Goal: Transaction & Acquisition: Purchase product/service

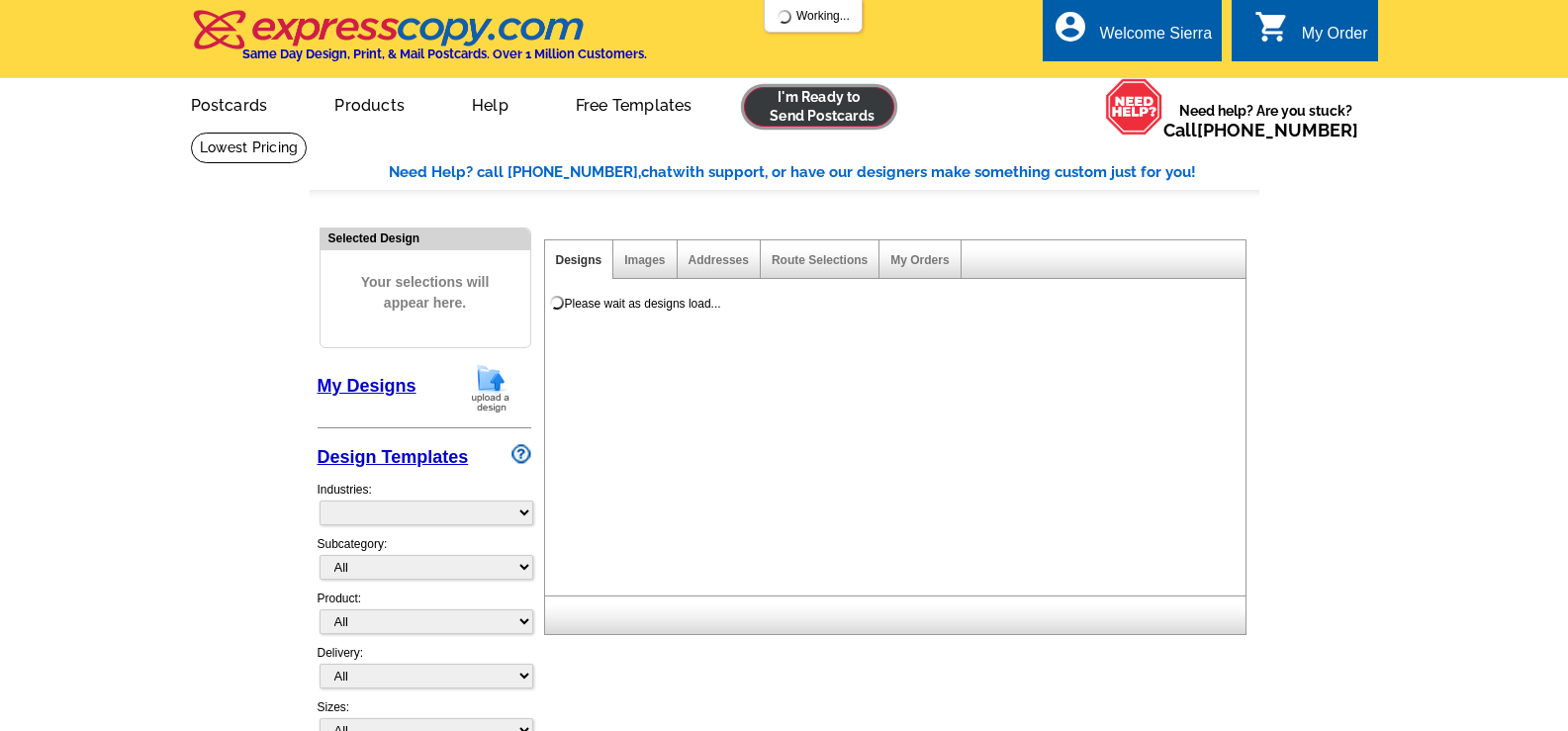
click at [823, 118] on link at bounding box center [820, 107] width 152 height 40
select select "785"
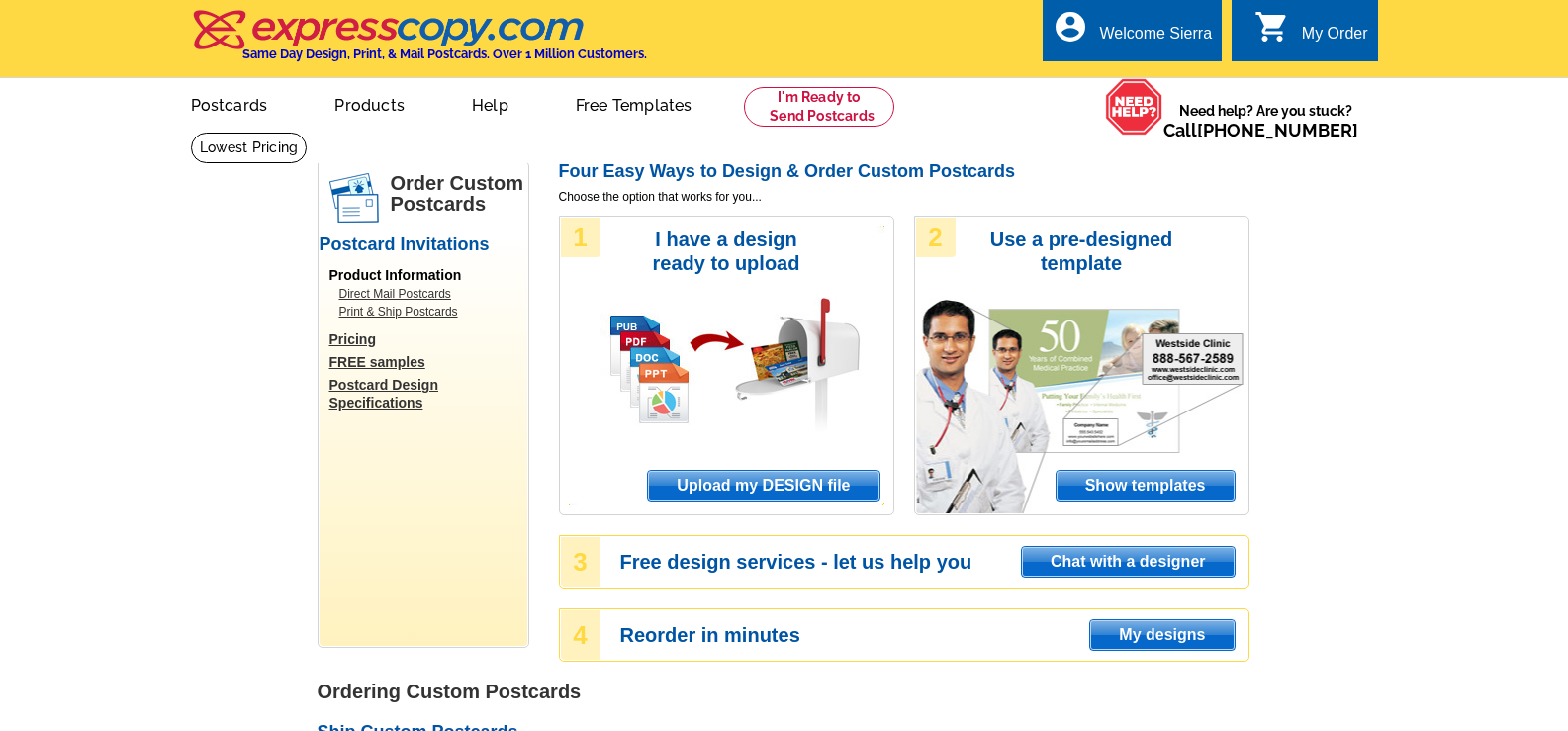
click at [758, 479] on span "Upload my DESIGN file" at bounding box center [763, 485] width 231 height 30
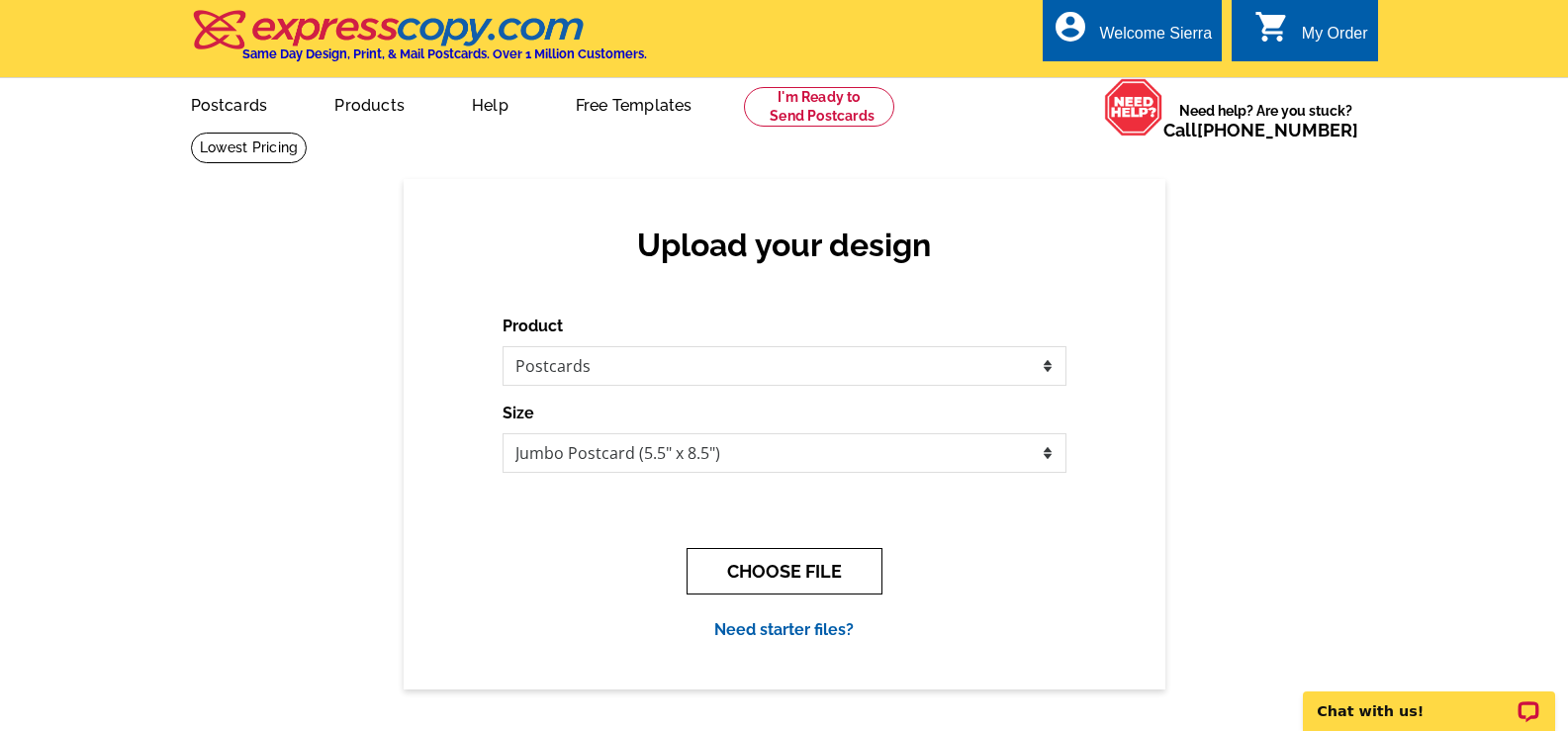
click at [798, 566] on button "CHOOSE FILE" at bounding box center [784, 571] width 196 height 47
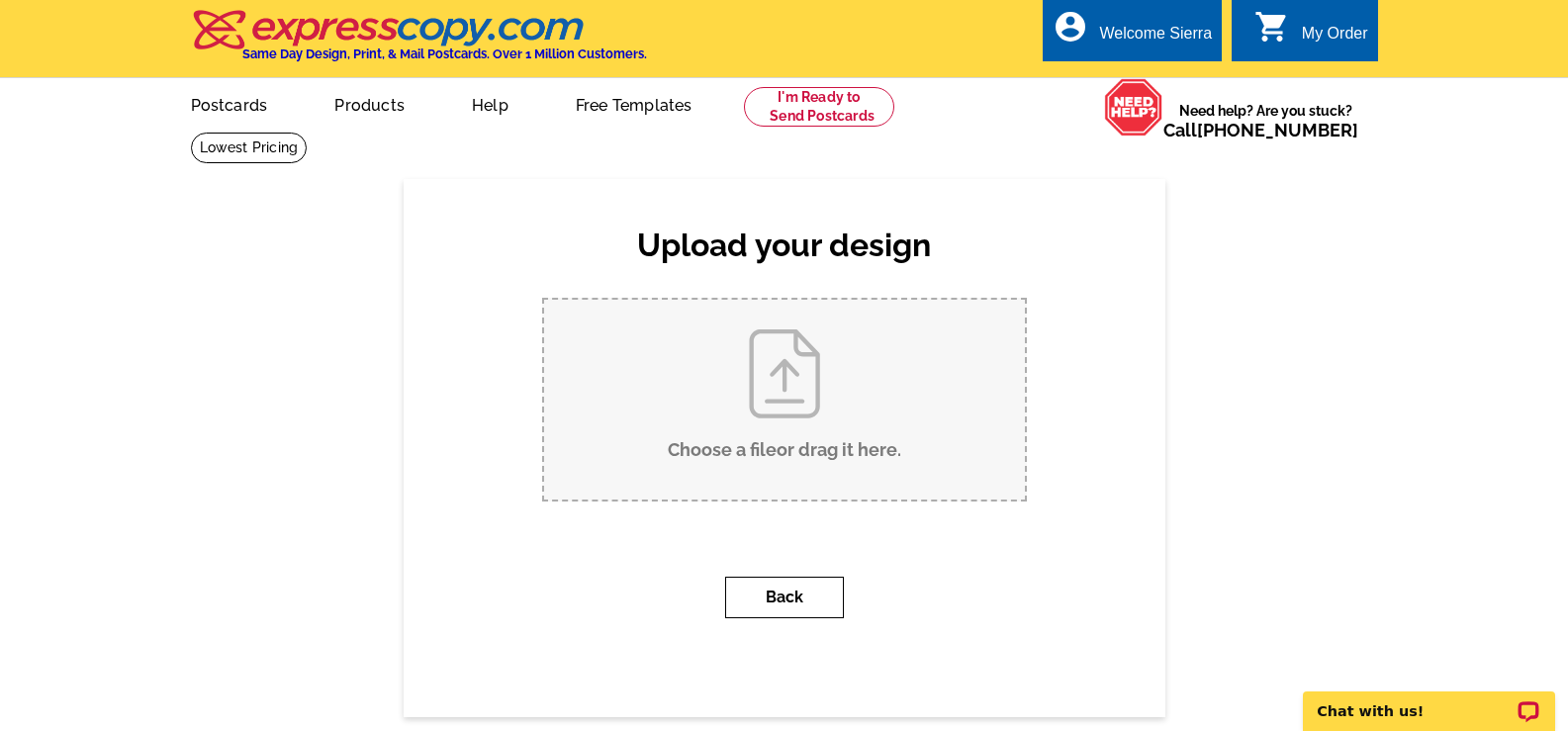
click at [803, 603] on button "Back" at bounding box center [784, 597] width 119 height 42
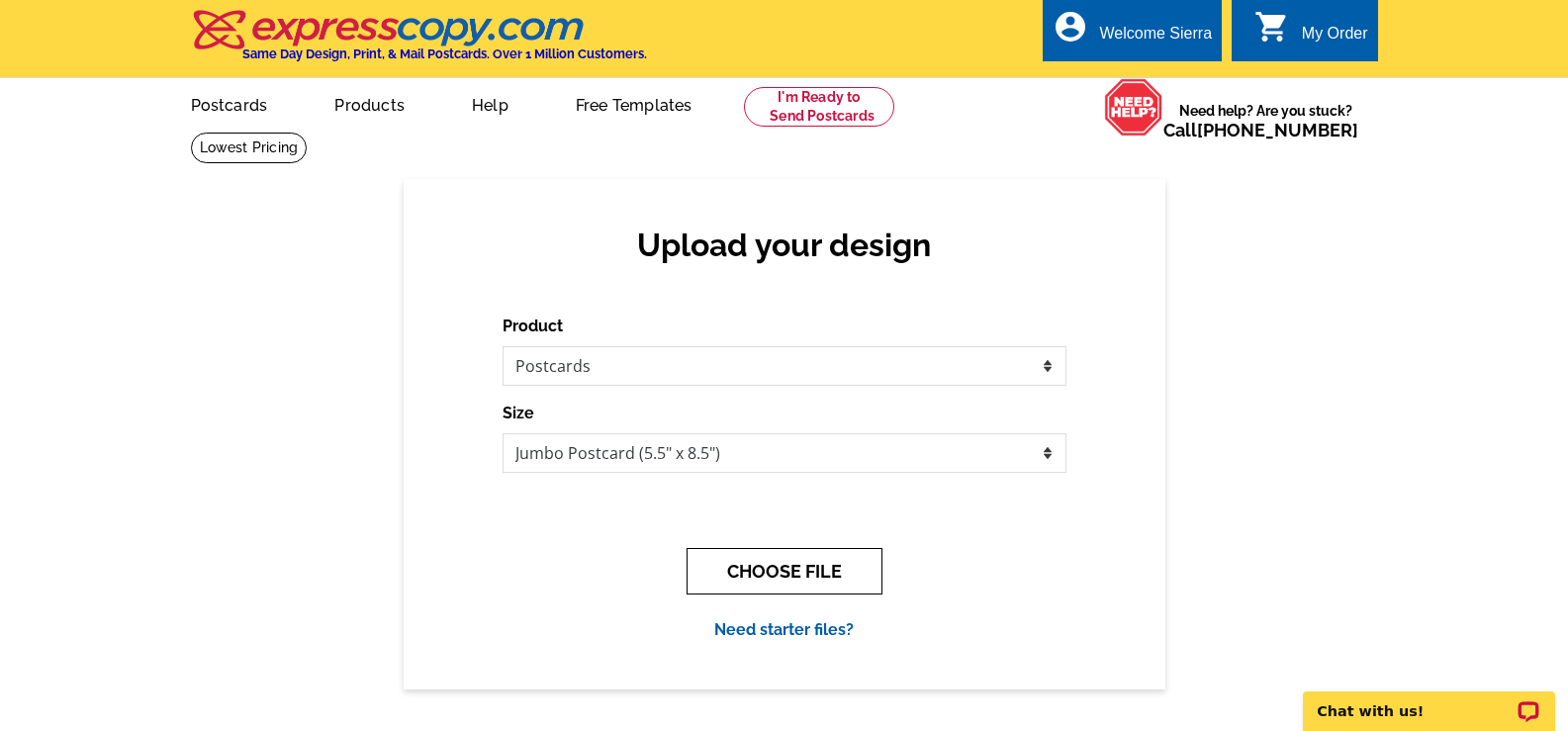
click at [746, 555] on button "CHOOSE FILE" at bounding box center [784, 571] width 196 height 47
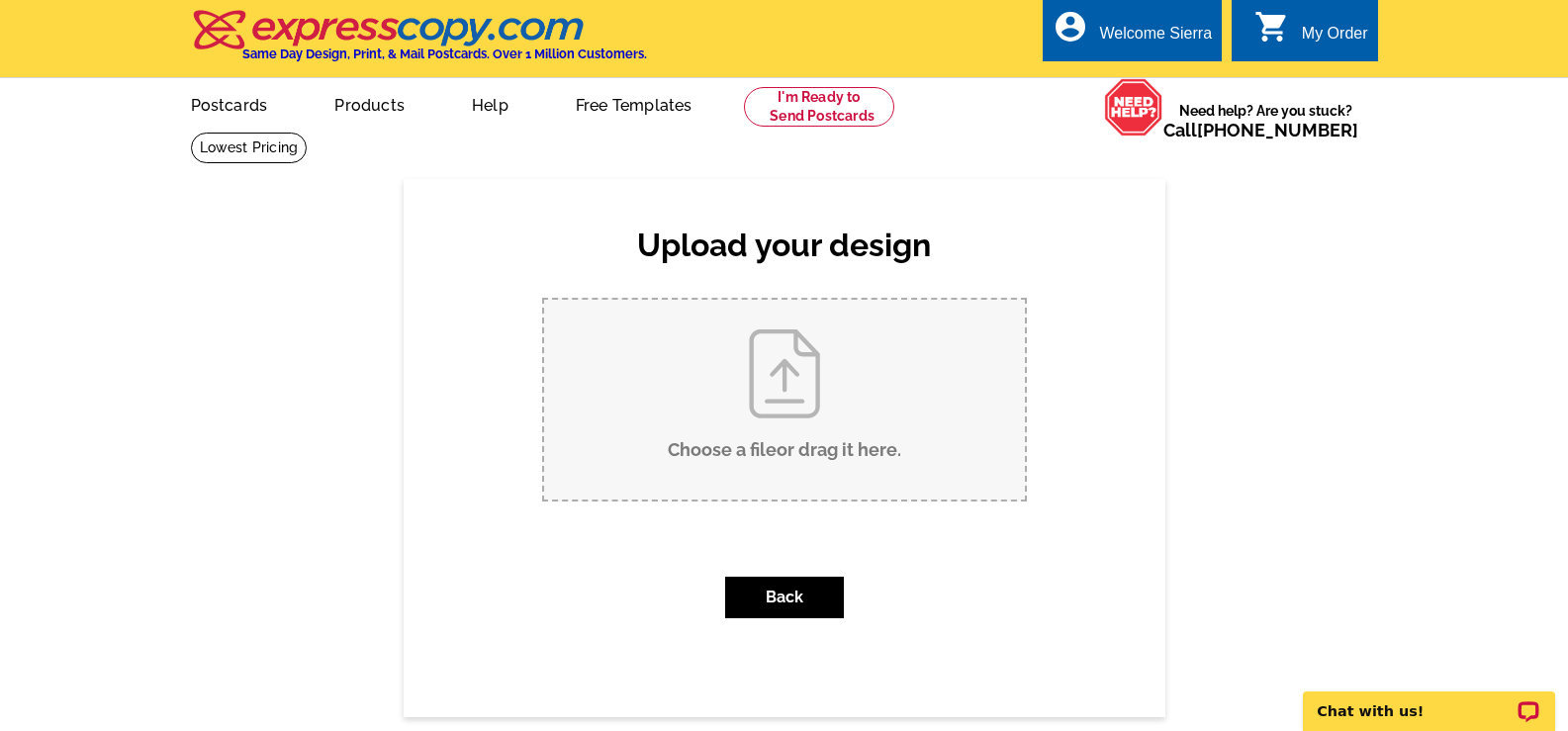
click at [727, 433] on input "Choose a file or drag it here ." at bounding box center [784, 399] width 480 height 200
type input "C:\fakepath\MAPLE DALE YTD SUMMER MAILER.pdf"
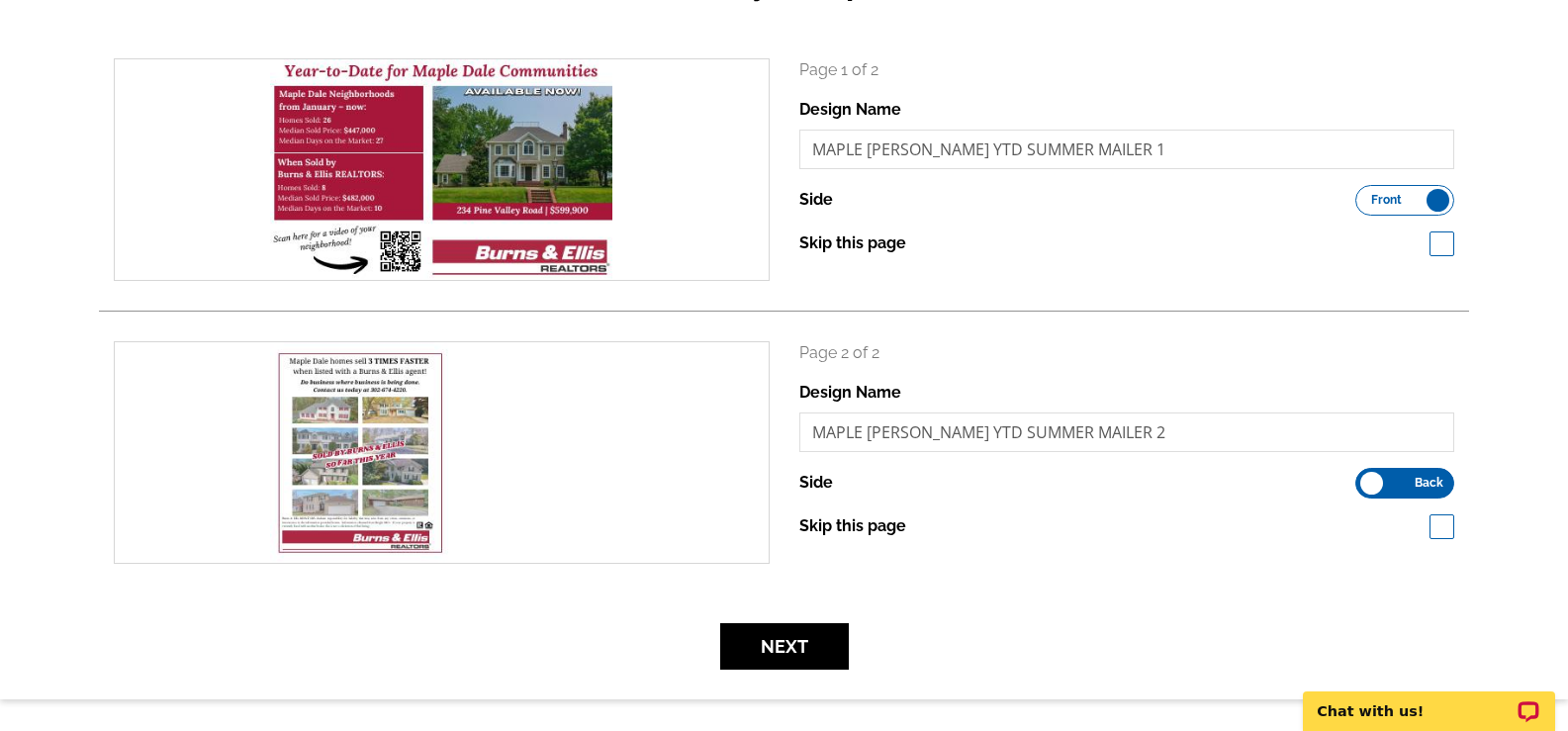
scroll to position [494, 0]
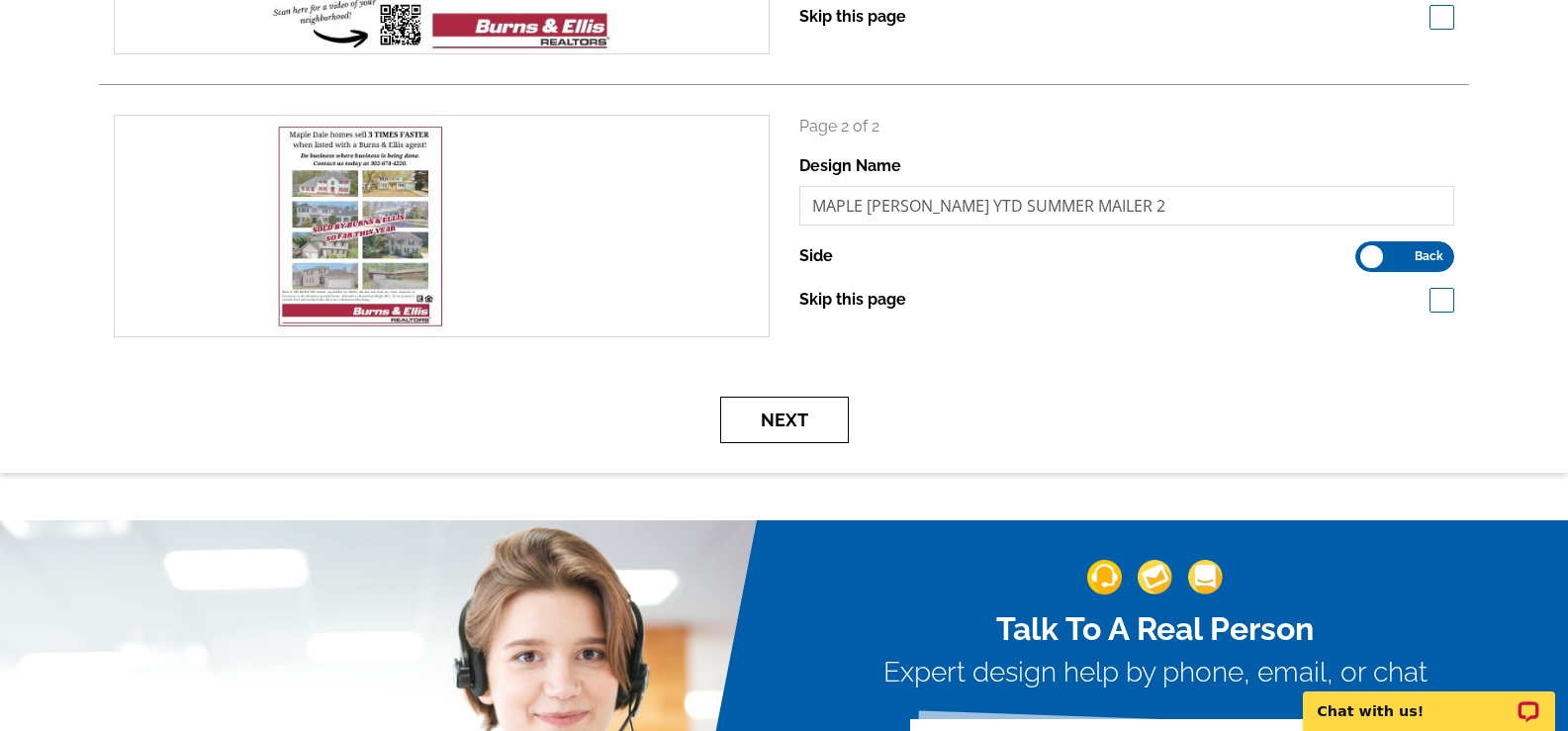
click at [819, 441] on button "Next" at bounding box center [784, 419] width 129 height 47
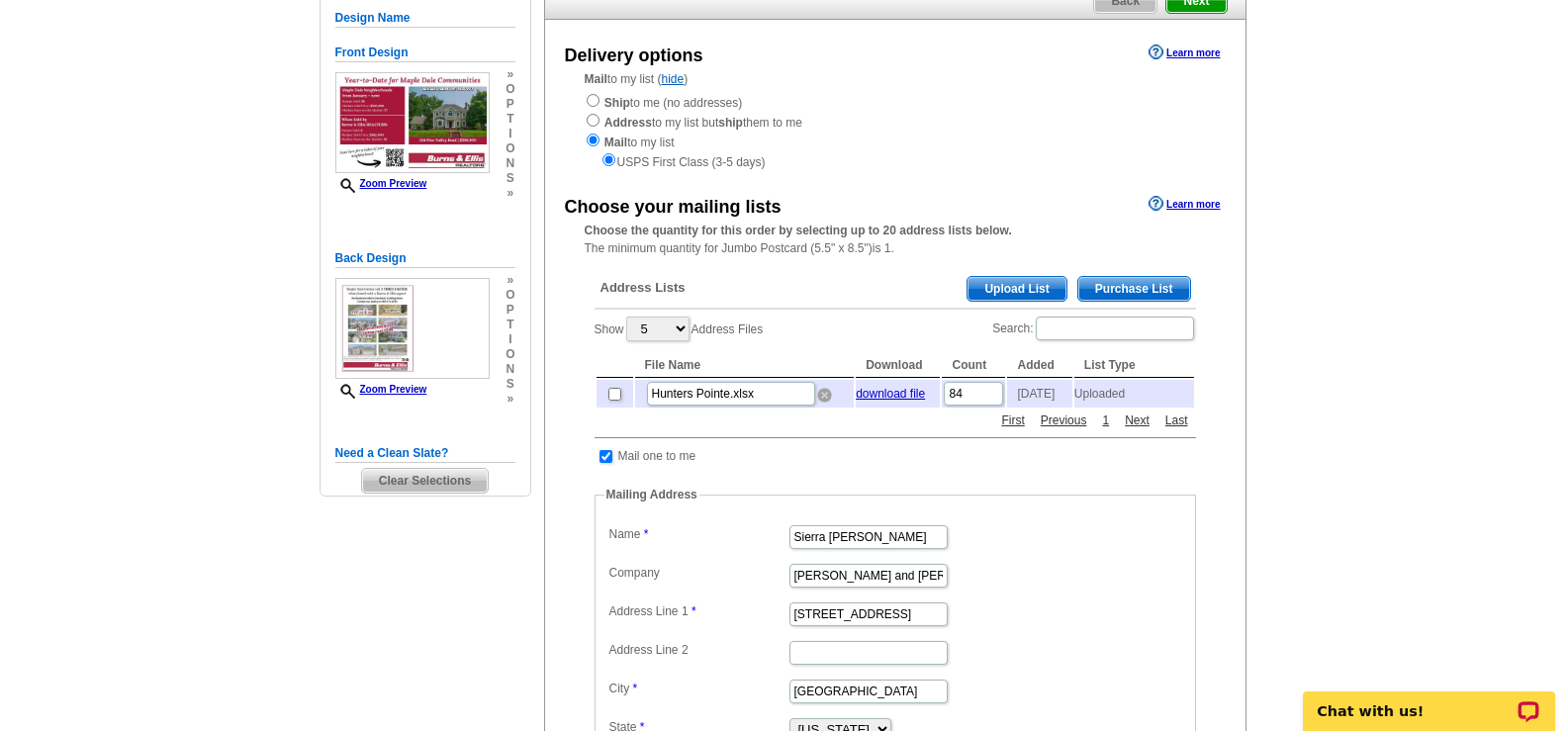
click at [820, 393] on img at bounding box center [824, 394] width 15 height 15
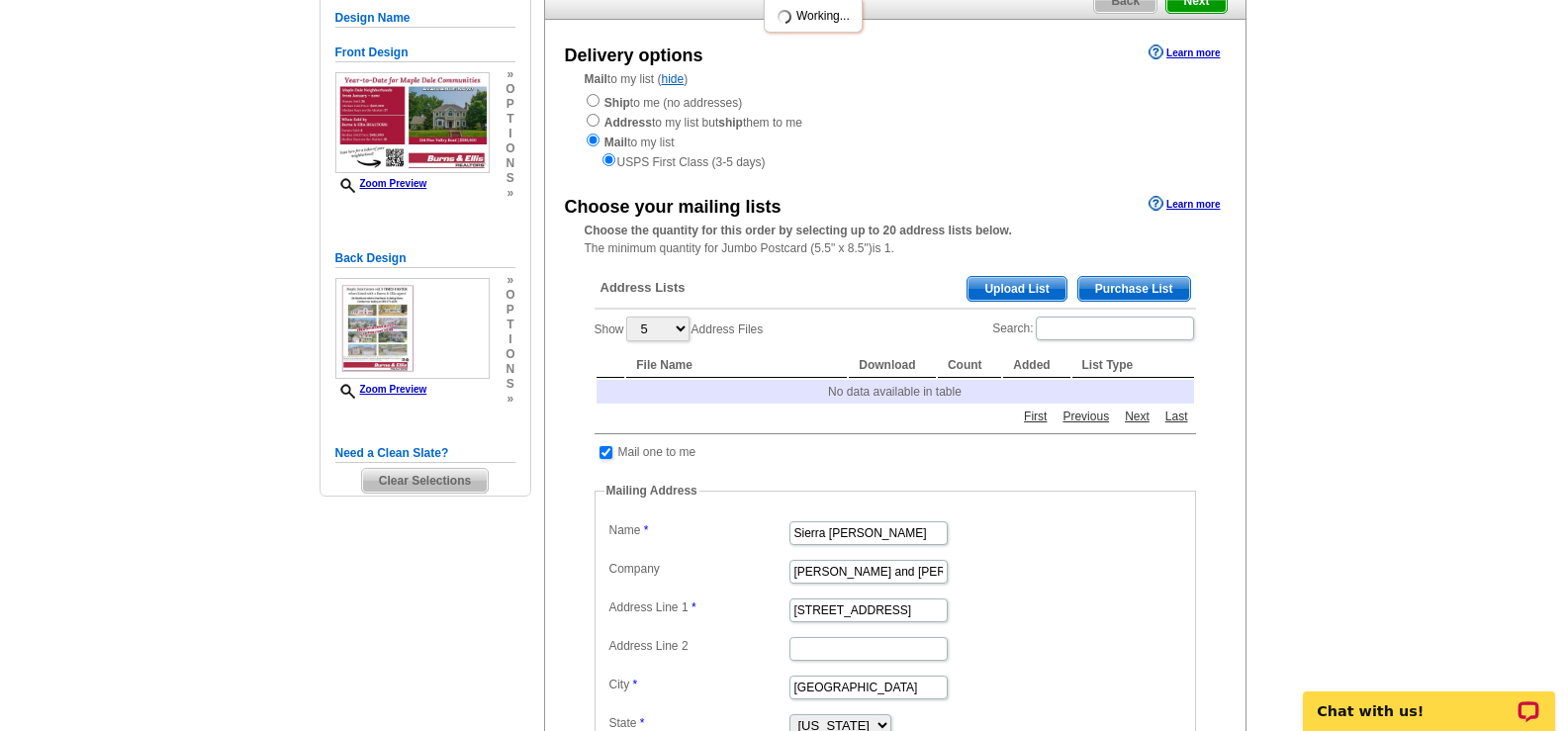
click at [1015, 287] on span "Upload List" at bounding box center [1017, 289] width 98 height 24
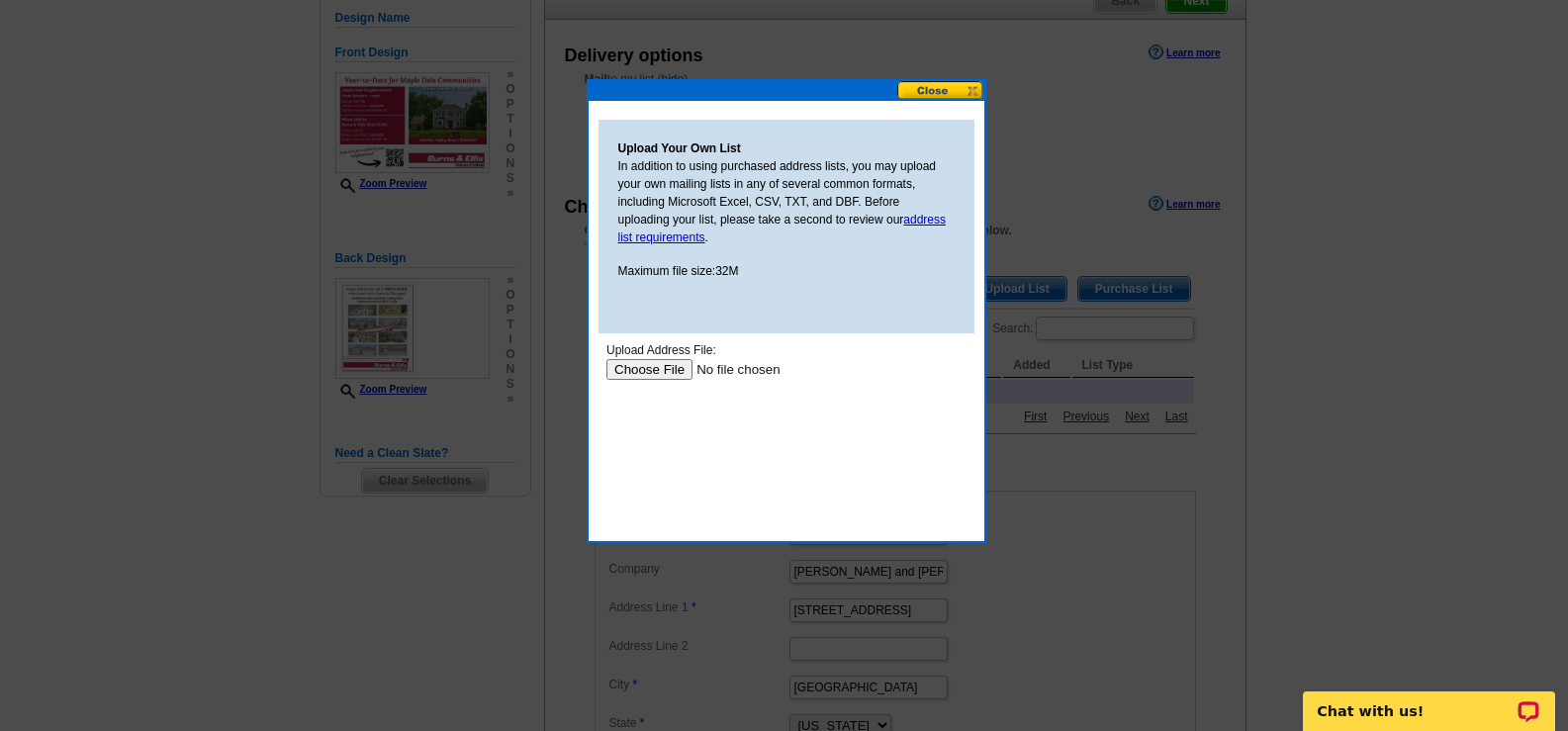
click at [652, 368] on input "file" at bounding box center [730, 369] width 251 height 21
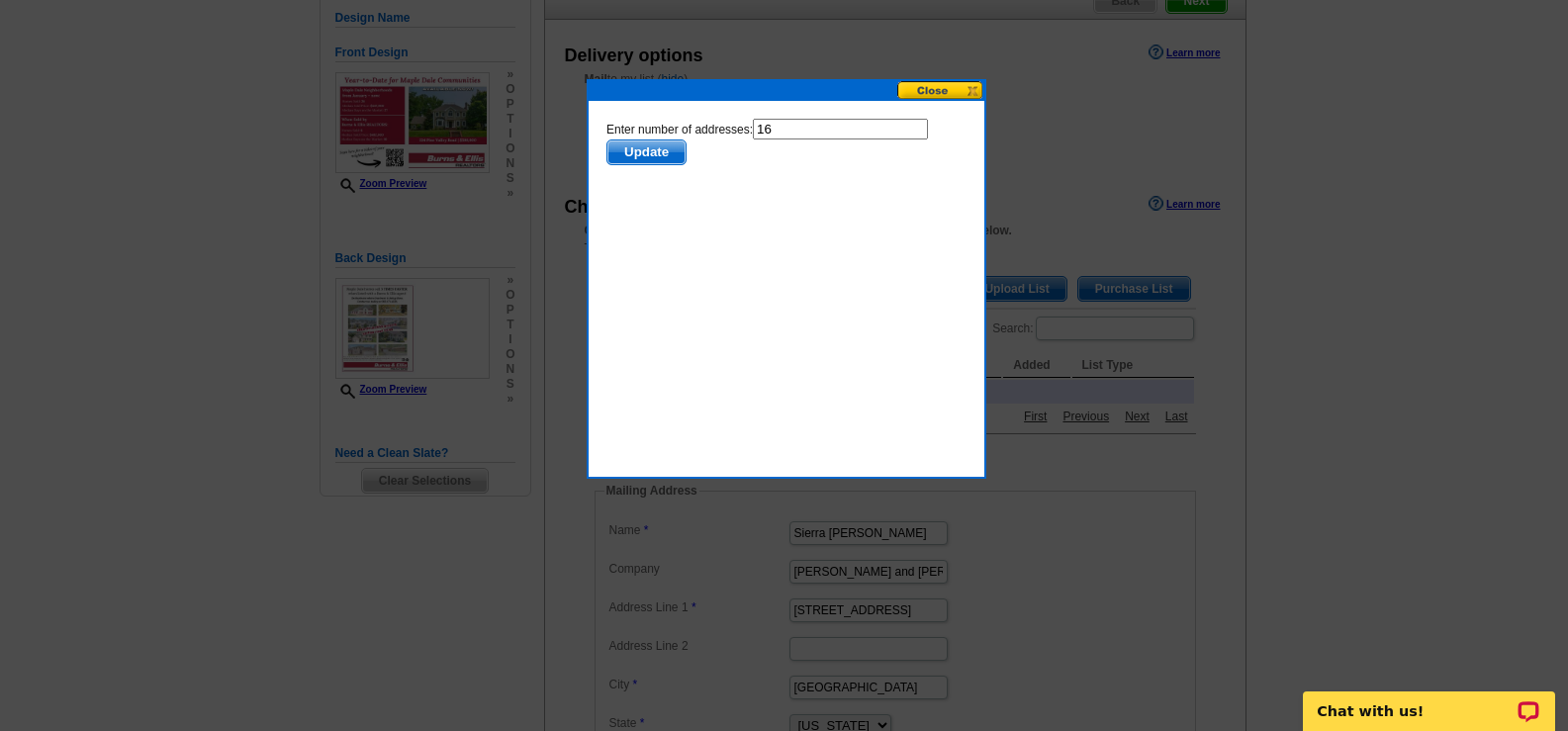
click at [668, 148] on span "Update" at bounding box center [645, 153] width 78 height 24
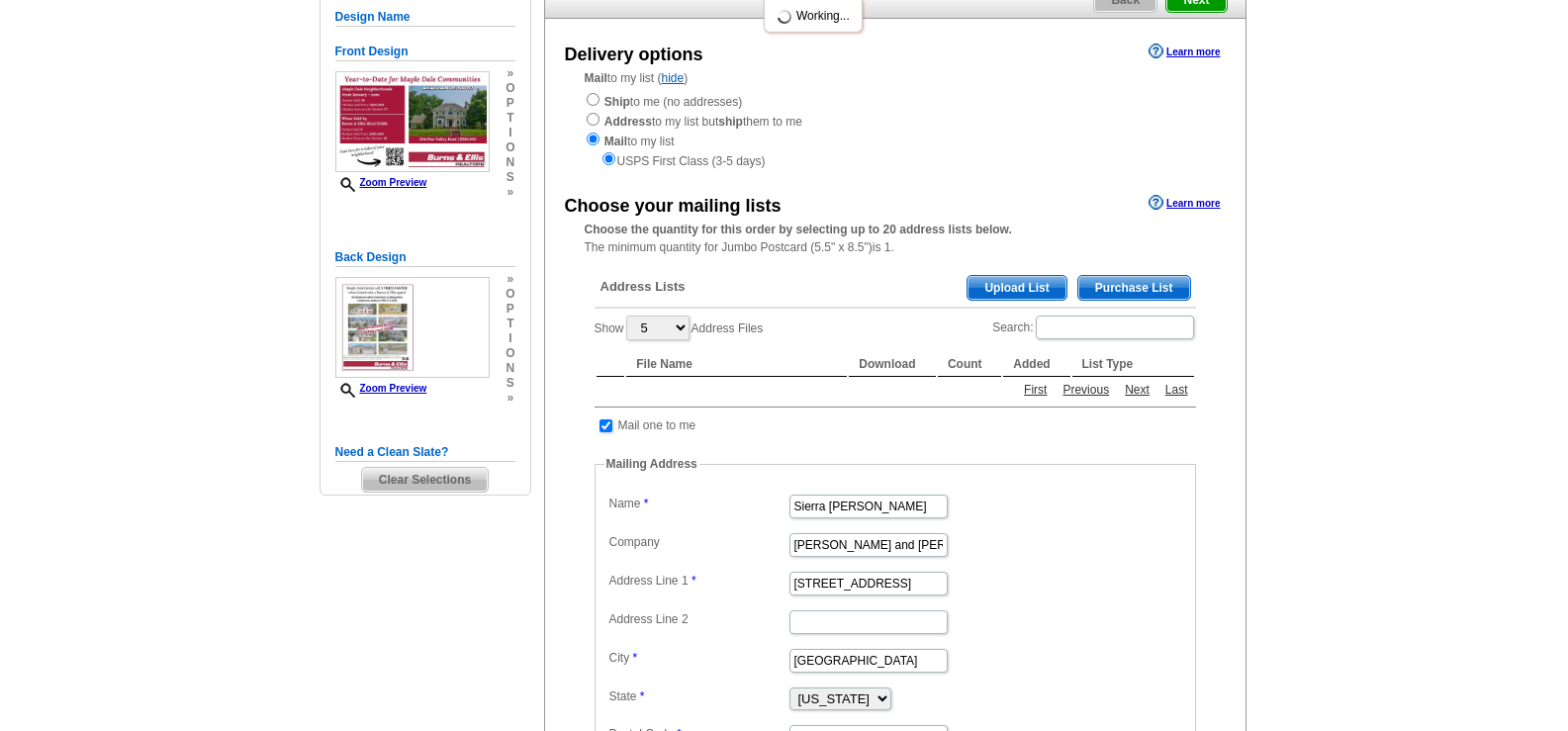
scroll to position [198, 0]
click at [993, 291] on span "Upload List" at bounding box center [1017, 289] width 98 height 24
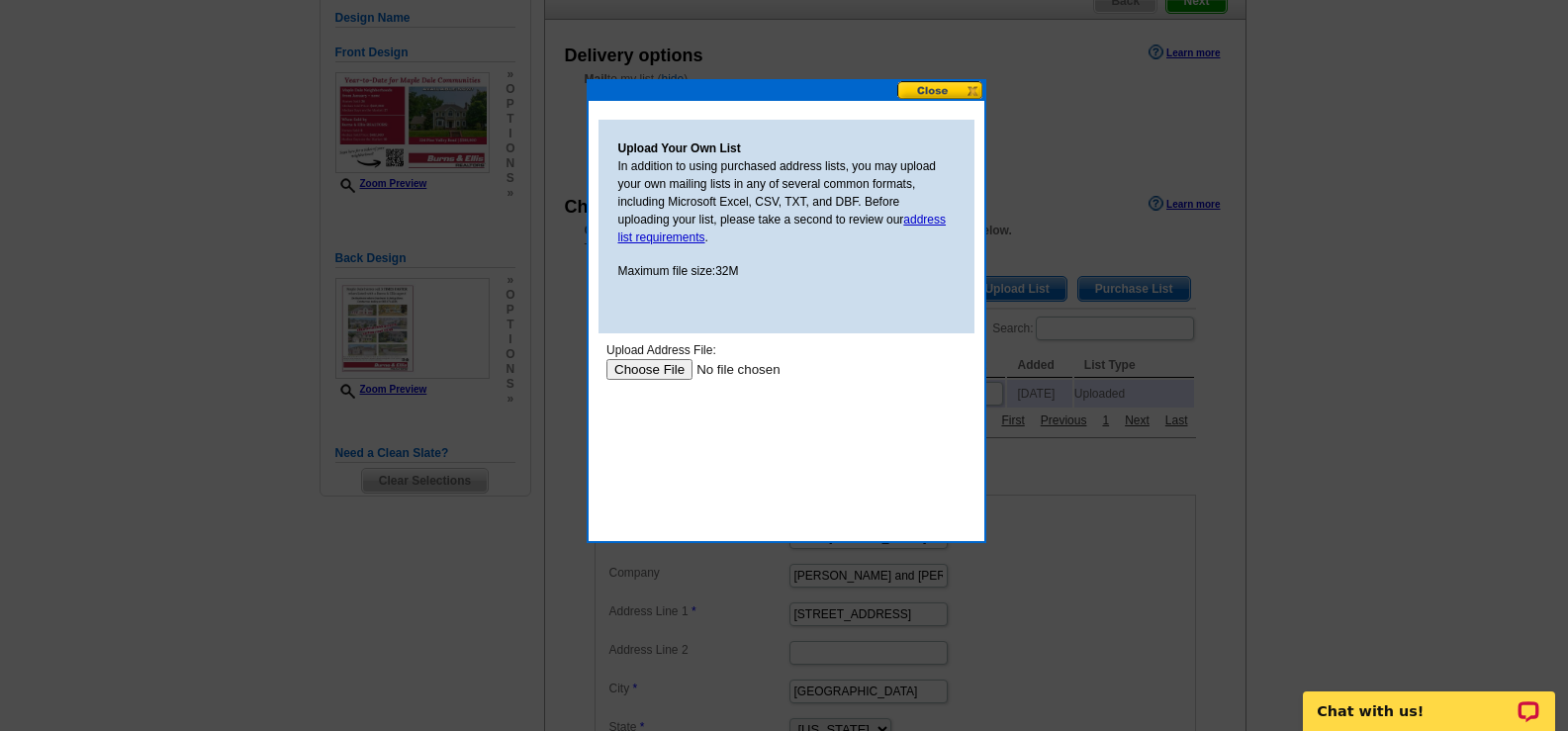
scroll to position [0, 0]
click at [601, 360] on html "Upload Address File: Upload" at bounding box center [785, 432] width 376 height 198
click at [630, 370] on input "file" at bounding box center [730, 369] width 251 height 21
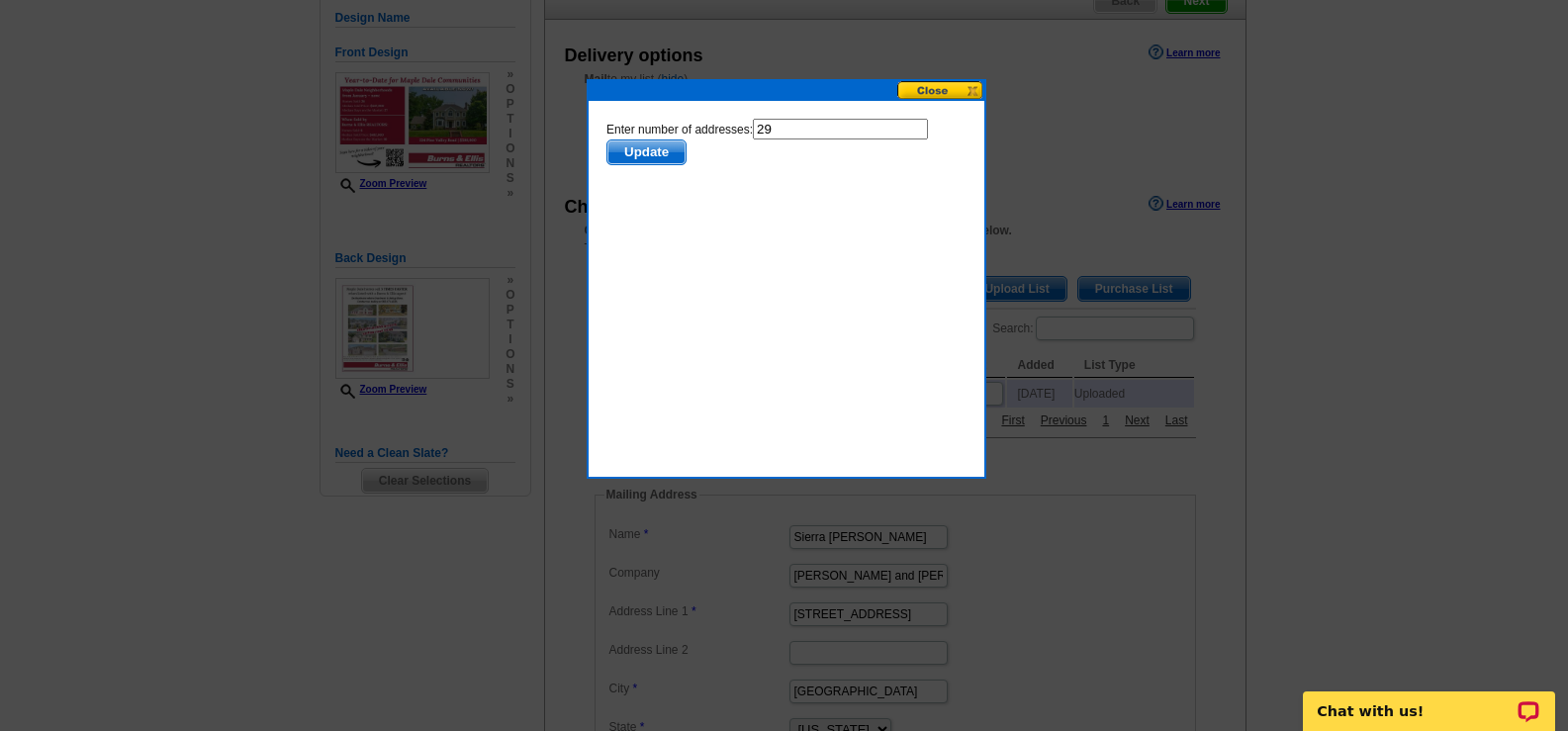
click at [668, 153] on span "Update" at bounding box center [645, 153] width 78 height 24
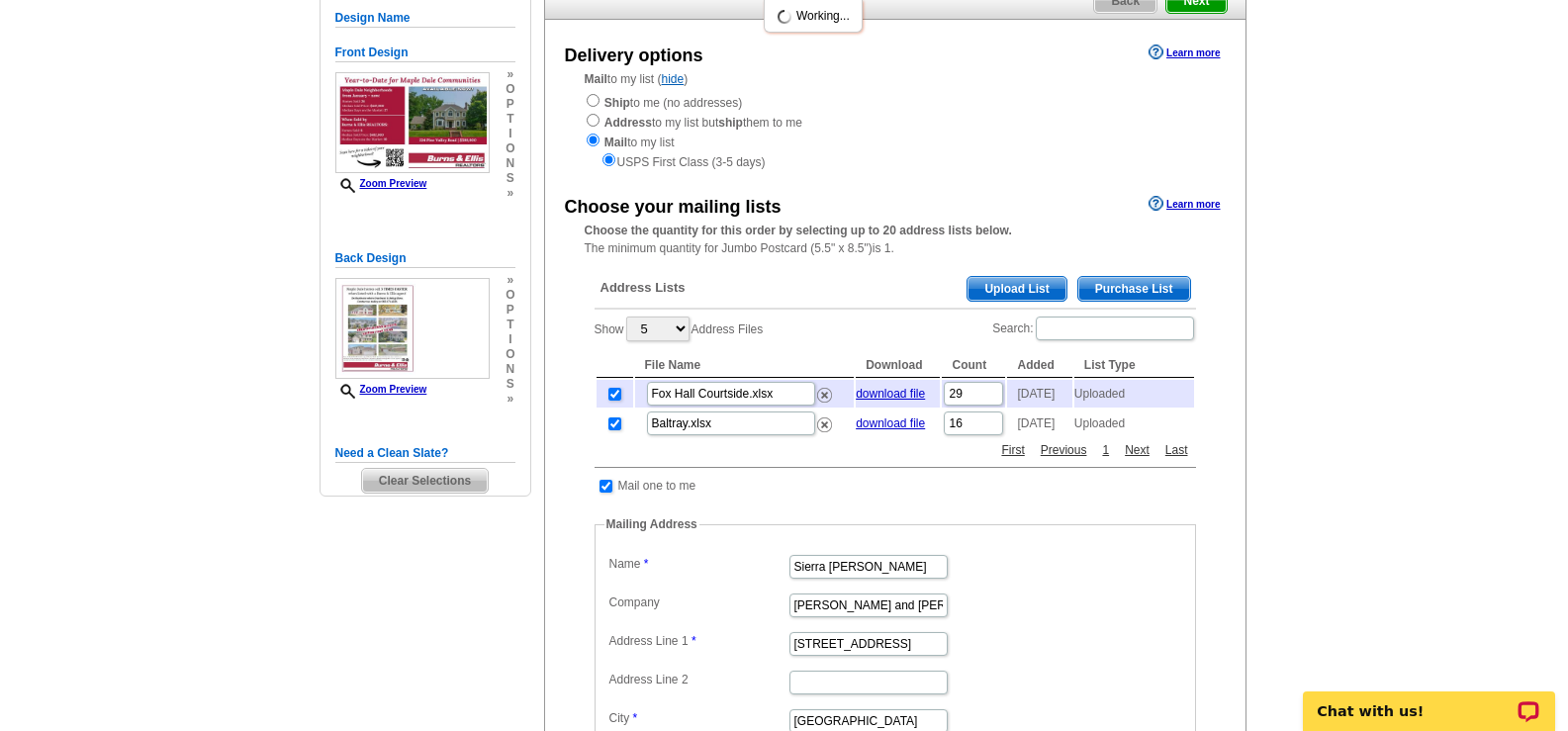
click at [995, 296] on span "Upload List" at bounding box center [1017, 289] width 98 height 24
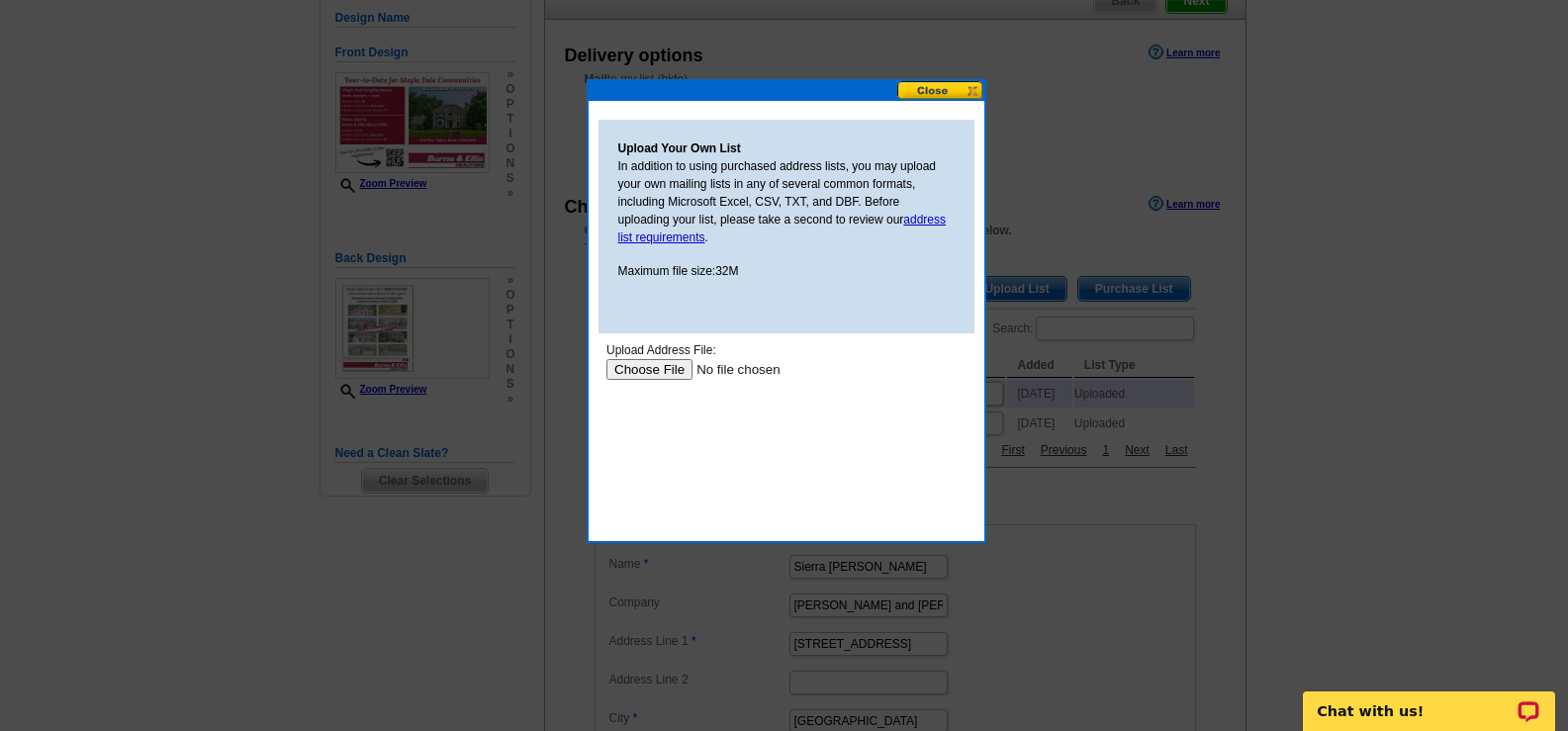
click at [646, 374] on input "file" at bounding box center [730, 369] width 251 height 21
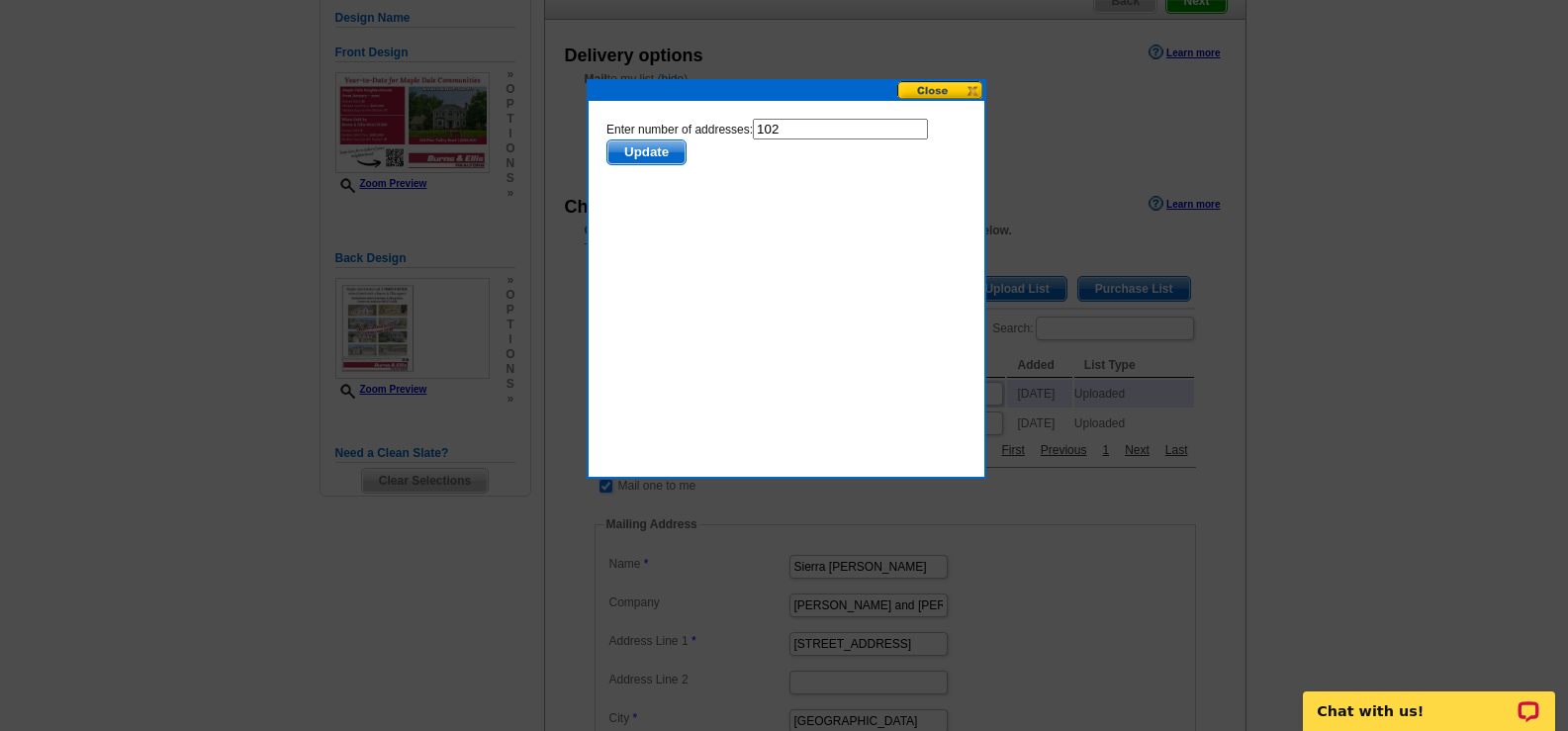
click at [656, 158] on span "Update" at bounding box center [645, 153] width 78 height 24
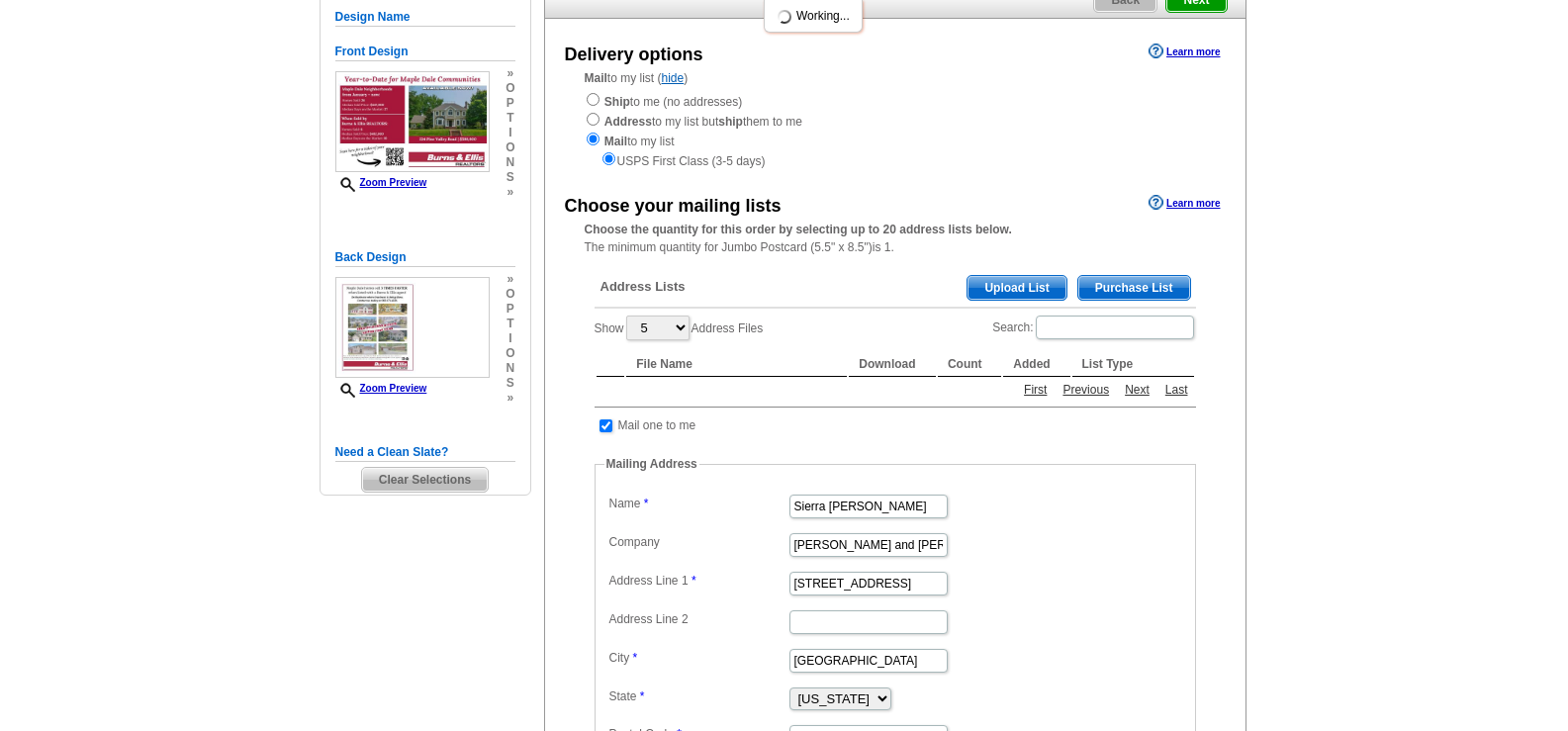
scroll to position [198, 0]
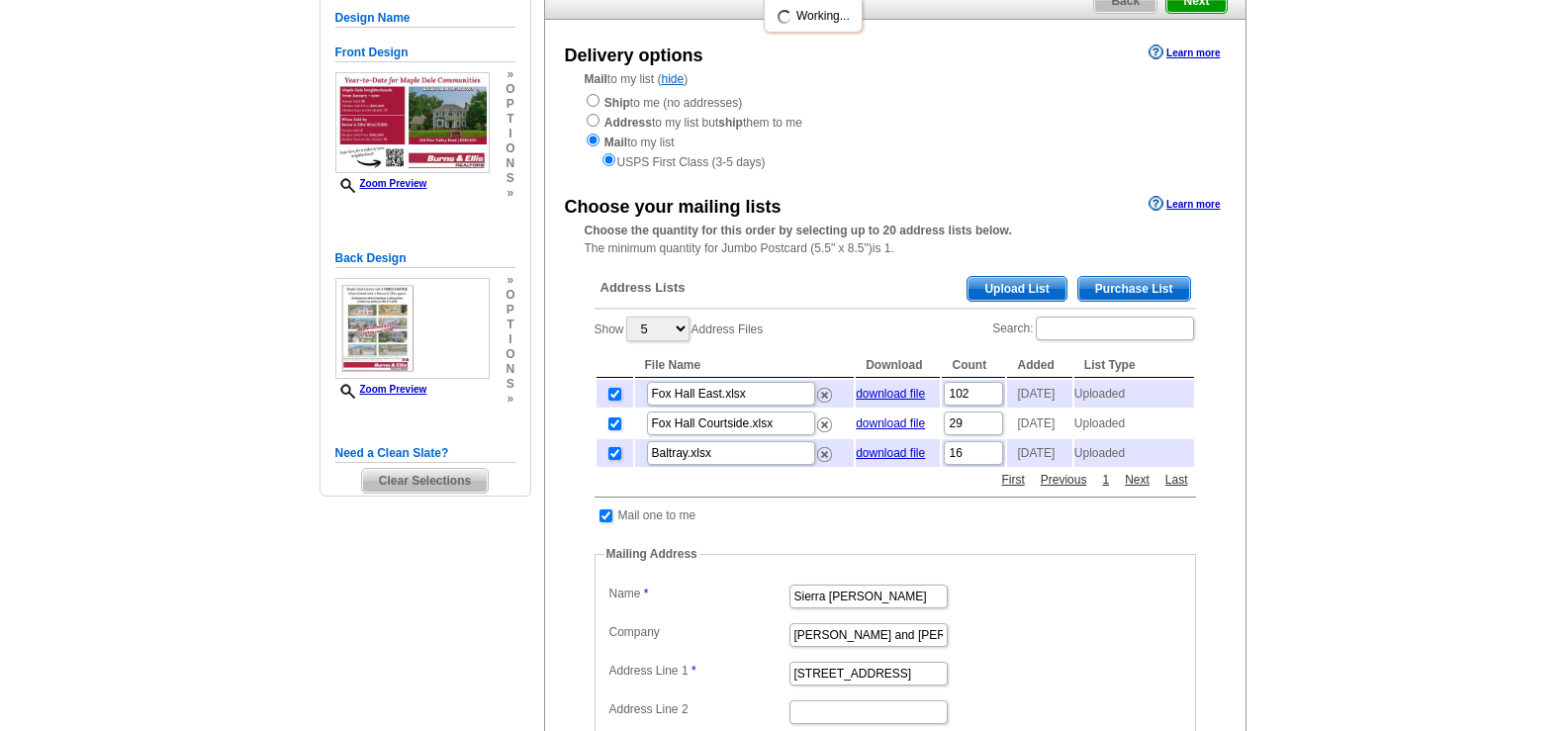
click at [995, 293] on span "Upload List" at bounding box center [1017, 289] width 98 height 24
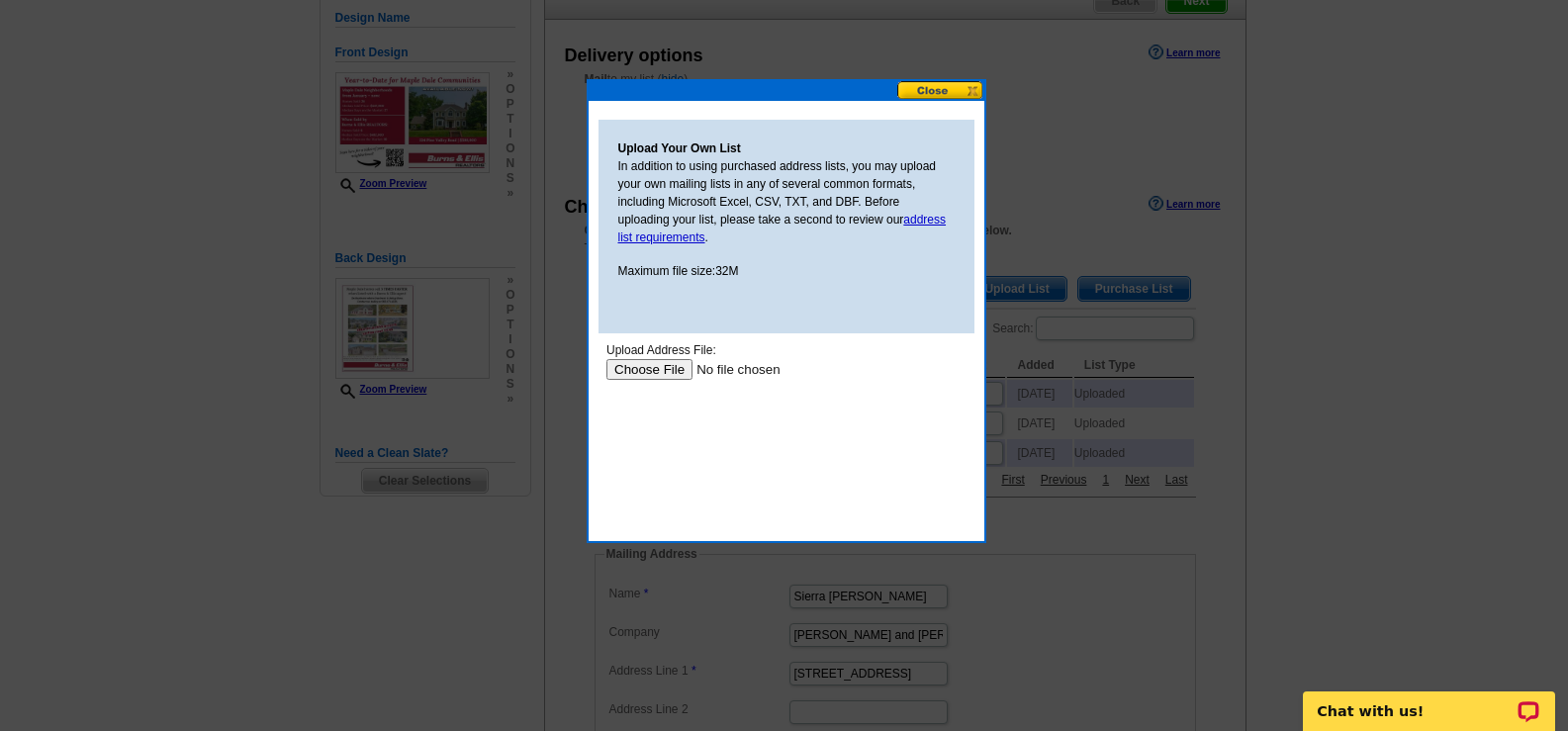
scroll to position [0, 0]
click at [671, 372] on input "file" at bounding box center [730, 369] width 251 height 21
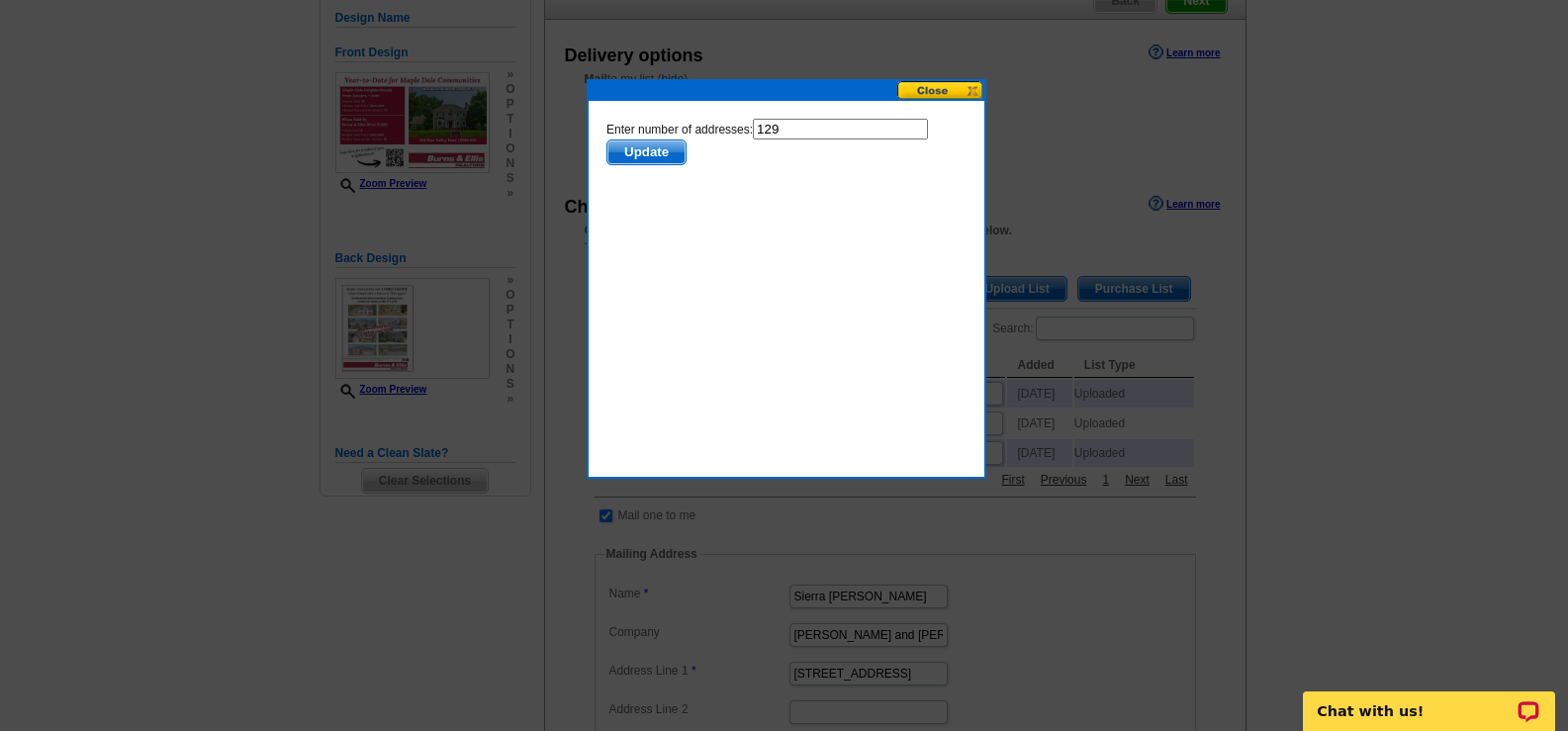
click at [645, 140] on button "Update" at bounding box center [645, 153] width 80 height 26
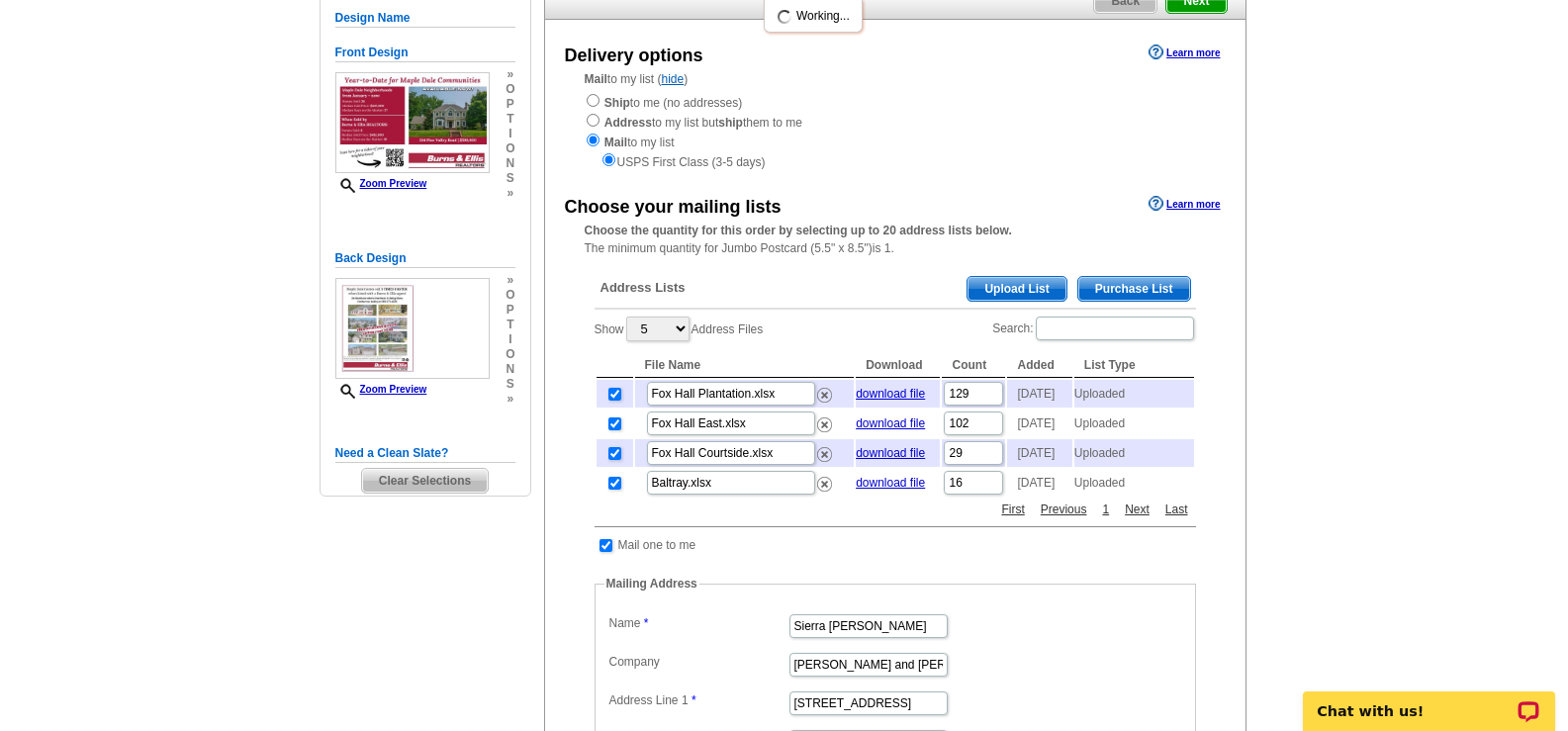
click at [1003, 299] on span "Upload List" at bounding box center [1017, 289] width 98 height 24
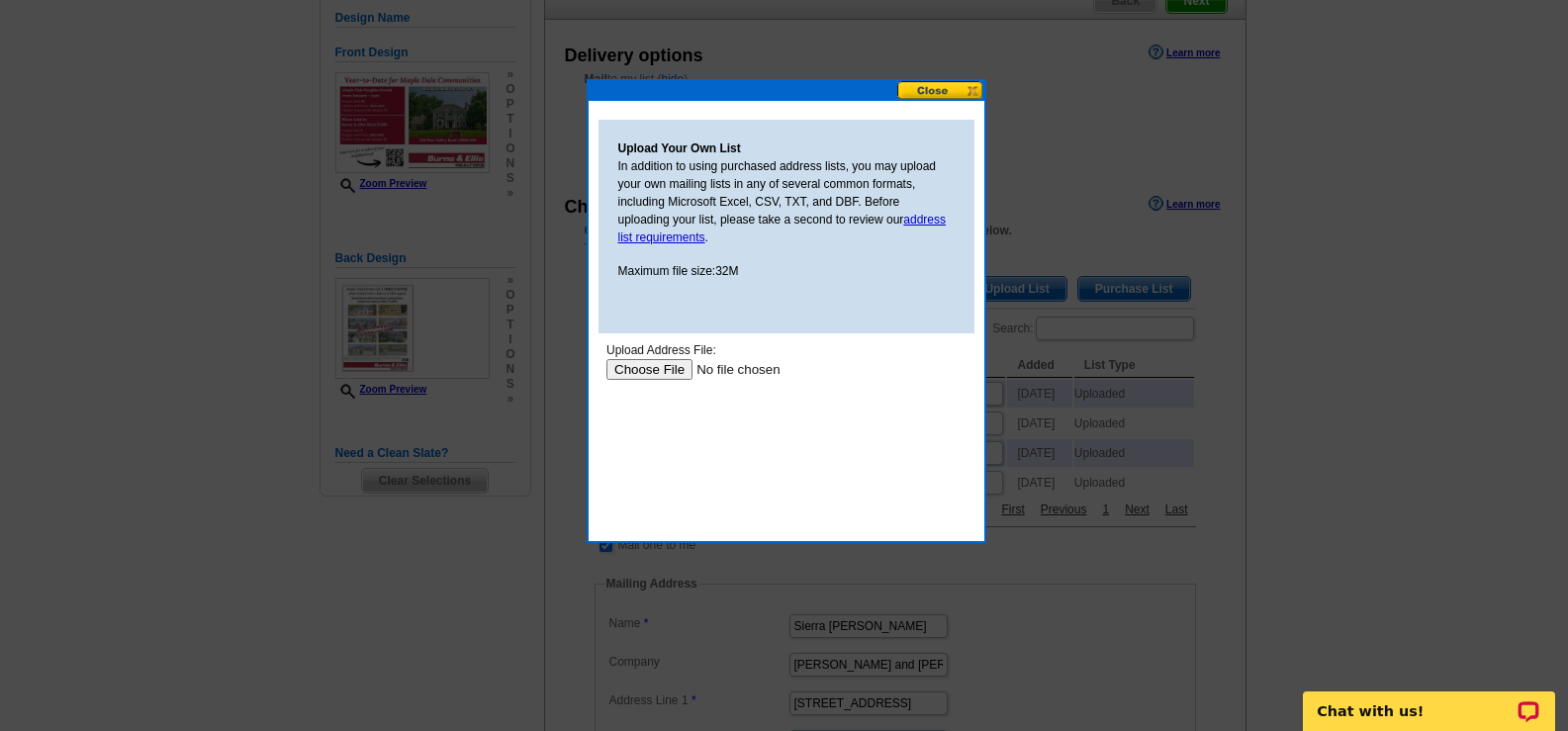
click at [656, 369] on input "file" at bounding box center [730, 369] width 251 height 21
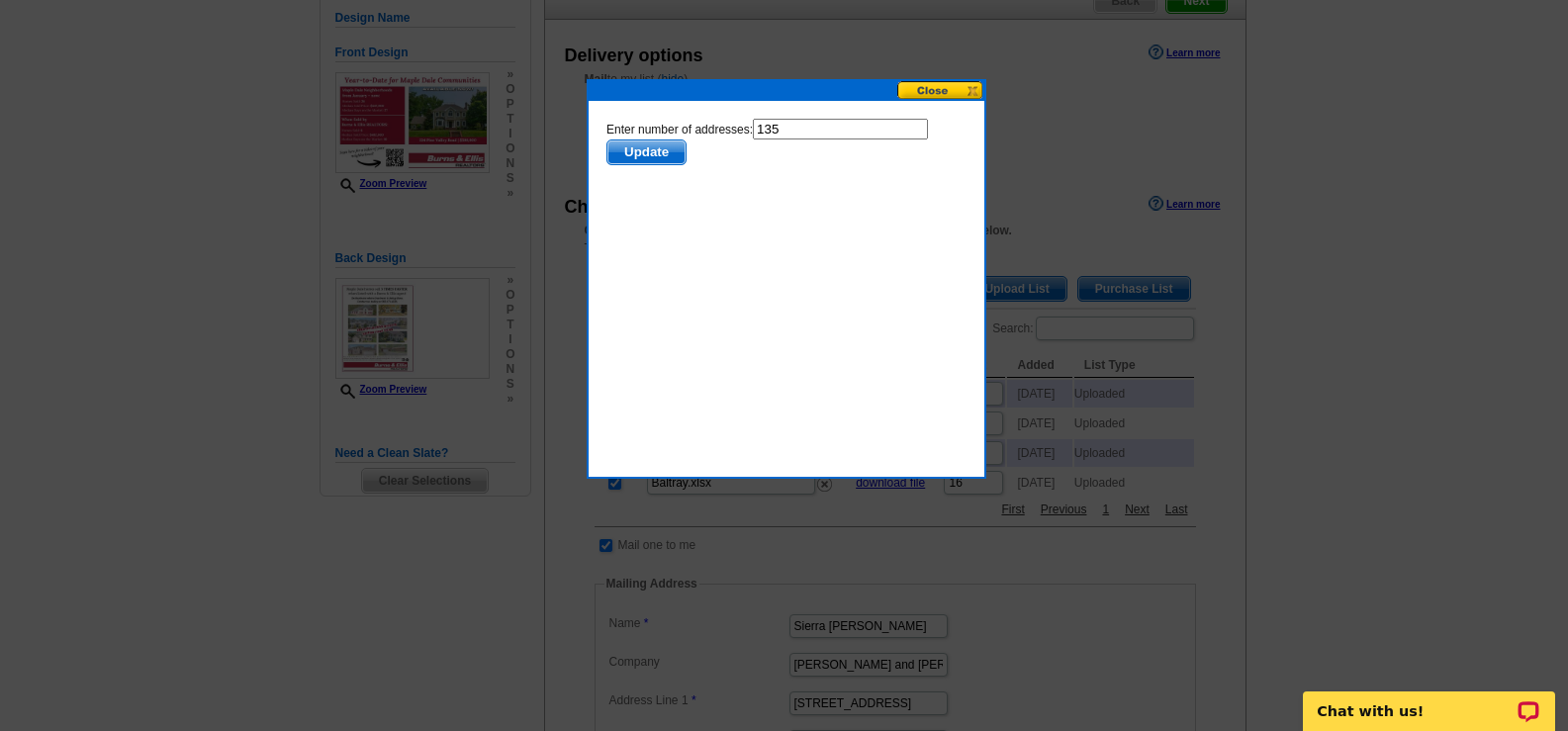
click at [653, 155] on span "Update" at bounding box center [645, 153] width 78 height 24
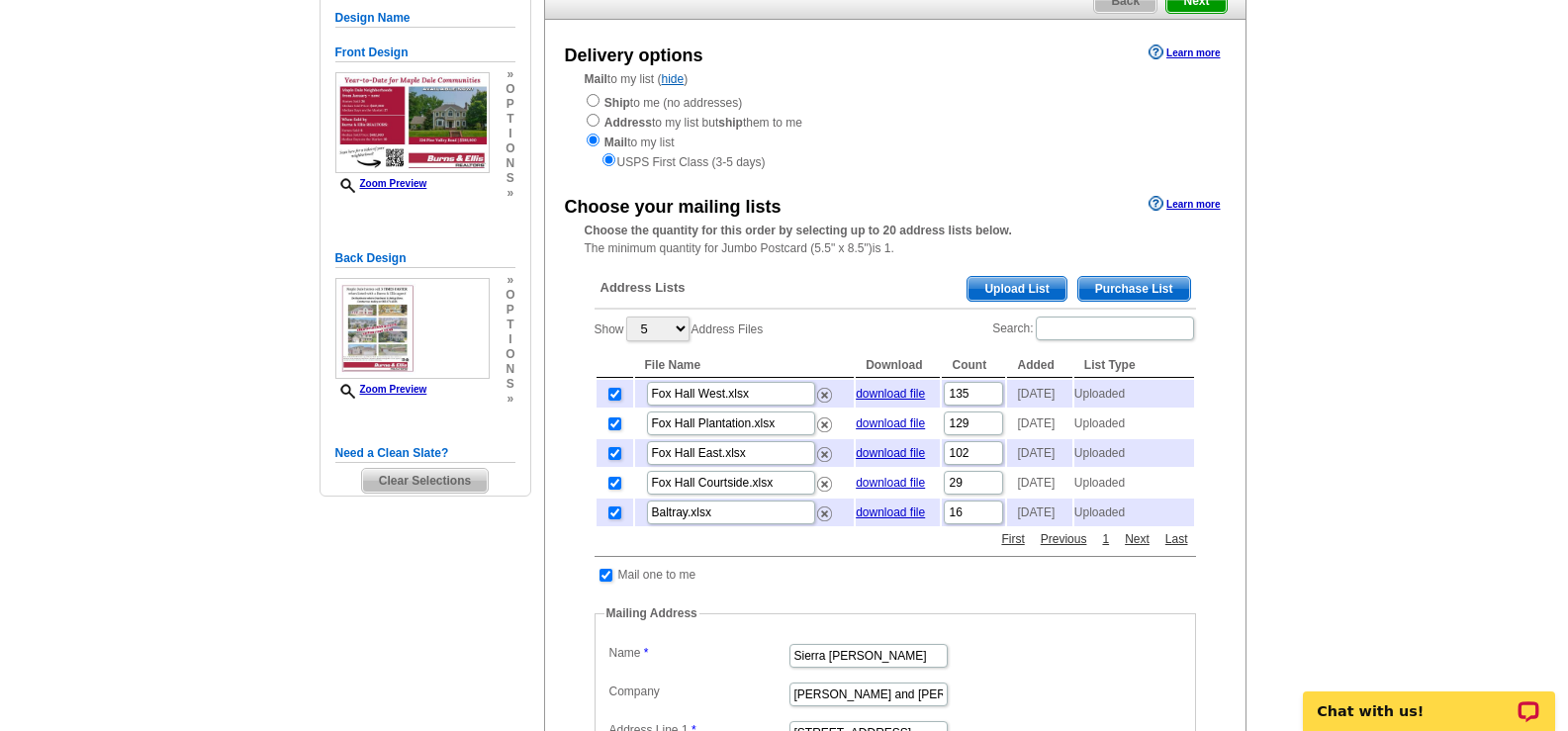
click at [1001, 293] on span "Upload List" at bounding box center [1017, 289] width 98 height 24
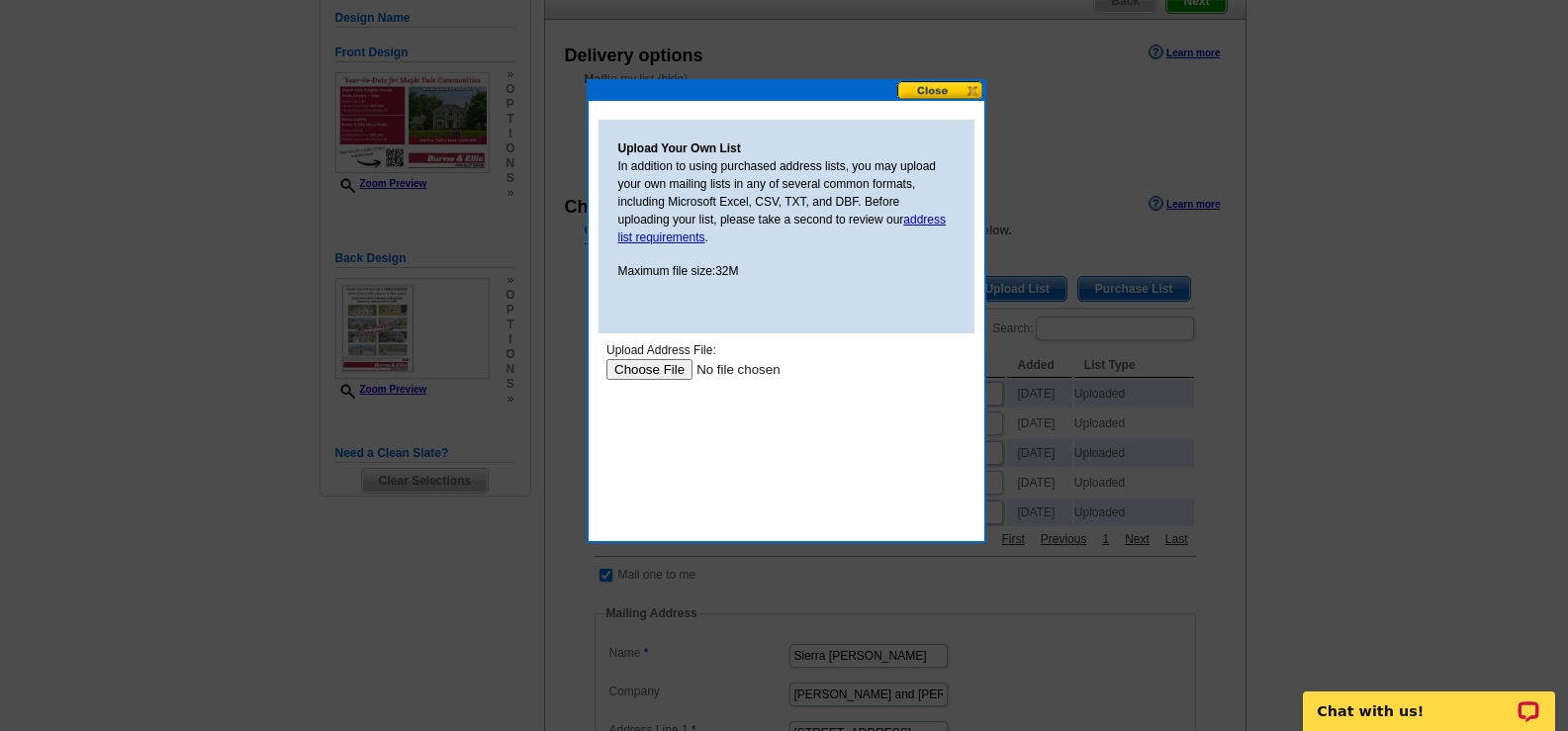
click at [645, 363] on input "file" at bounding box center [730, 369] width 251 height 21
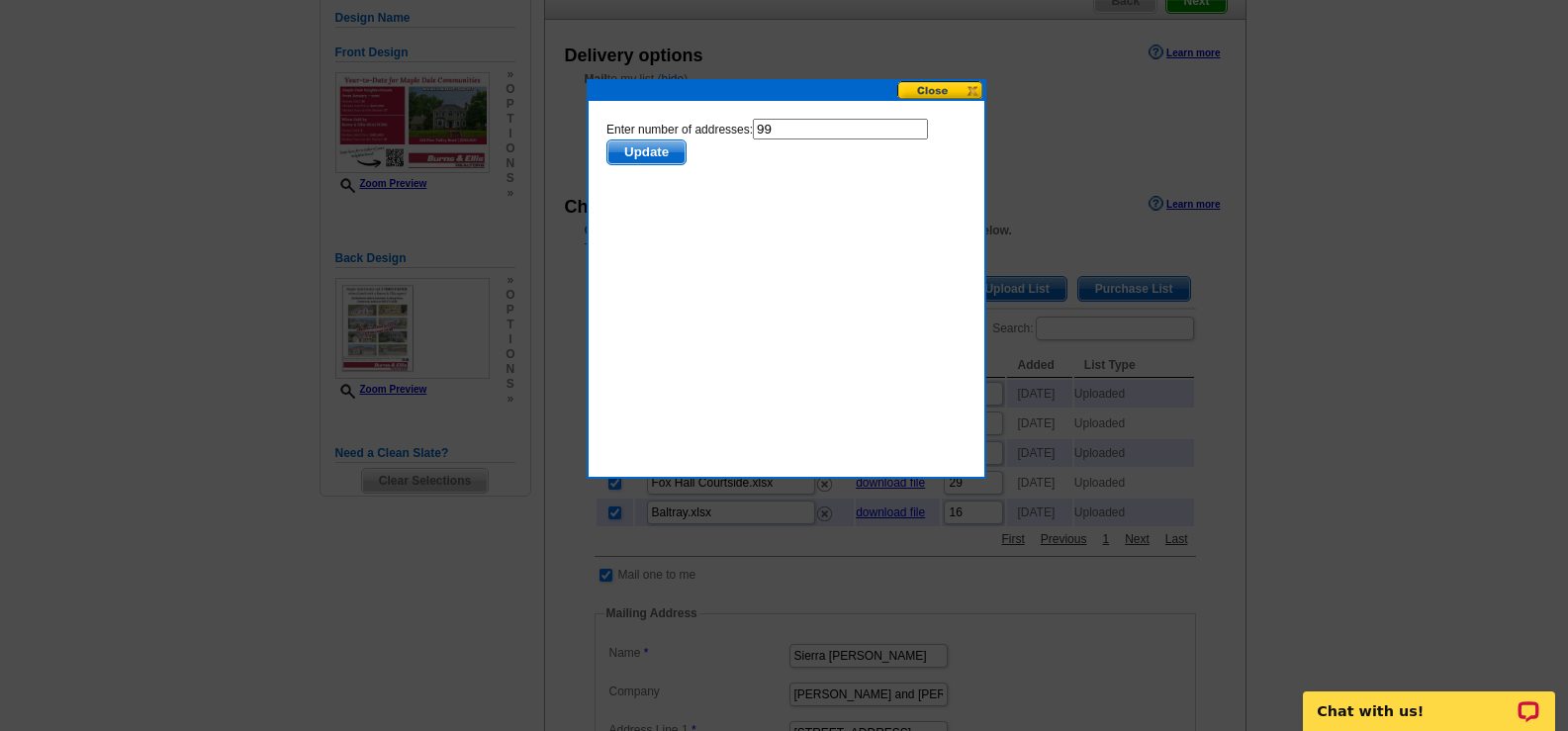
click at [642, 156] on span "Update" at bounding box center [645, 153] width 78 height 24
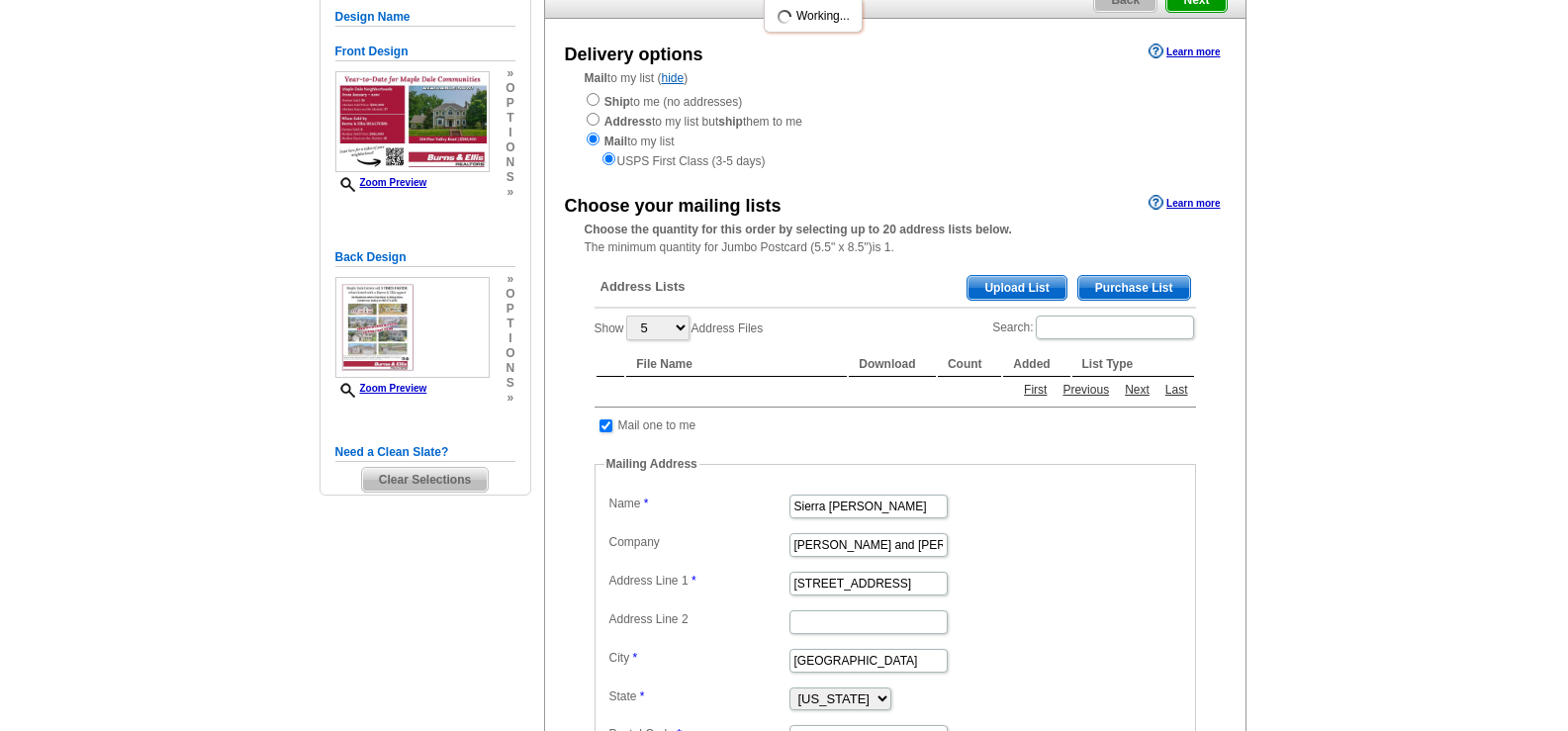
scroll to position [198, 0]
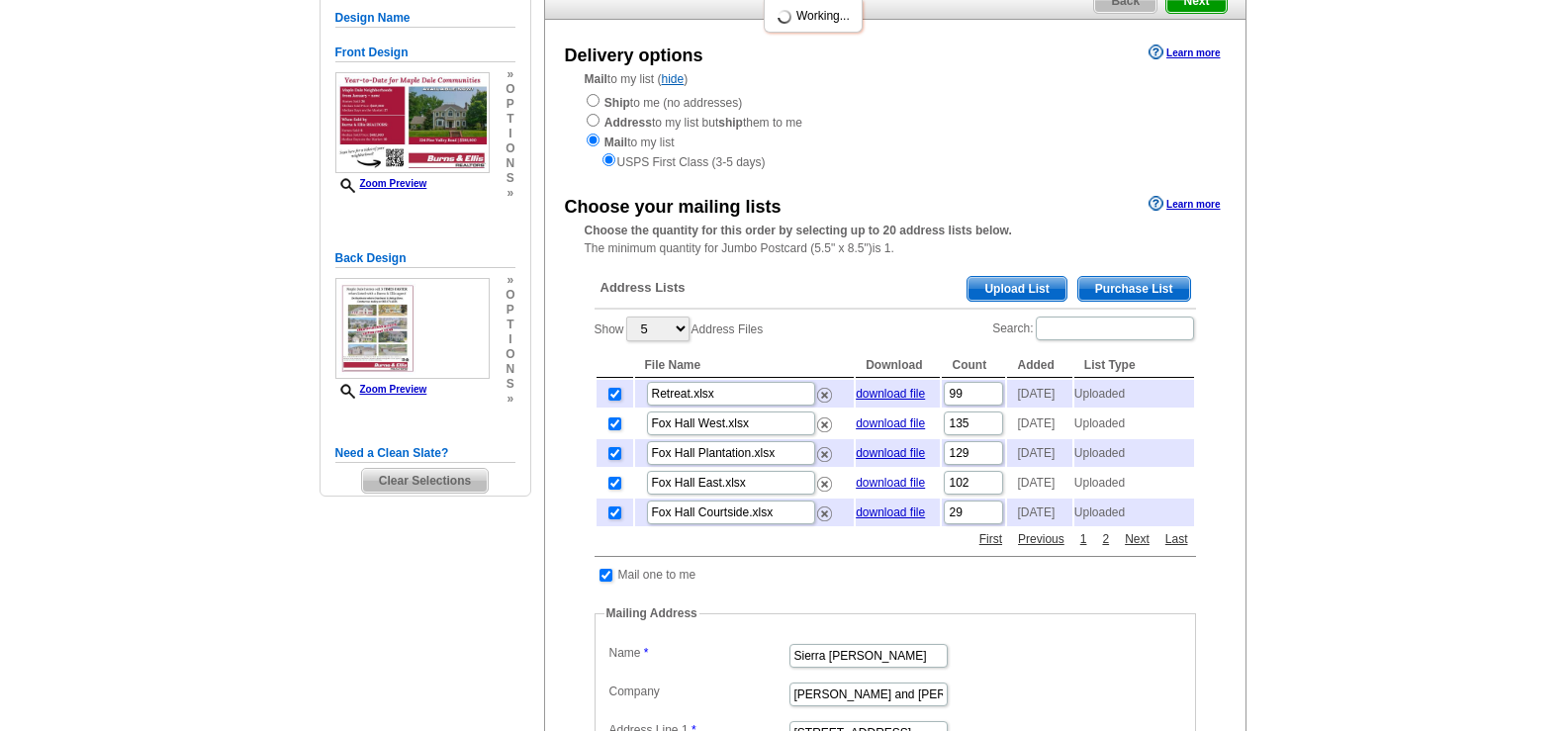
click at [1015, 290] on span "Upload List" at bounding box center [1017, 289] width 98 height 24
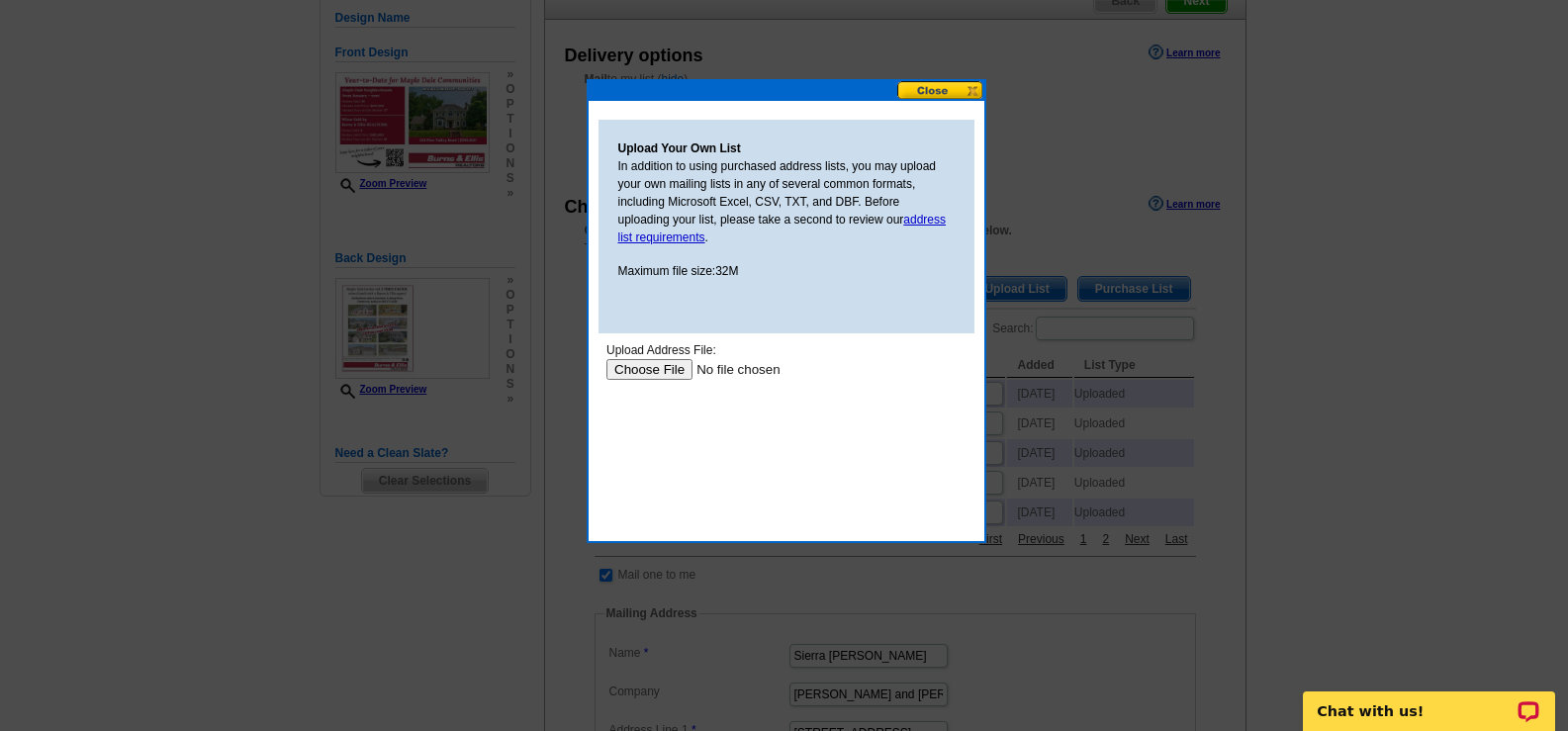
scroll to position [0, 0]
click at [656, 366] on input "file" at bounding box center [730, 369] width 251 height 21
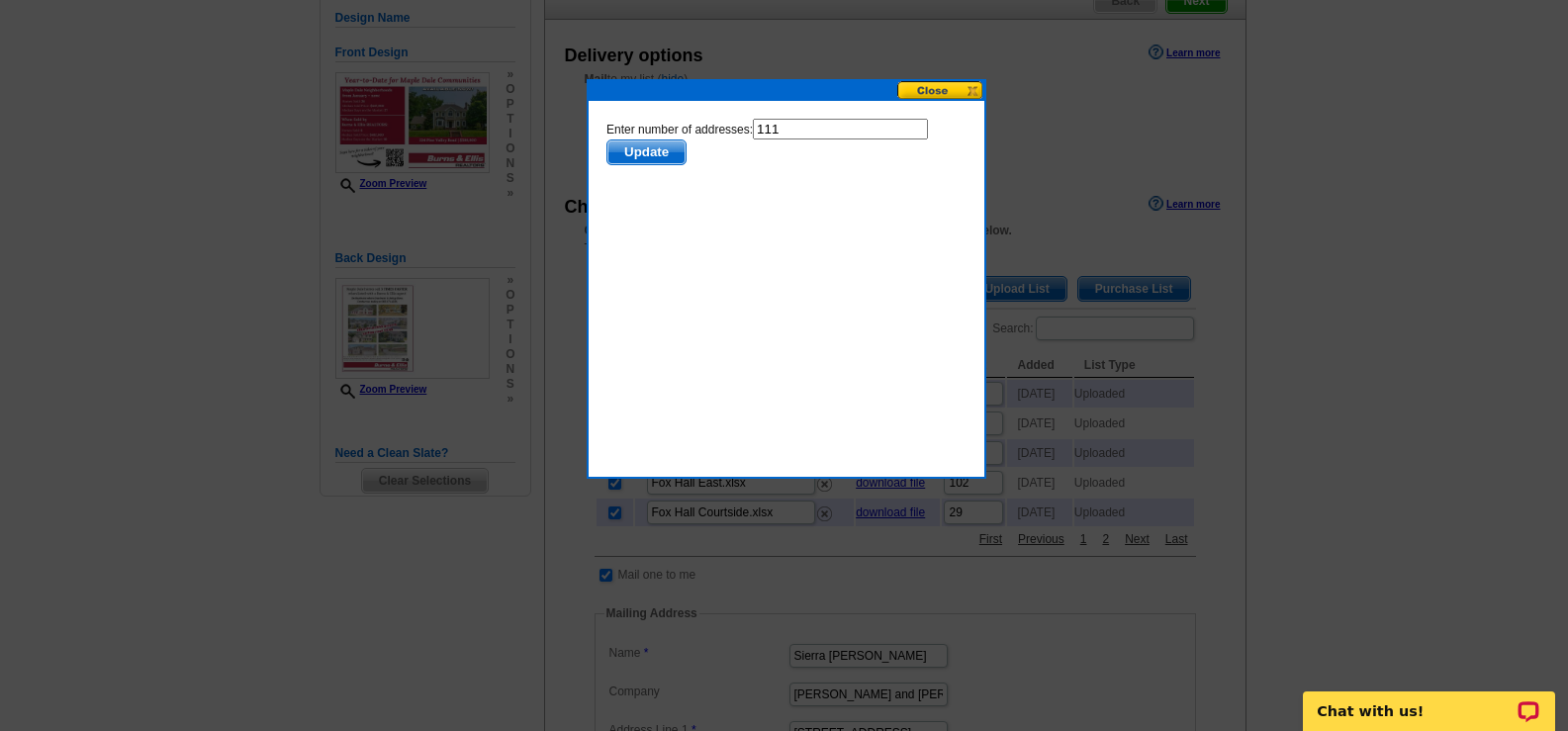
click at [654, 153] on span "Update" at bounding box center [645, 153] width 78 height 24
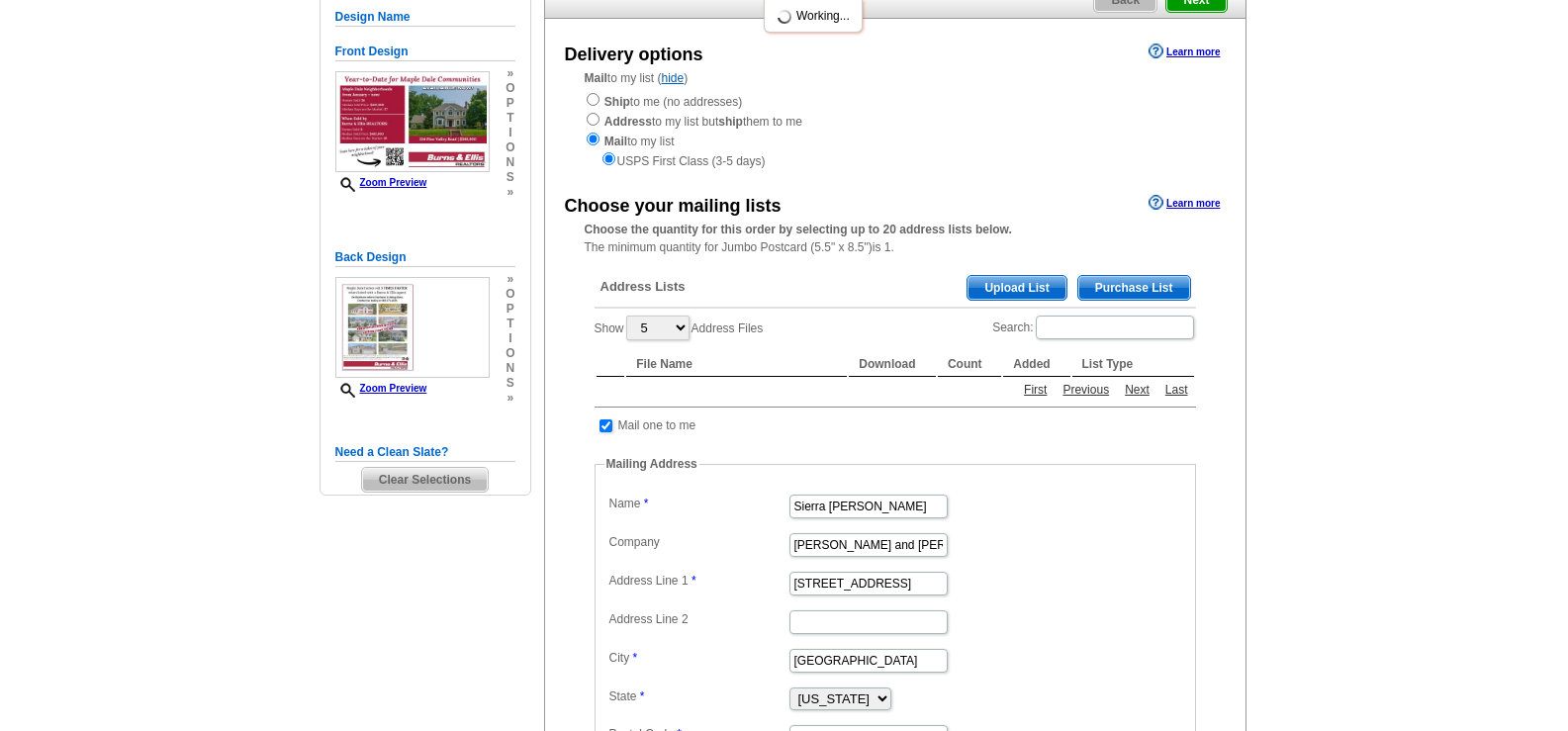
scroll to position [198, 0]
click at [1003, 286] on span "Upload List" at bounding box center [1017, 289] width 98 height 24
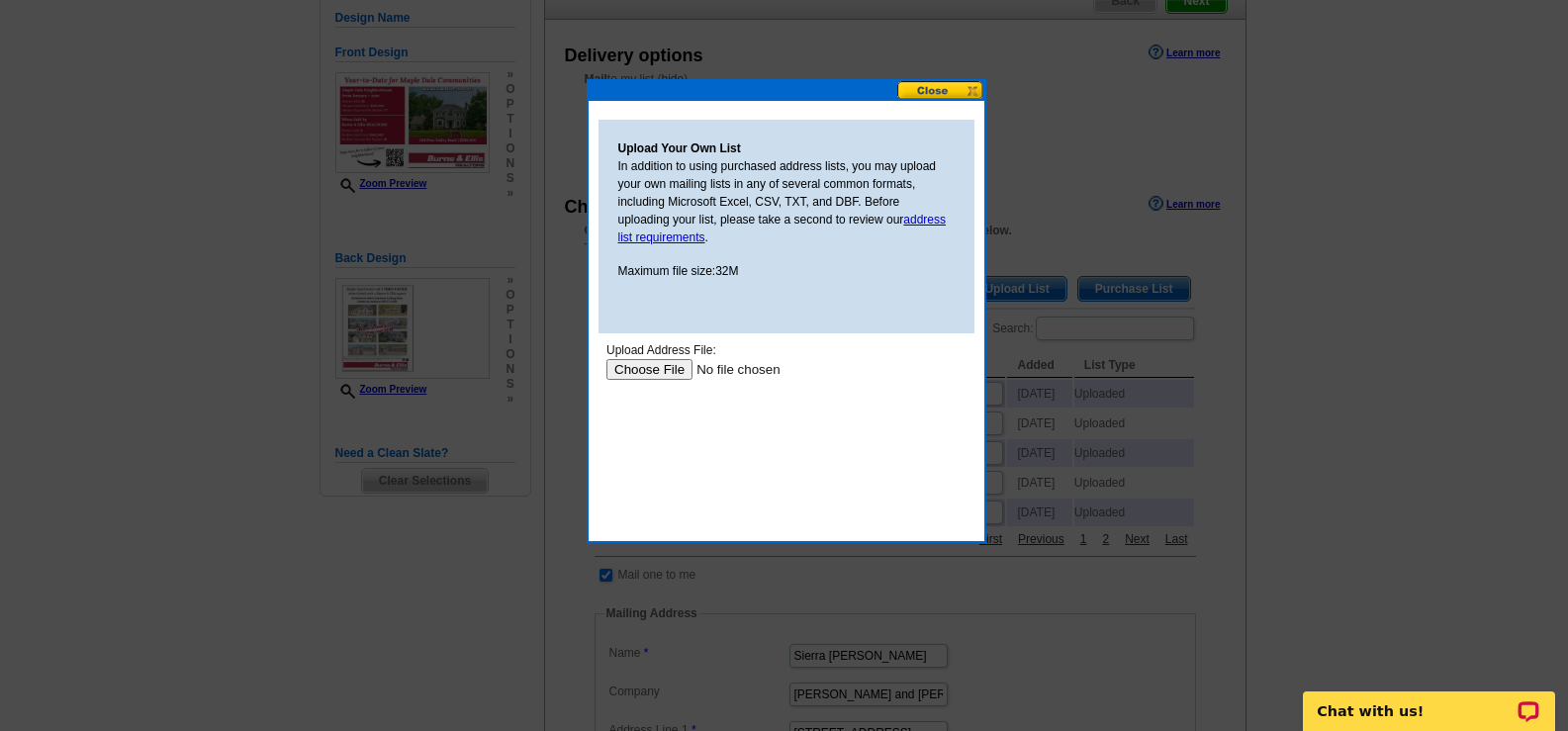
scroll to position [0, 0]
click at [660, 374] on input "file" at bounding box center [730, 369] width 251 height 21
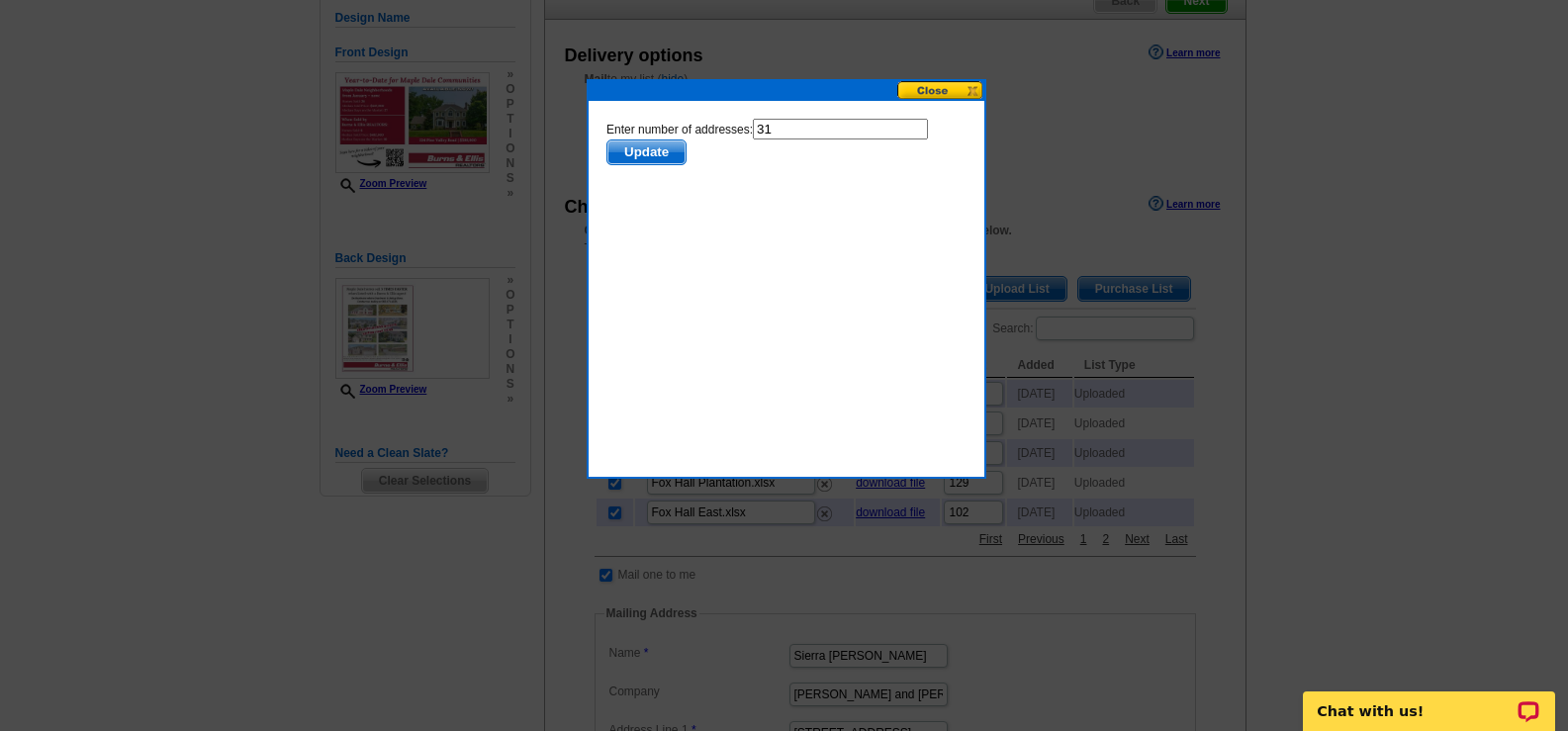
click at [660, 153] on span "Update" at bounding box center [645, 153] width 78 height 24
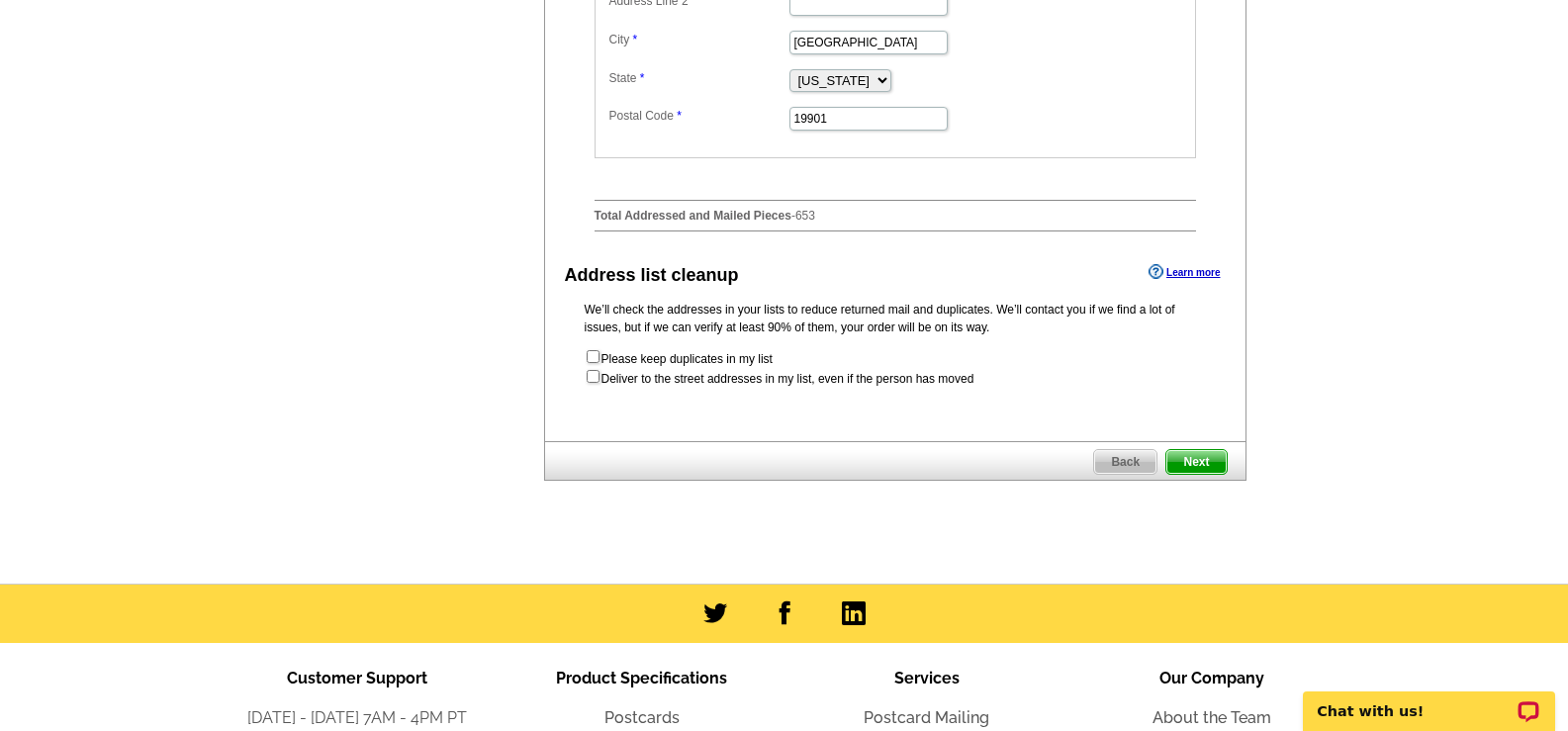
scroll to position [989, 0]
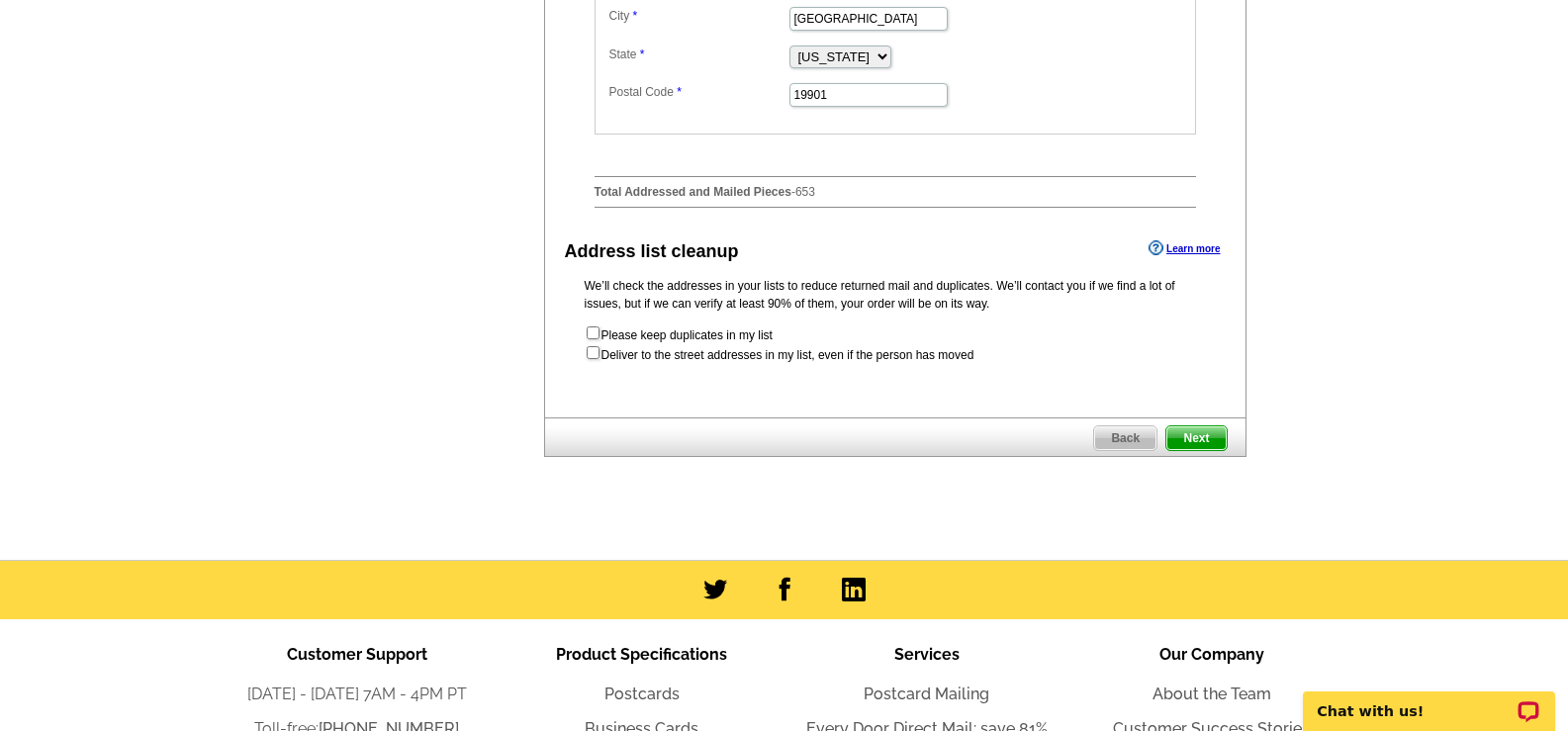
click at [1195, 450] on span "Next" at bounding box center [1195, 438] width 59 height 24
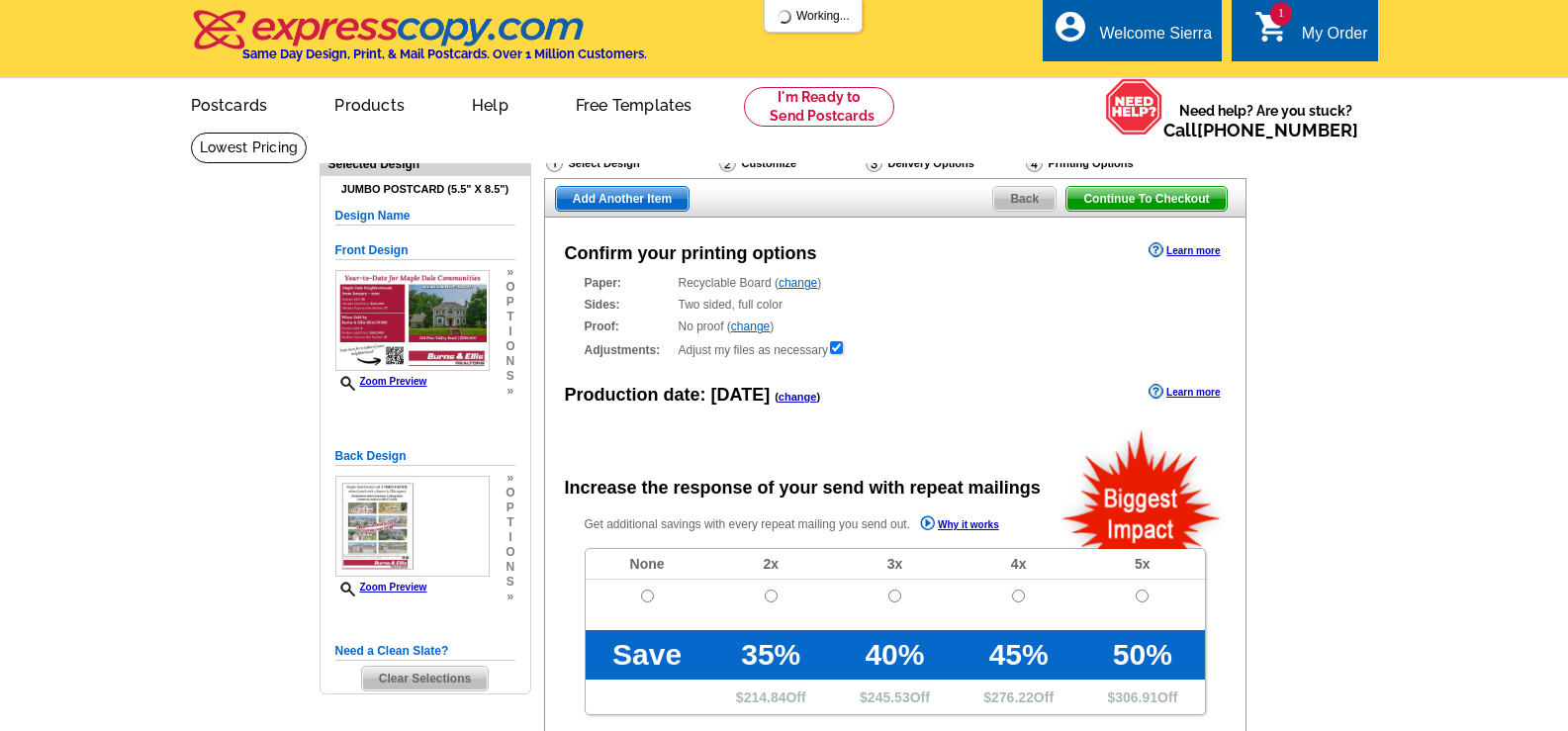
radio input "false"
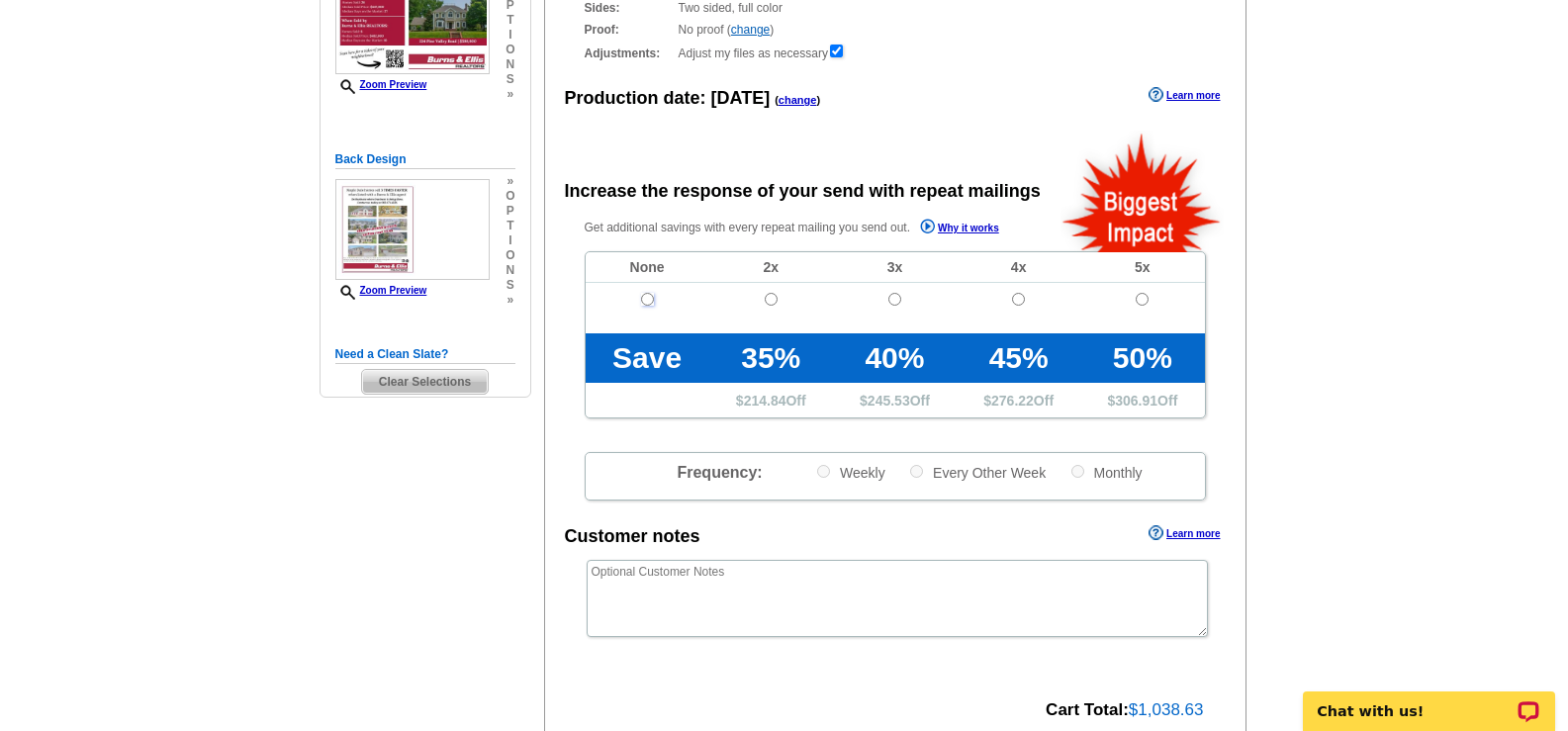
click at [651, 299] on input "radio" at bounding box center [647, 299] width 13 height 13
radio input "true"
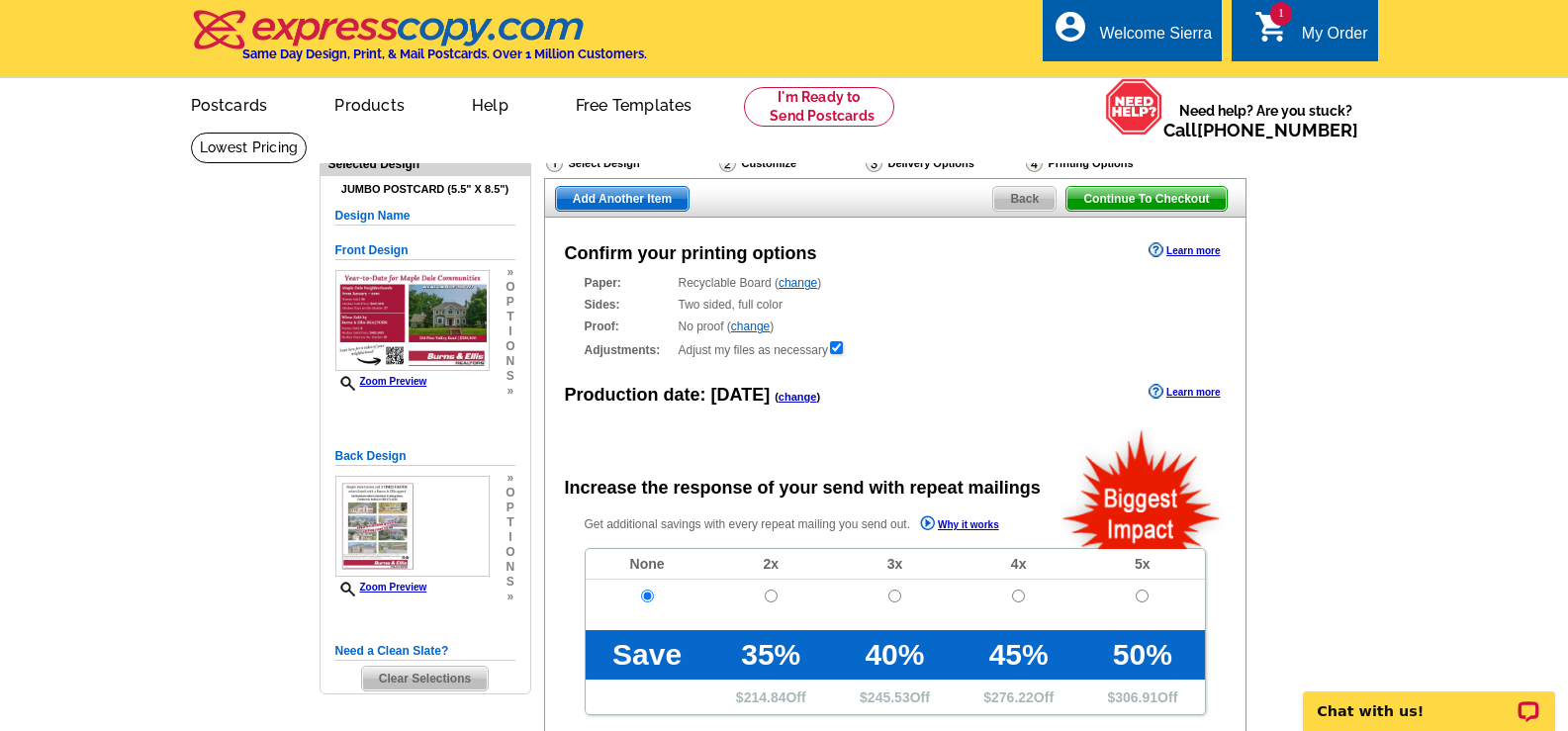
click at [1188, 190] on span "Continue To Checkout" at bounding box center [1146, 199] width 159 height 24
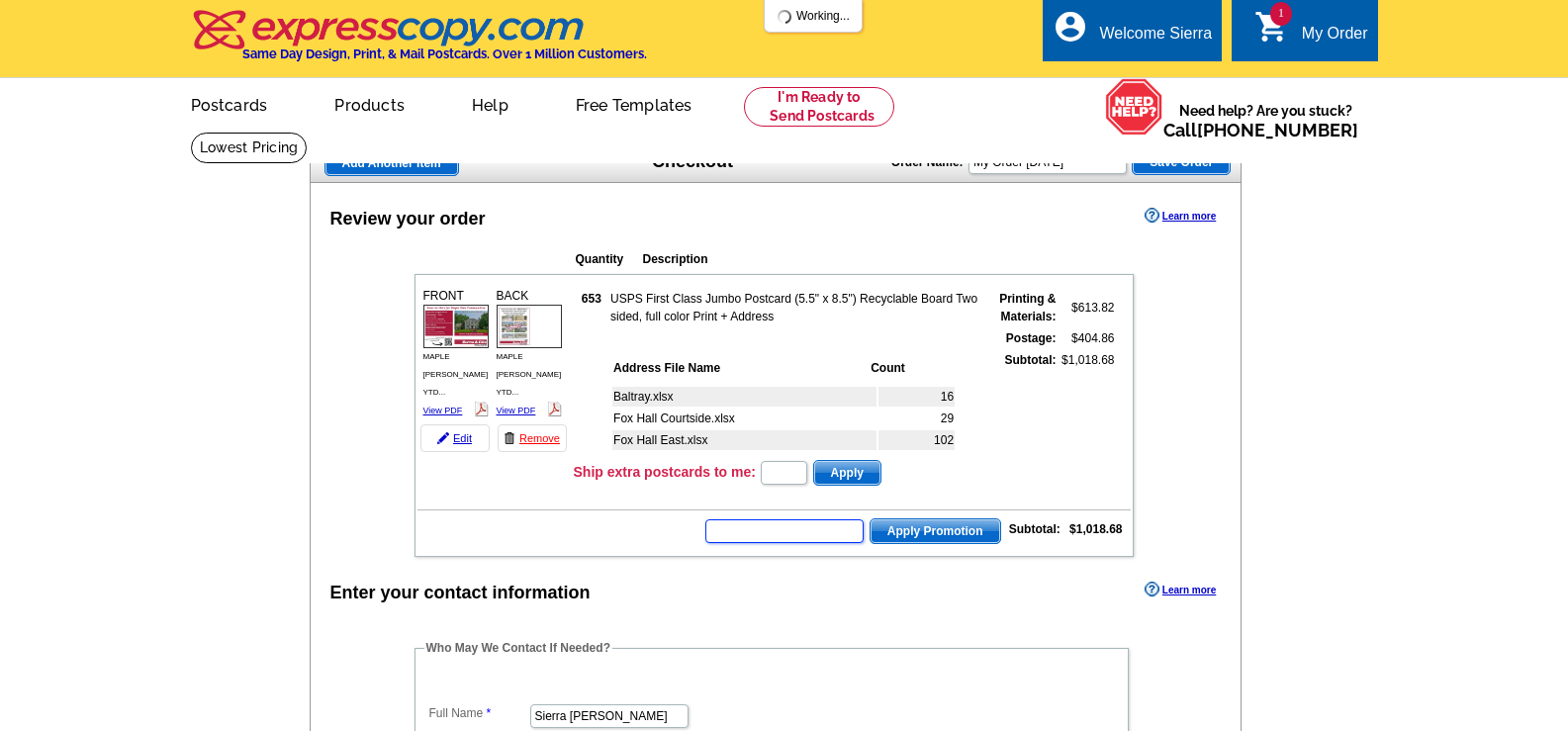
click at [771, 524] on input "text" at bounding box center [784, 531] width 158 height 24
click at [747, 527] on input "text" at bounding box center [784, 531] width 158 height 24
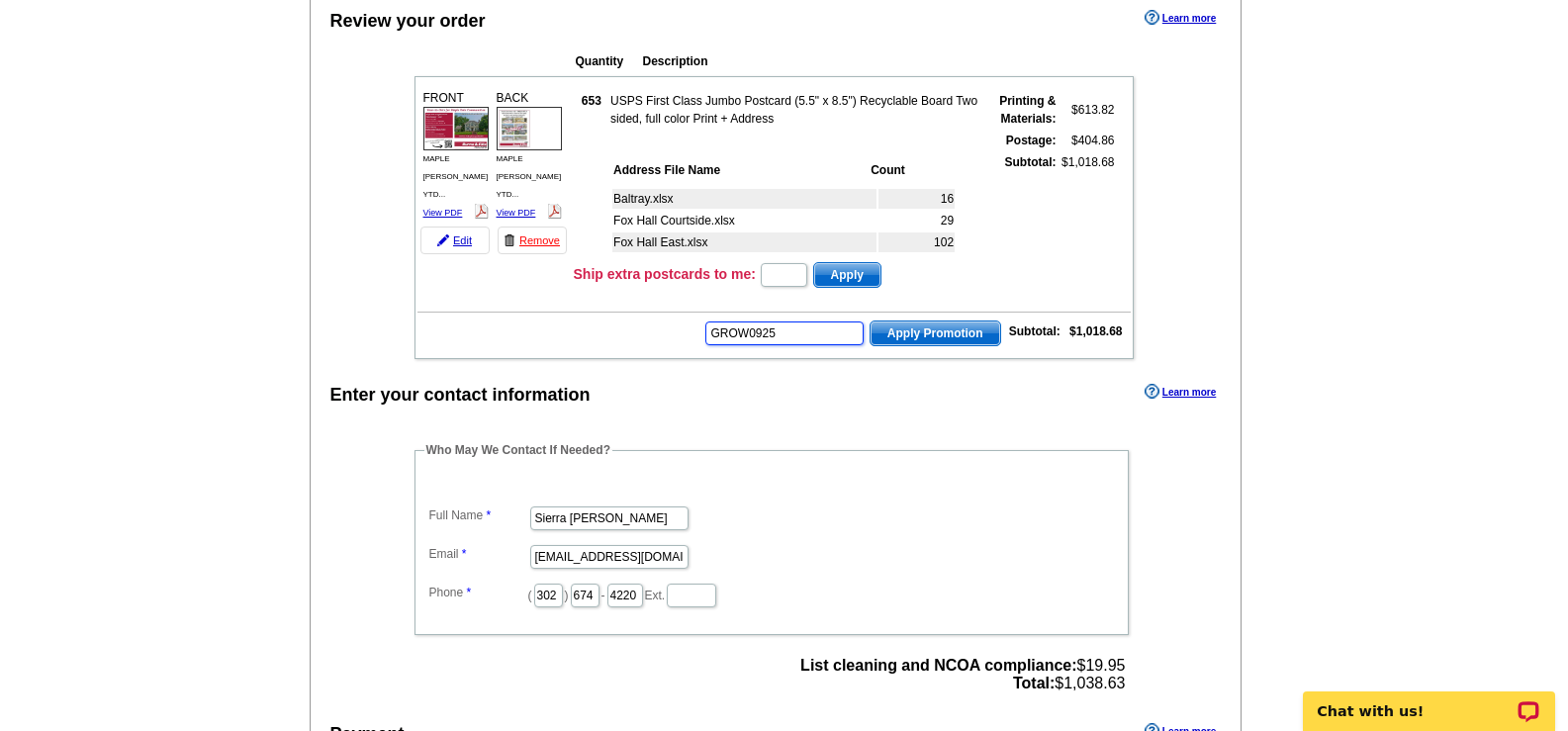
type input "GROW0925"
click at [908, 335] on span "Apply Promotion" at bounding box center [936, 334] width 130 height 24
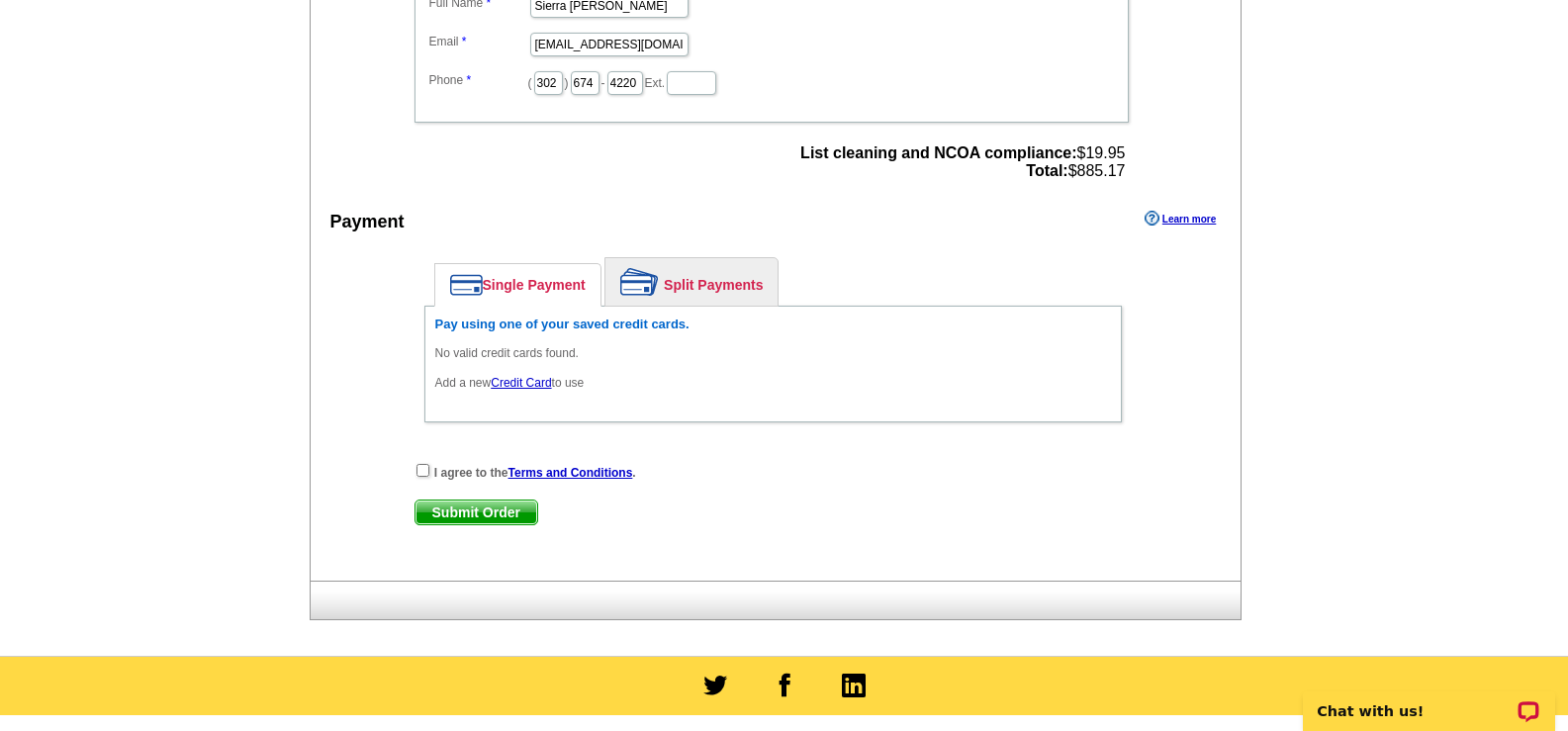
scroll to position [791, 0]
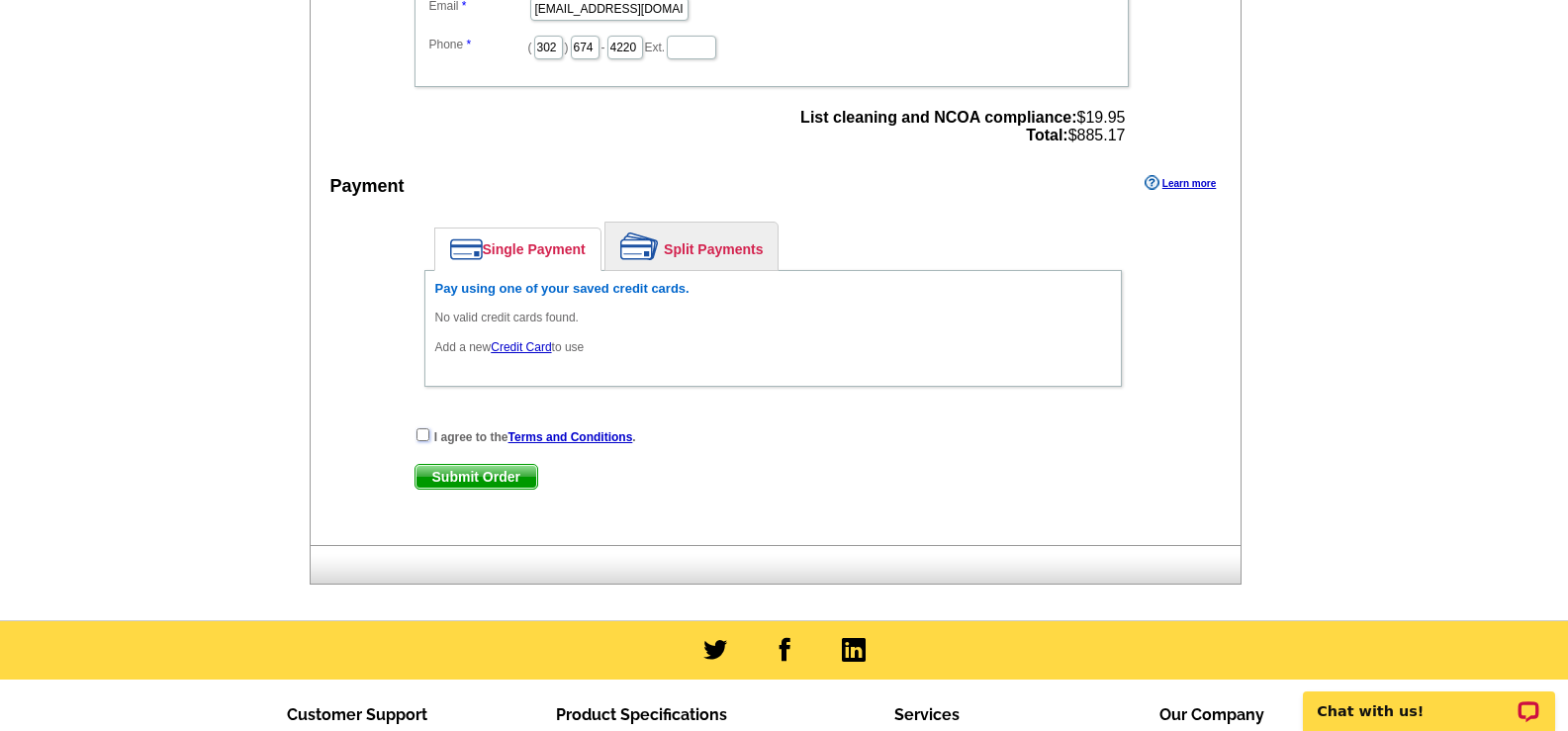
click at [417, 435] on input "checkbox" at bounding box center [422, 434] width 13 height 13
checkbox input "true"
click at [510, 349] on link "Credit Card" at bounding box center [520, 348] width 60 height 14
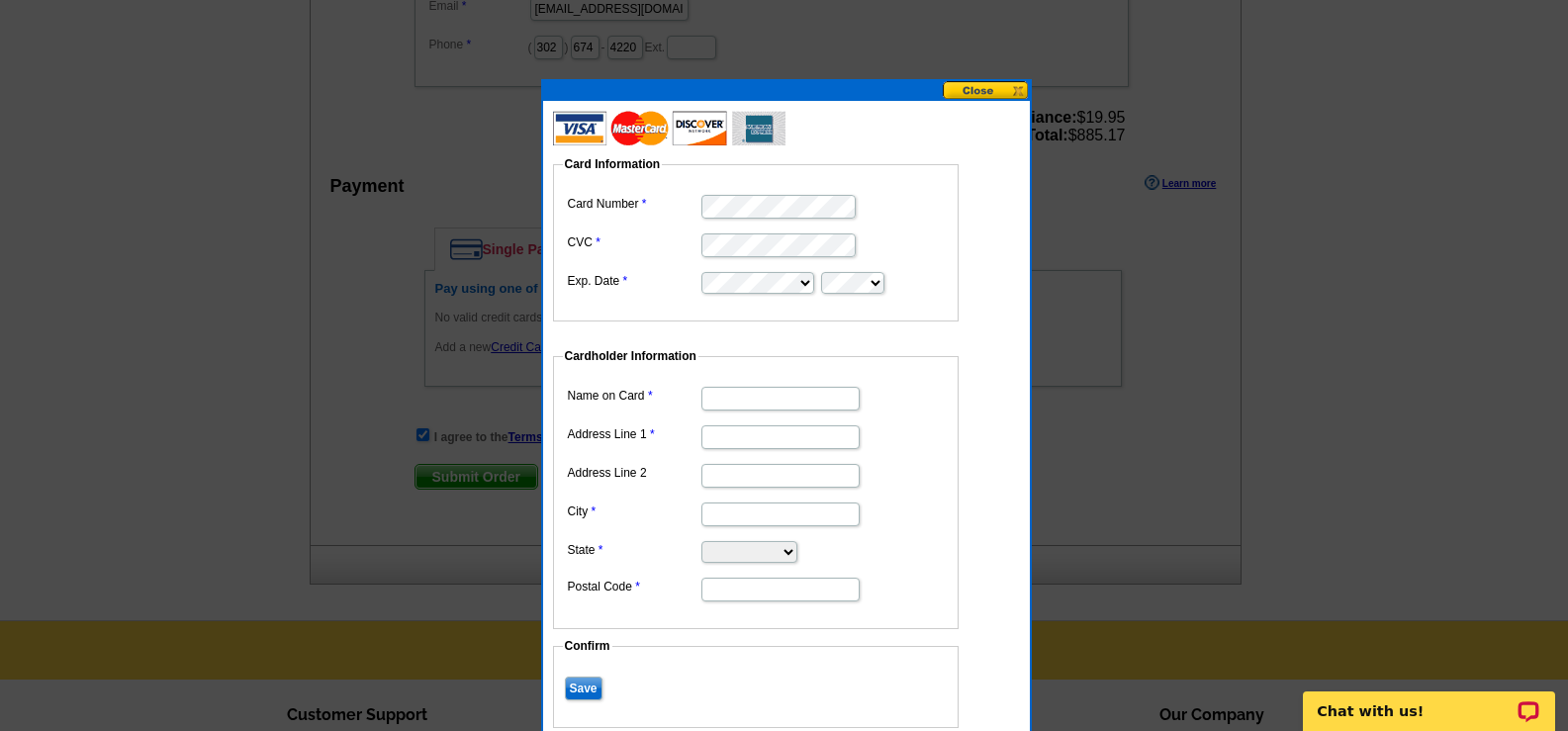
click at [743, 194] on dd at bounding box center [756, 205] width 386 height 31
click at [766, 393] on input "Name on Card" at bounding box center [780, 398] width 158 height 24
type input "t"
type input "[PERSON_NAME]"
type input "[STREET_ADDRESS]"
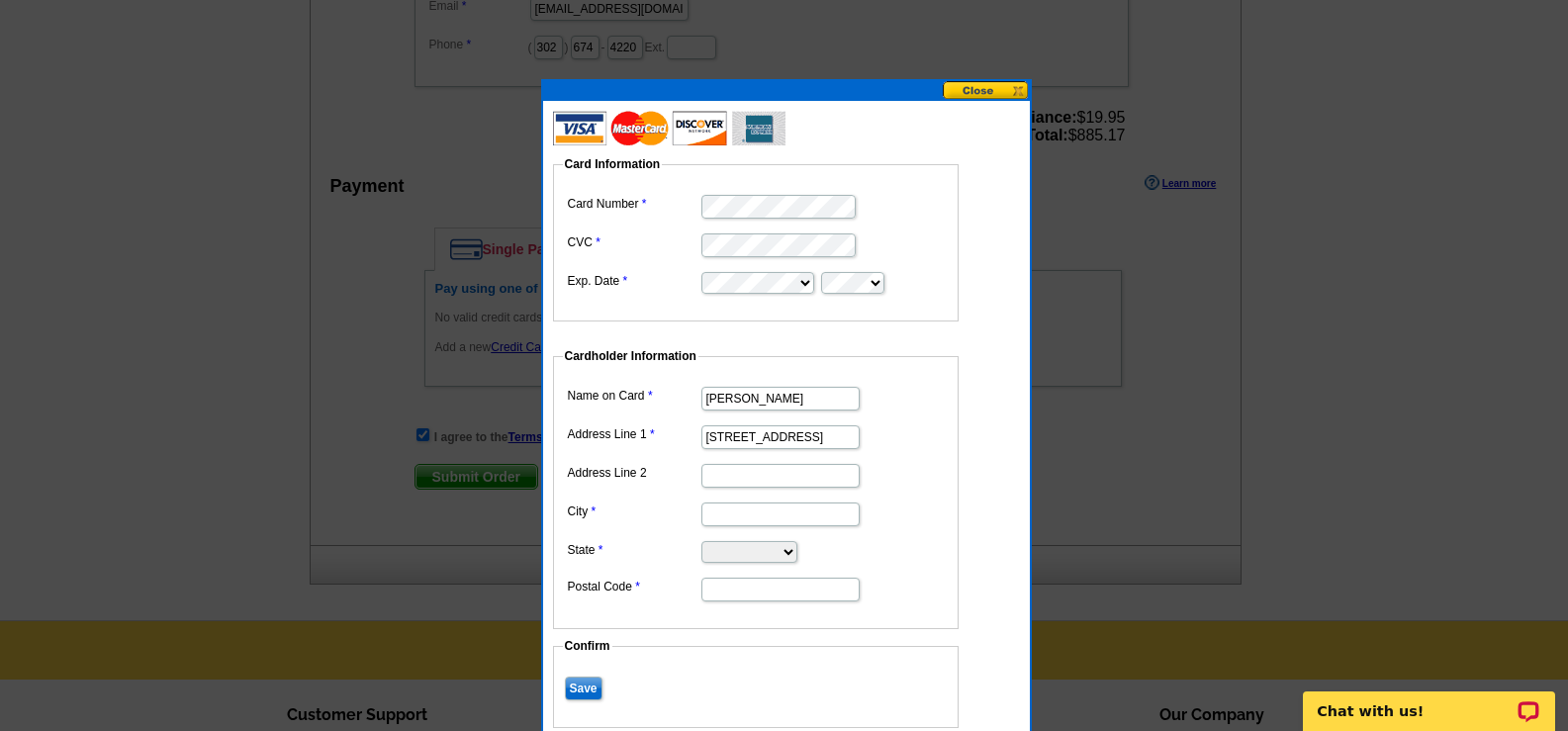
click at [786, 517] on input "City" at bounding box center [780, 514] width 158 height 24
type input "DOVER"
select select "DE"
click at [765, 588] on input "19903" at bounding box center [780, 589] width 158 height 24
type input "19904"
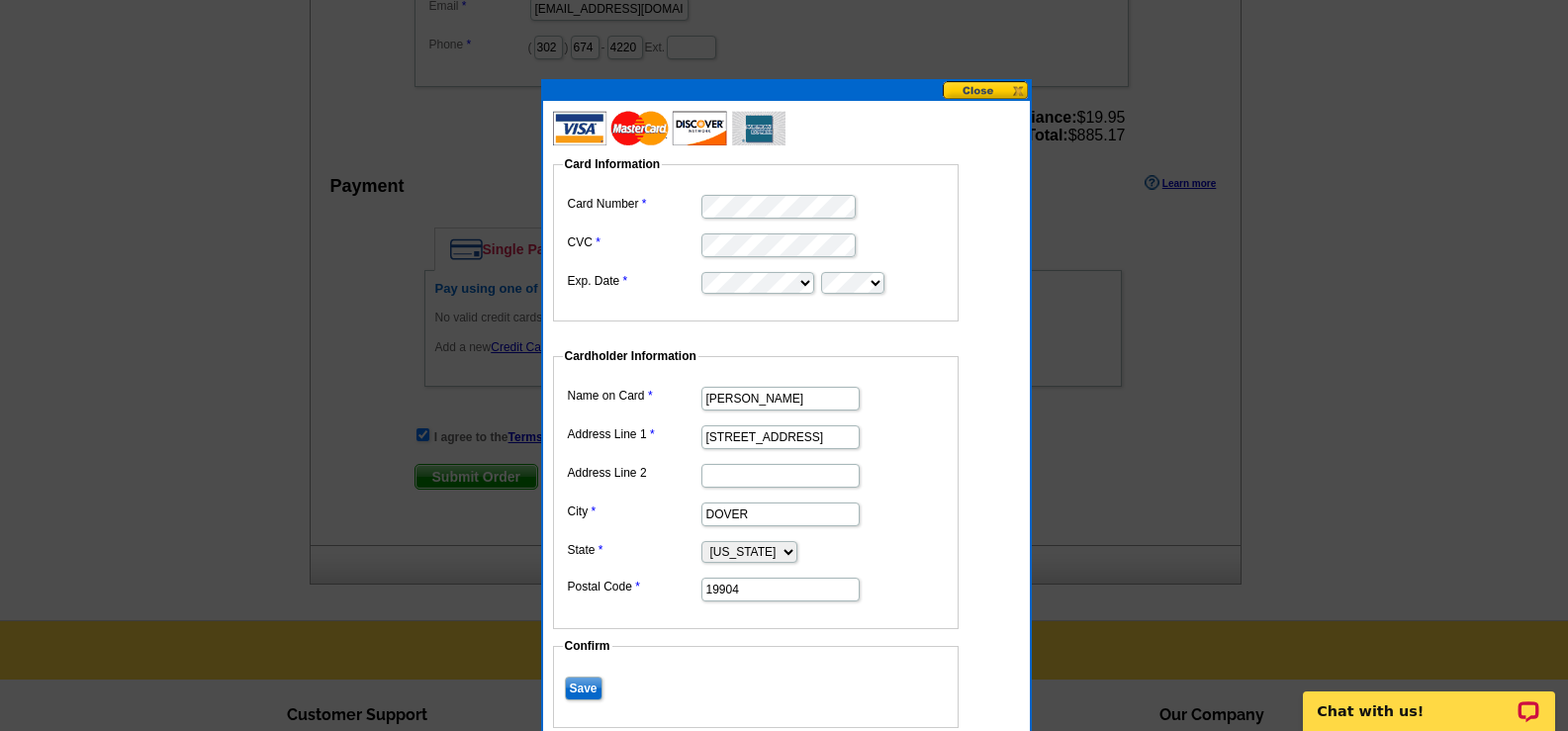
drag, startPoint x: 810, startPoint y: 398, endPoint x: 698, endPoint y: 381, distance: 113.3
click at [697, 382] on dd "Thomas Burns" at bounding box center [756, 396] width 386 height 31
type input "[PERSON_NAME]"
click at [584, 686] on input "Save" at bounding box center [584, 688] width 38 height 24
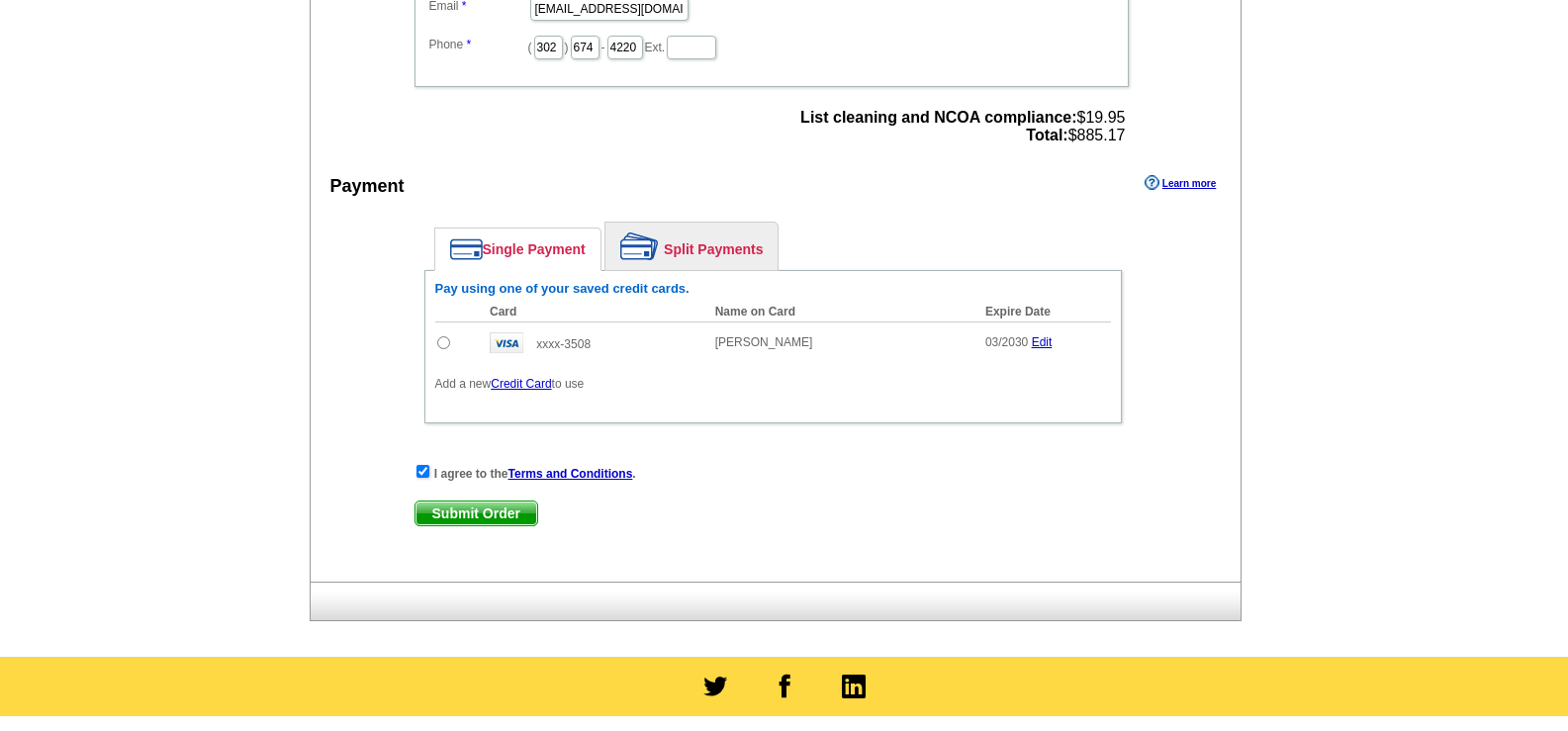
click at [440, 346] on input "radio" at bounding box center [443, 343] width 13 height 13
radio input "true"
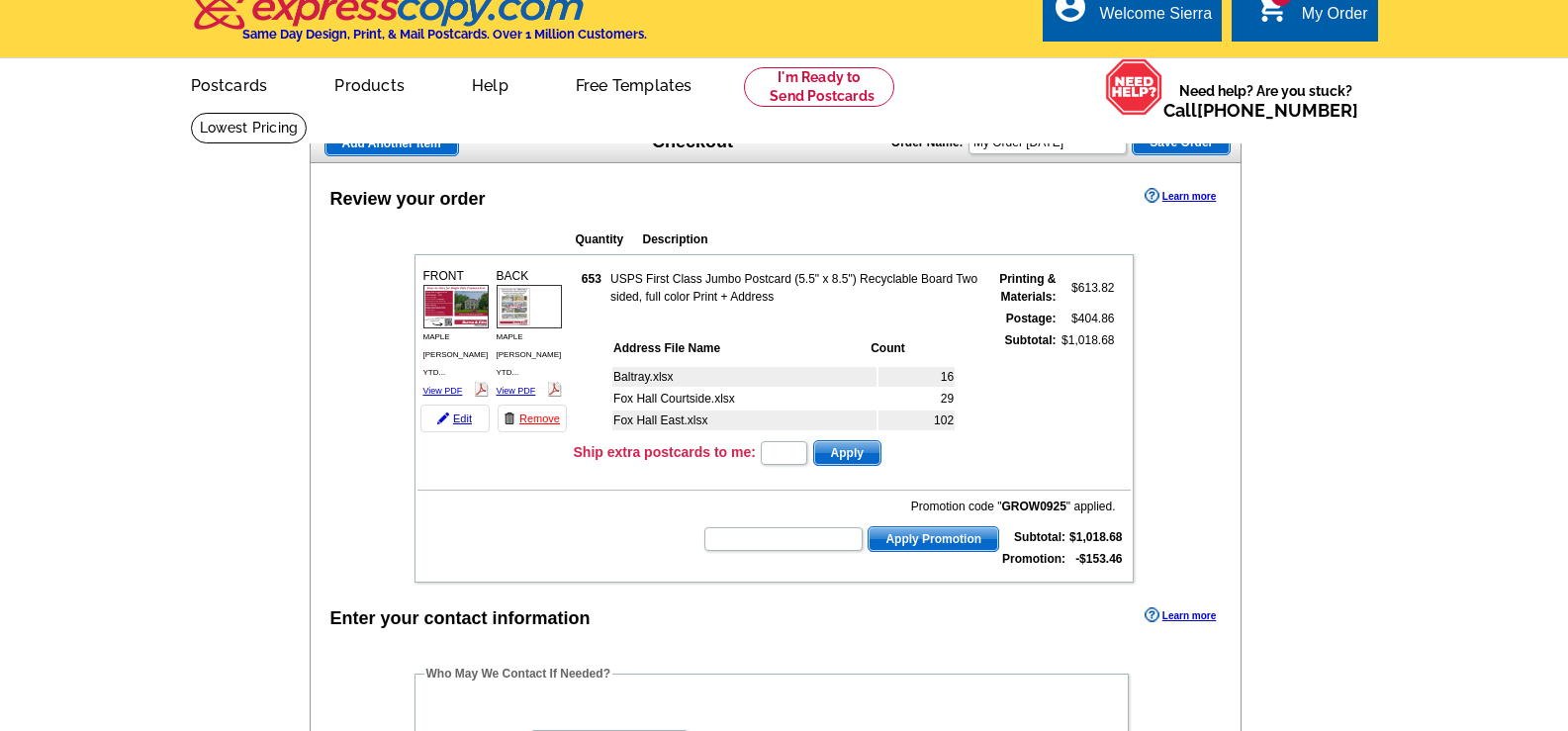
scroll to position [0, 0]
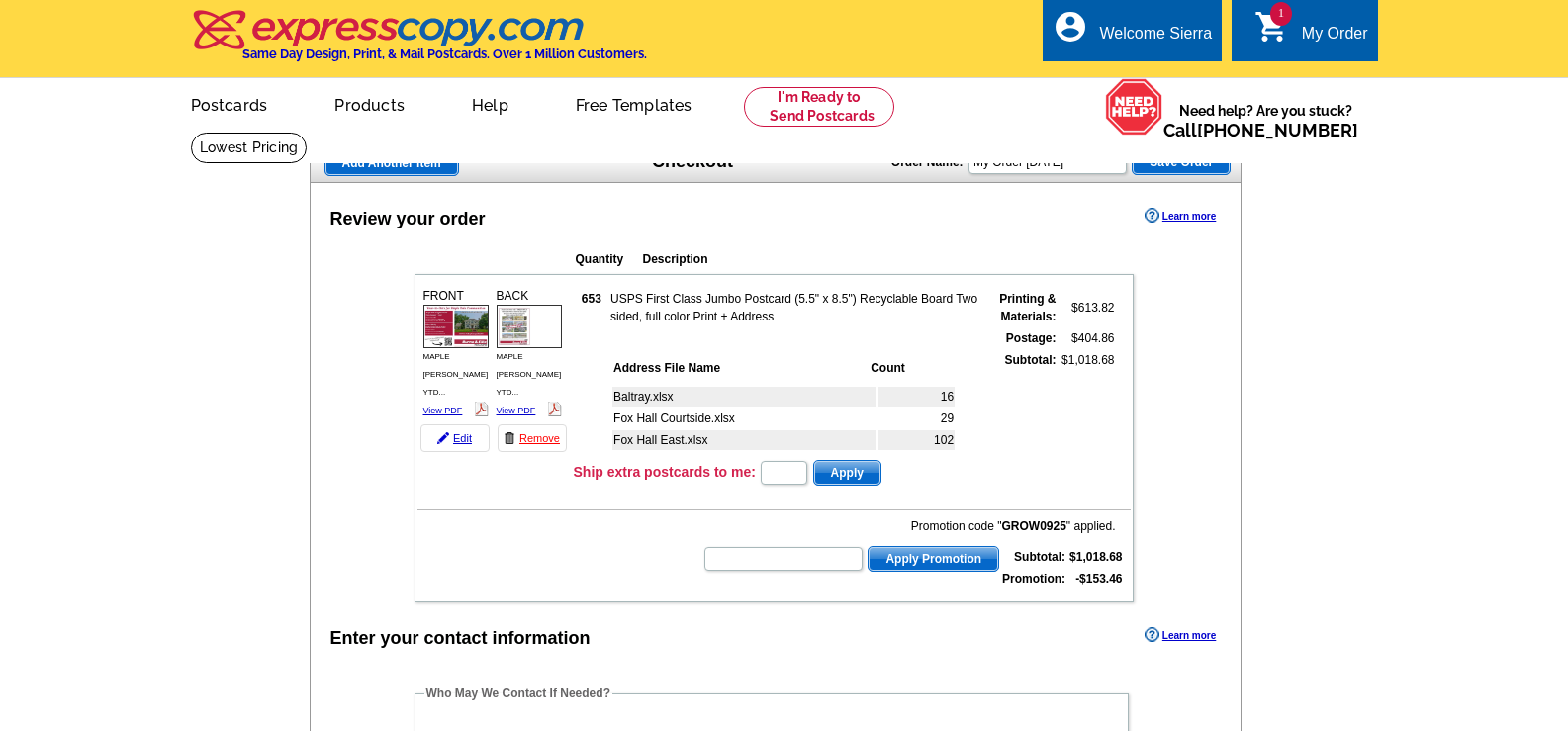
click at [471, 317] on img at bounding box center [455, 326] width 65 height 43
click at [529, 326] on img at bounding box center [528, 326] width 65 height 43
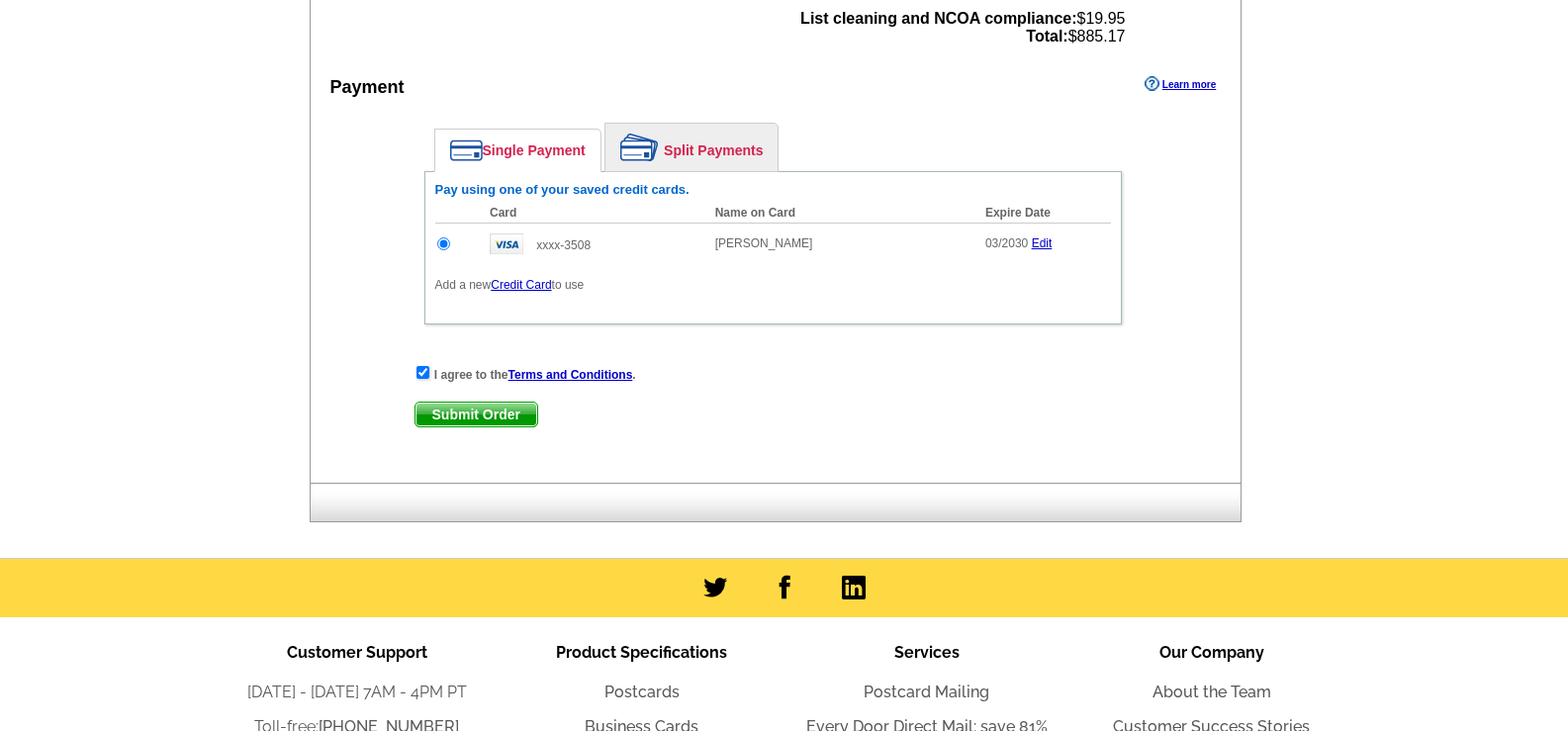
scroll to position [989, 0]
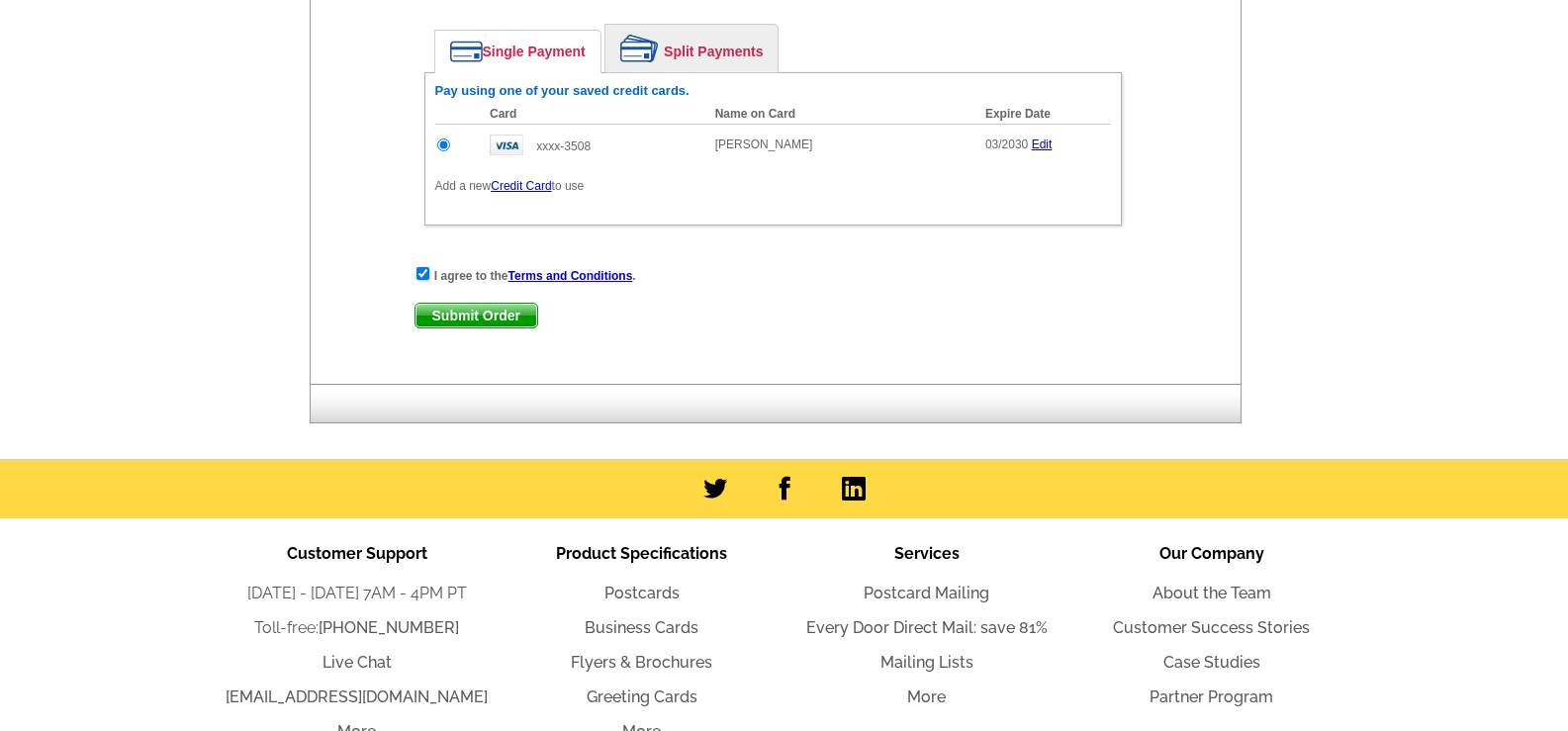
click at [484, 318] on span "Submit Order" at bounding box center [476, 316] width 122 height 24
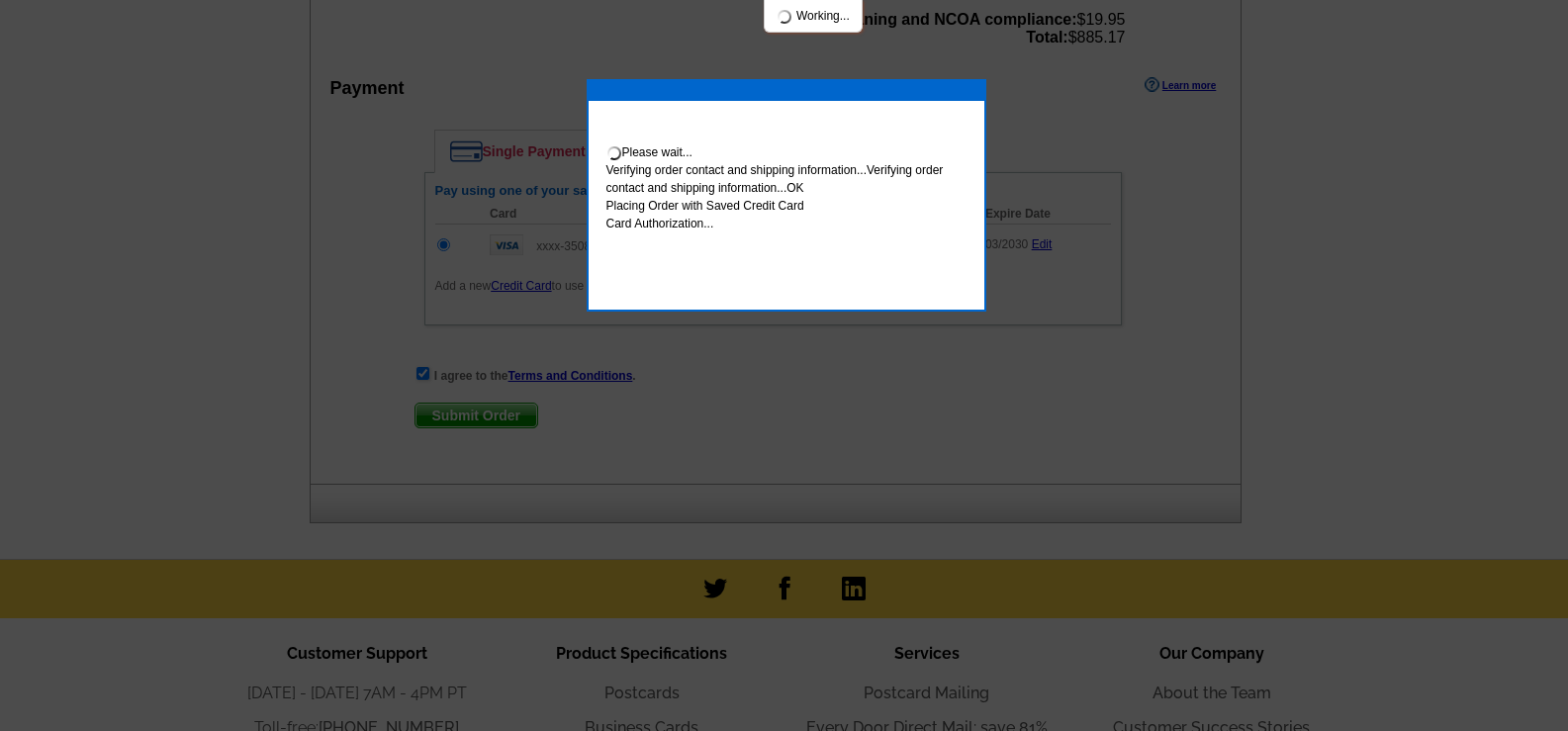
scroll to position [1090, 0]
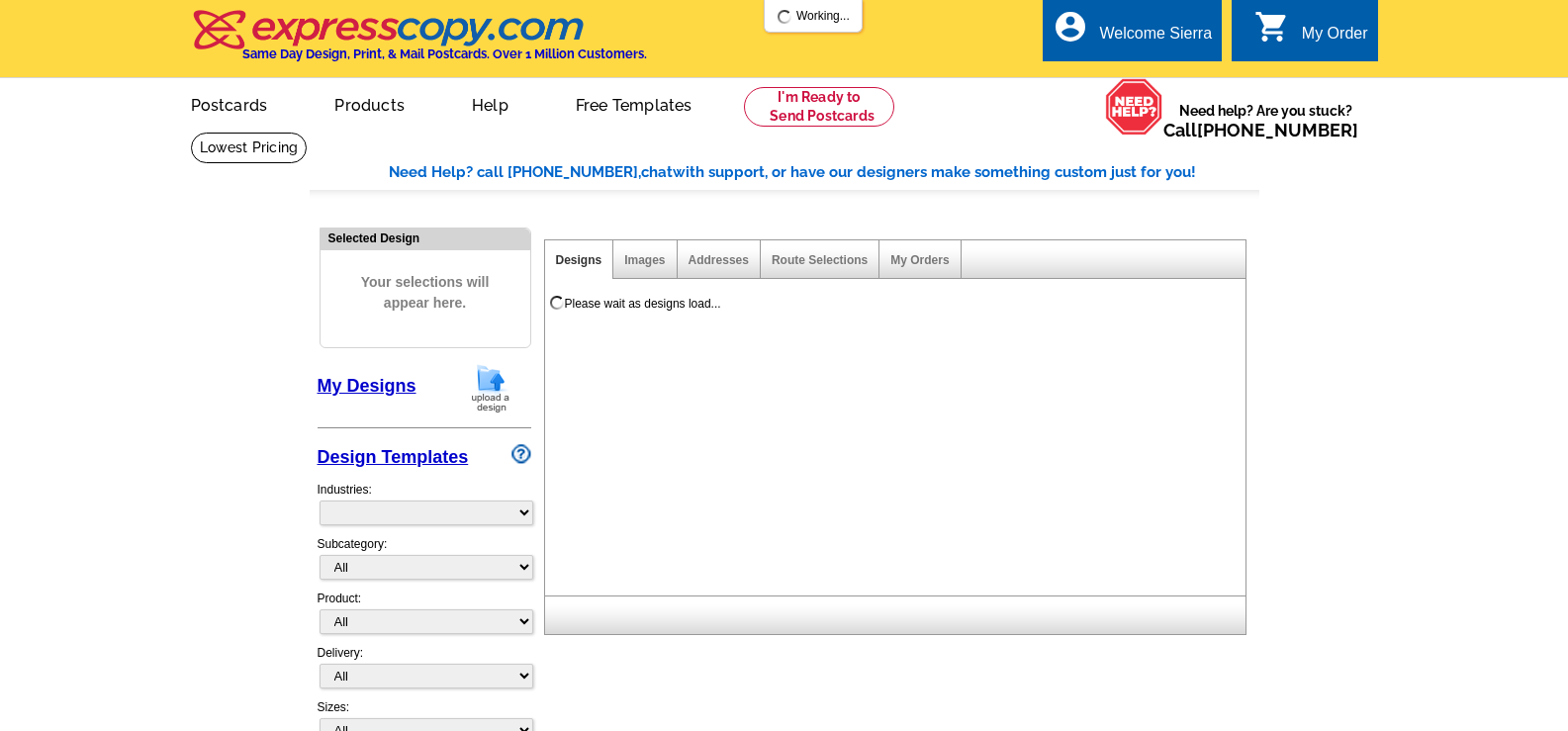
select select "785"
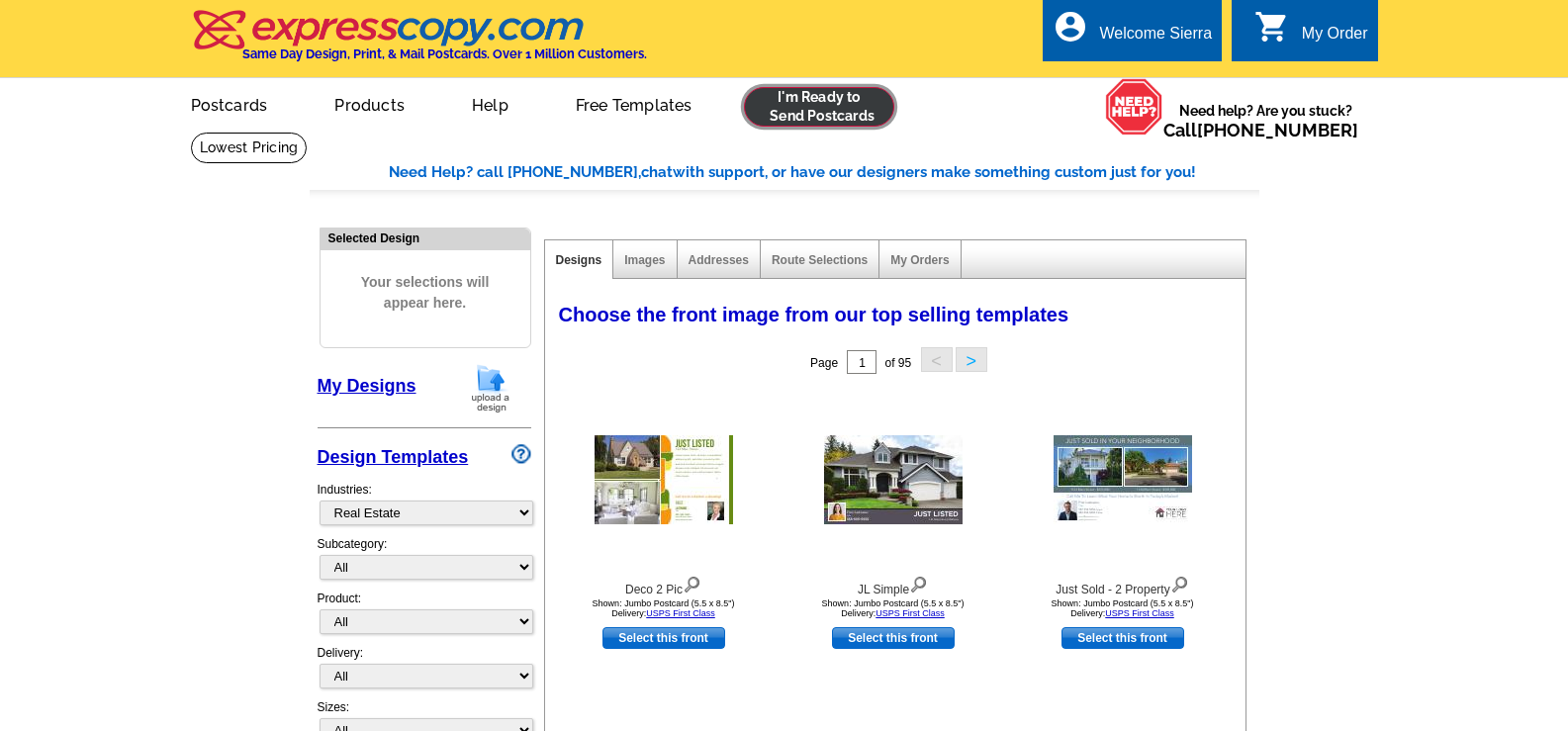
click at [819, 111] on link at bounding box center [820, 107] width 152 height 40
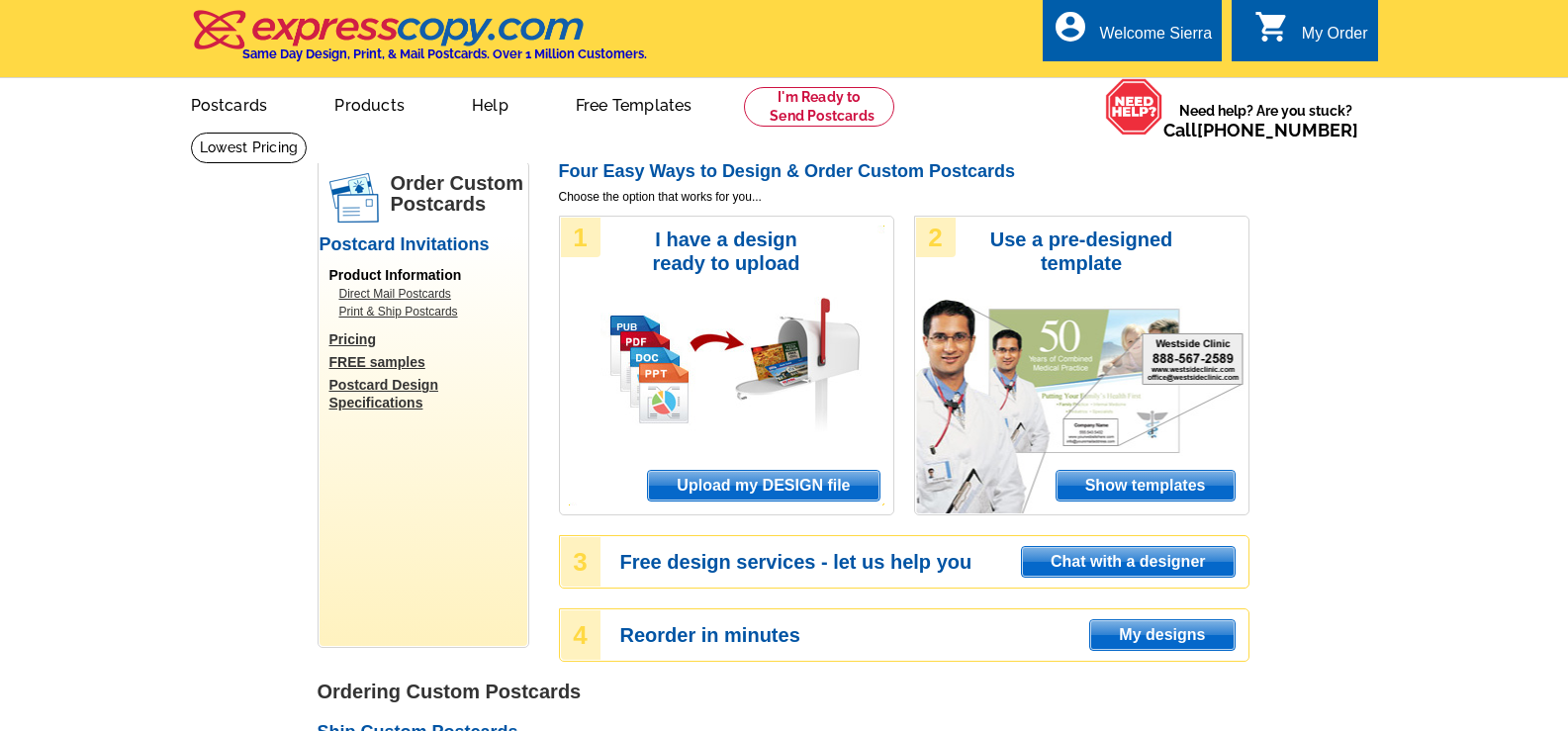
click at [792, 487] on span "Upload my DESIGN file" at bounding box center [763, 485] width 231 height 30
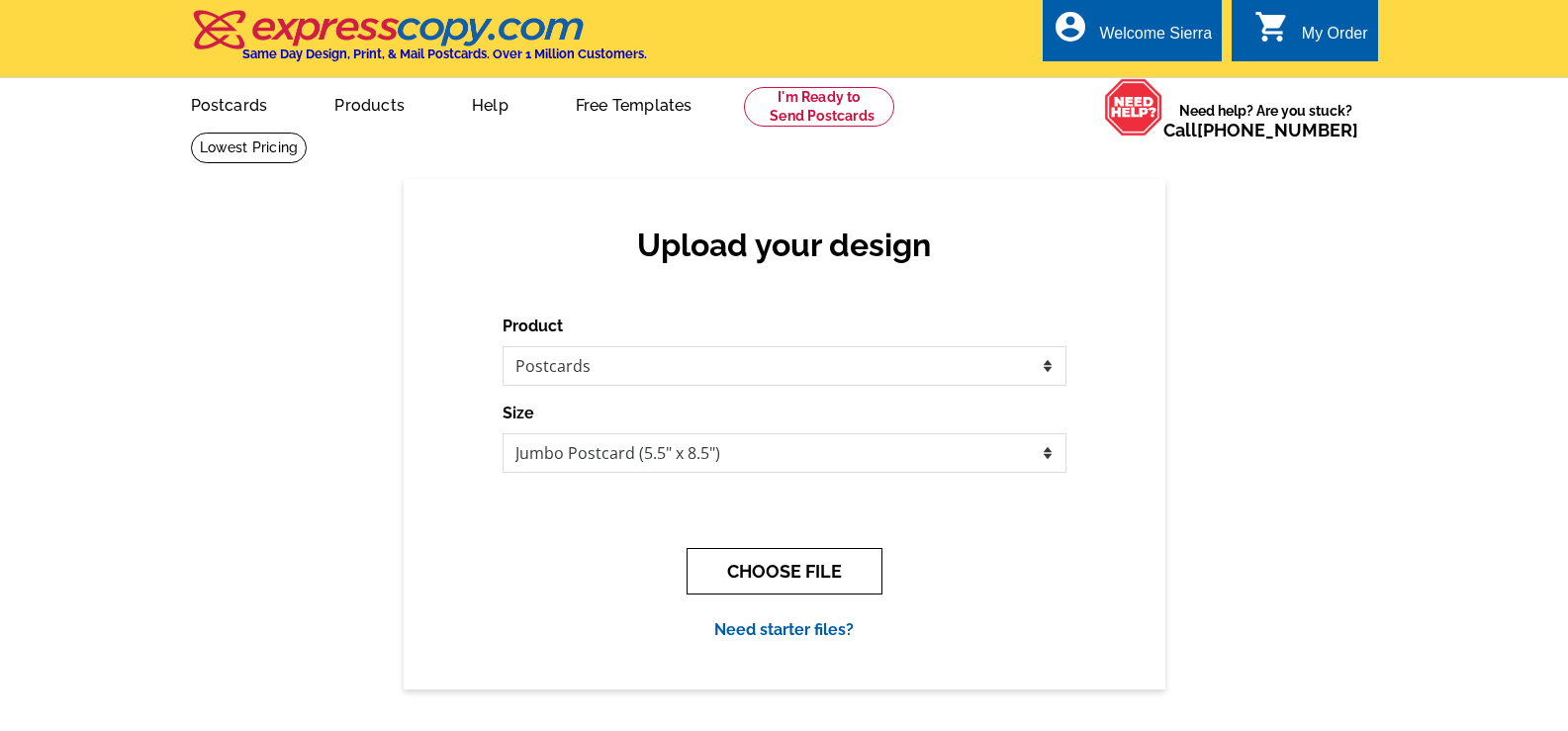
click at [783, 563] on button "CHOOSE FILE" at bounding box center [784, 571] width 196 height 47
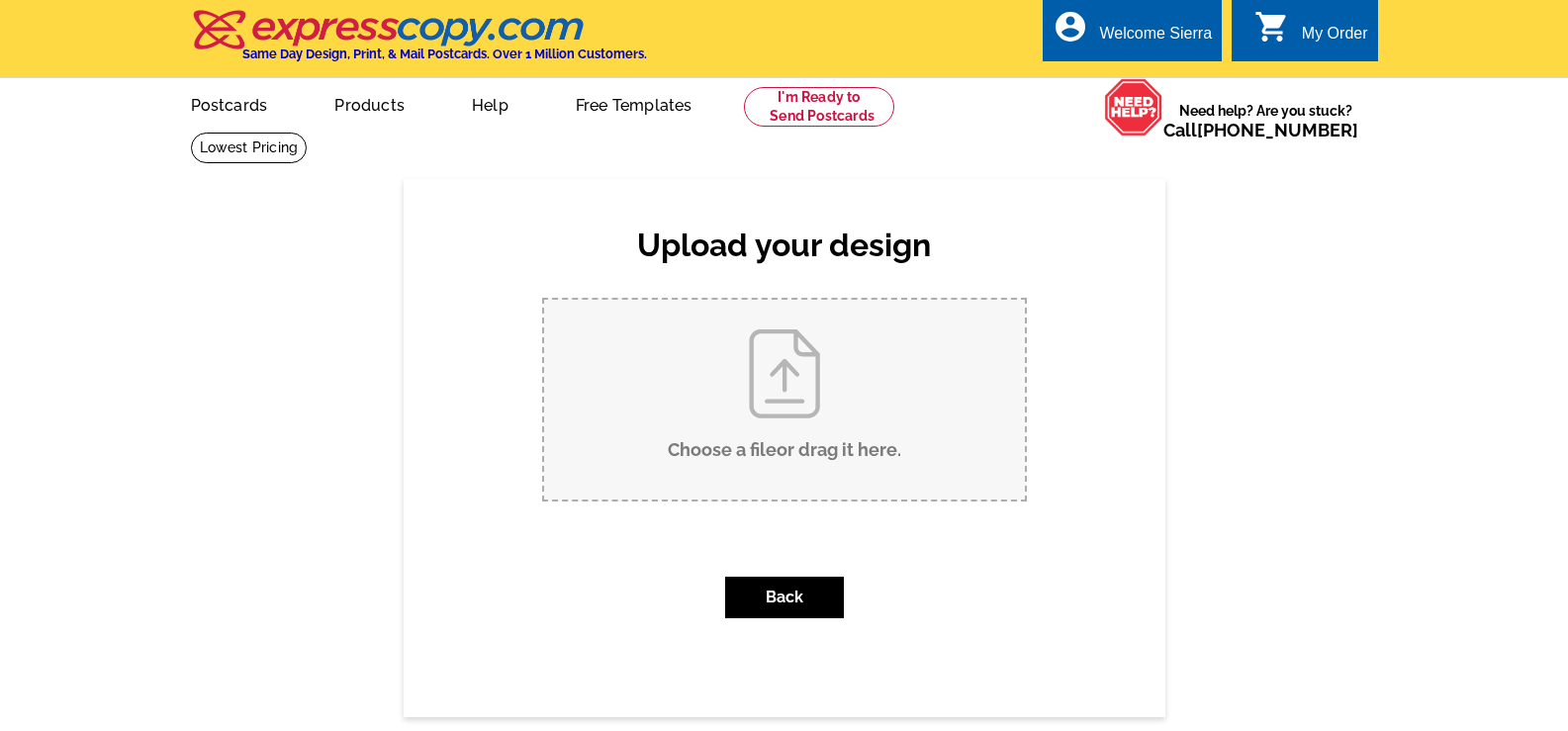
click at [728, 383] on input "Choose a file or drag it here ." at bounding box center [784, 399] width 480 height 200
type input "C:\fakepath\Wild Quail Addresses.xlsx"
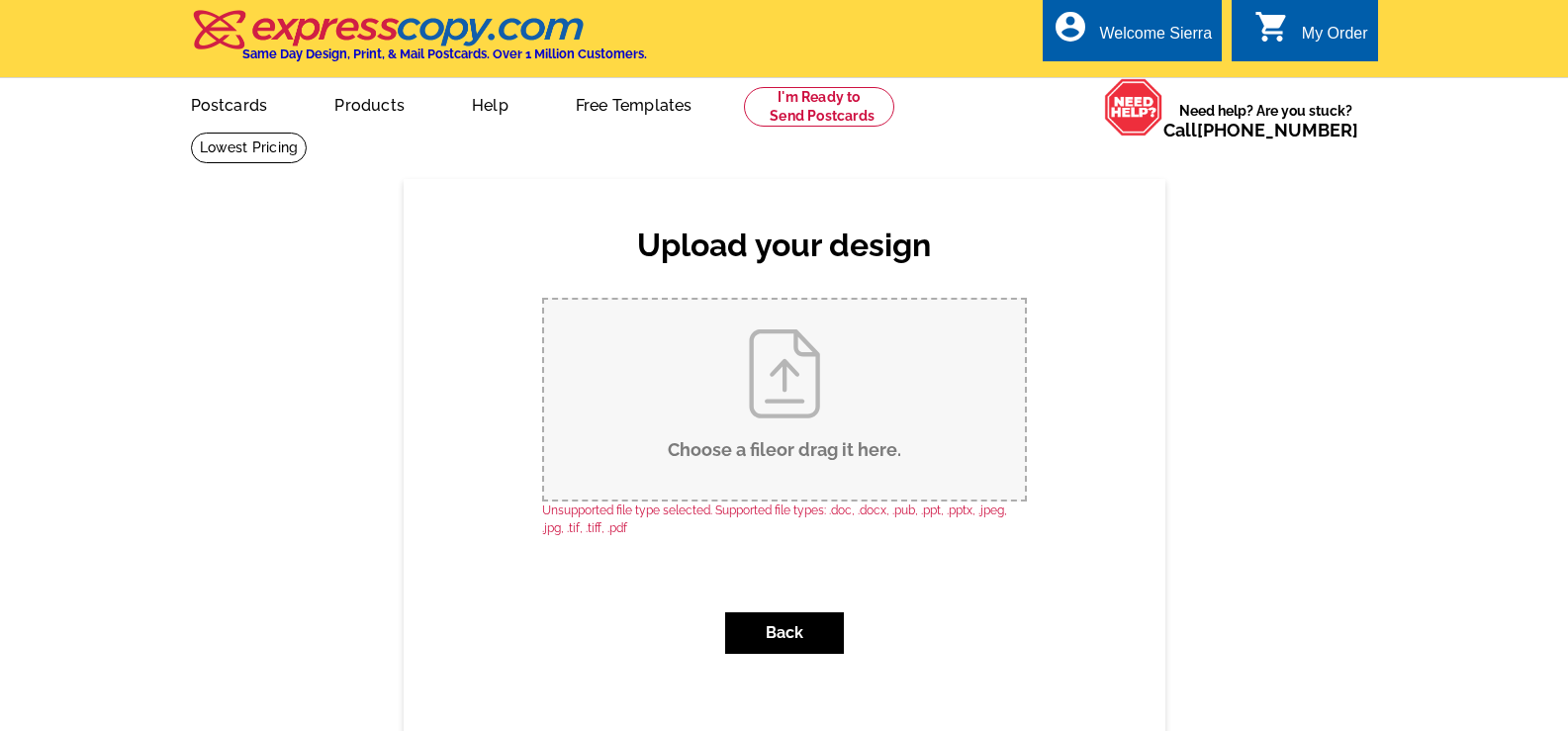
click at [809, 427] on input "Choose a file or drag it here ." at bounding box center [784, 399] width 480 height 200
drag, startPoint x: 643, startPoint y: 395, endPoint x: 965, endPoint y: 452, distance: 327.0
click at [965, 452] on input "Choose a file or drag it here ." at bounding box center [784, 399] width 480 height 200
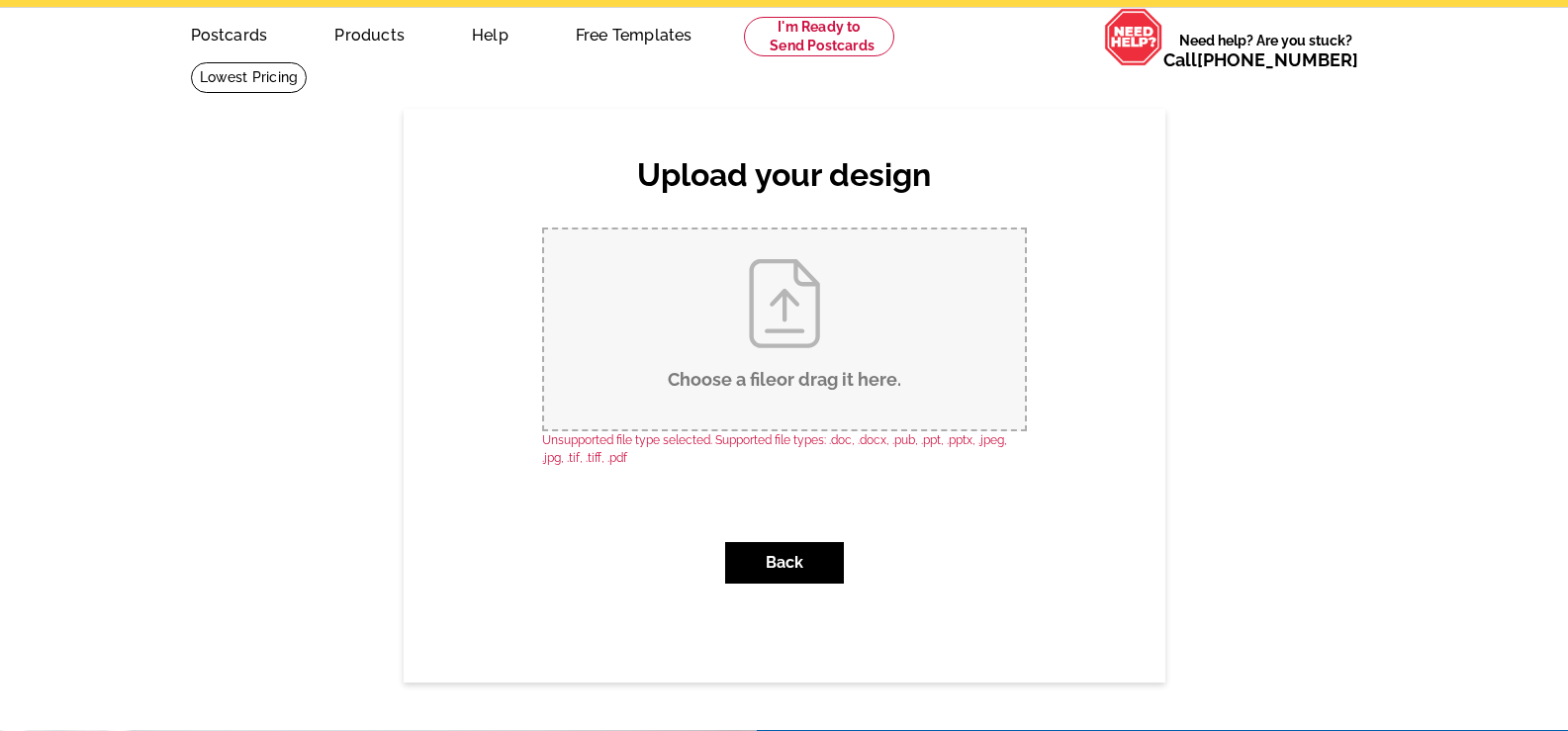
scroll to position [99, 0]
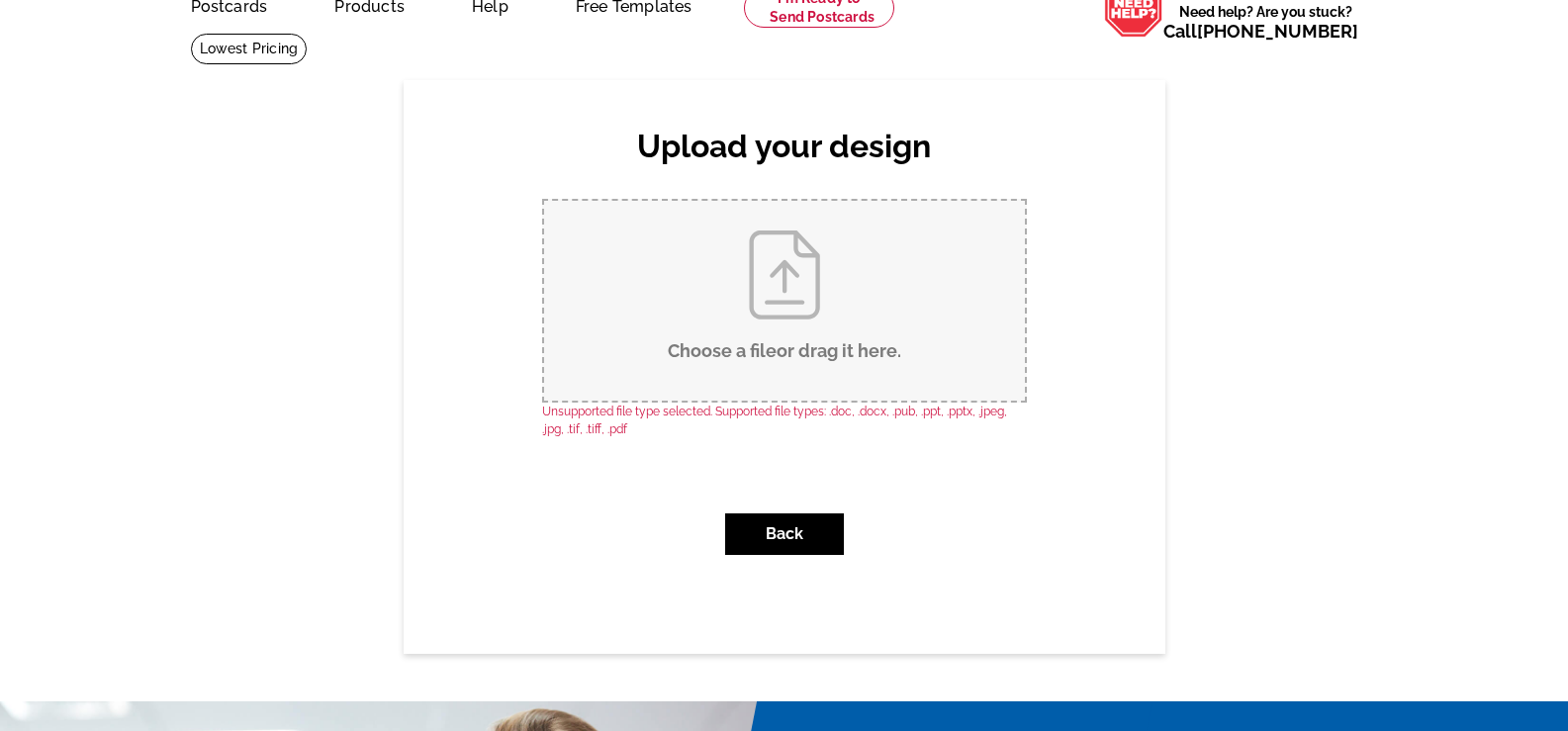
click at [754, 313] on input "Choose a file or drag it here ." at bounding box center [784, 301] width 480 height 200
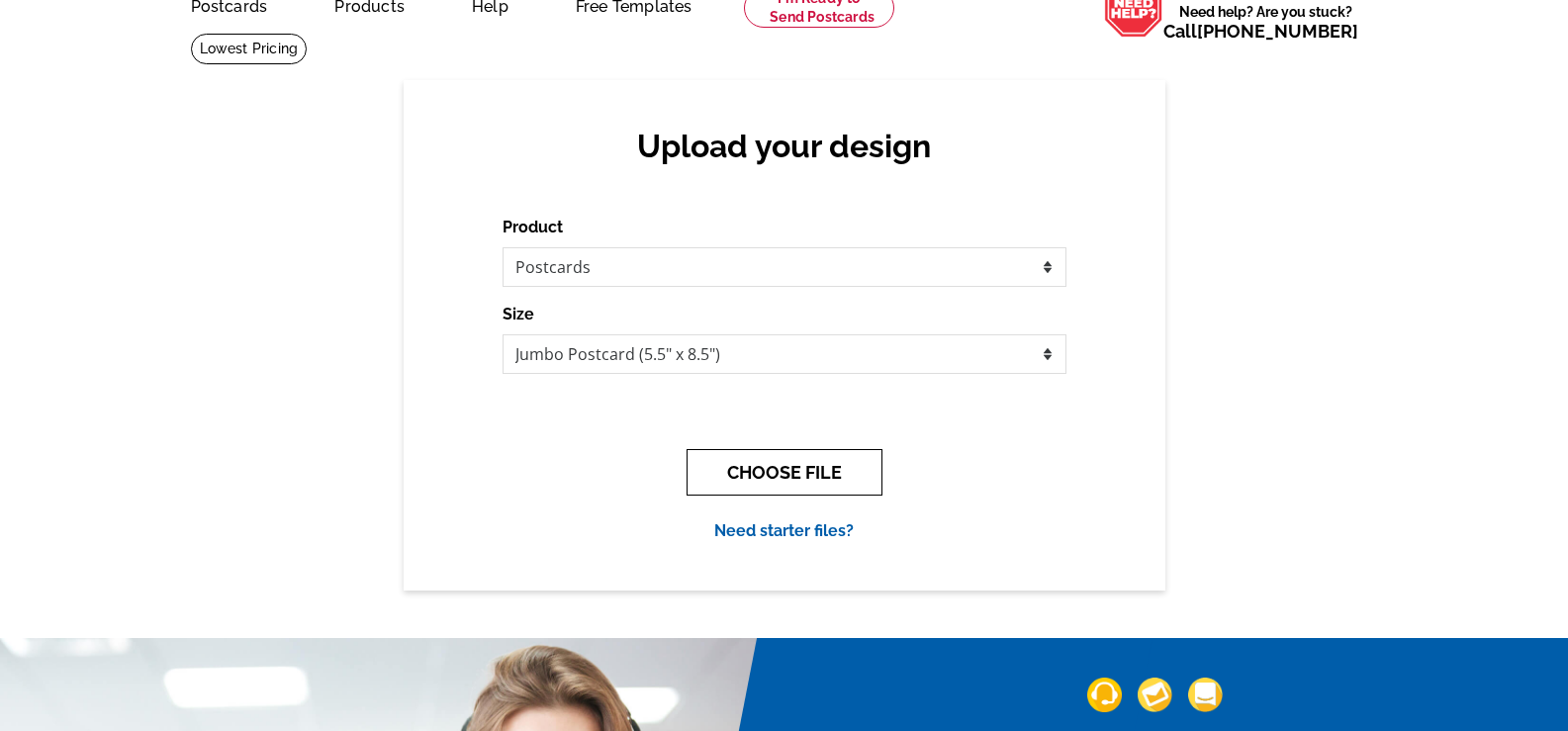
click at [811, 464] on button "CHOOSE FILE" at bounding box center [784, 472] width 196 height 47
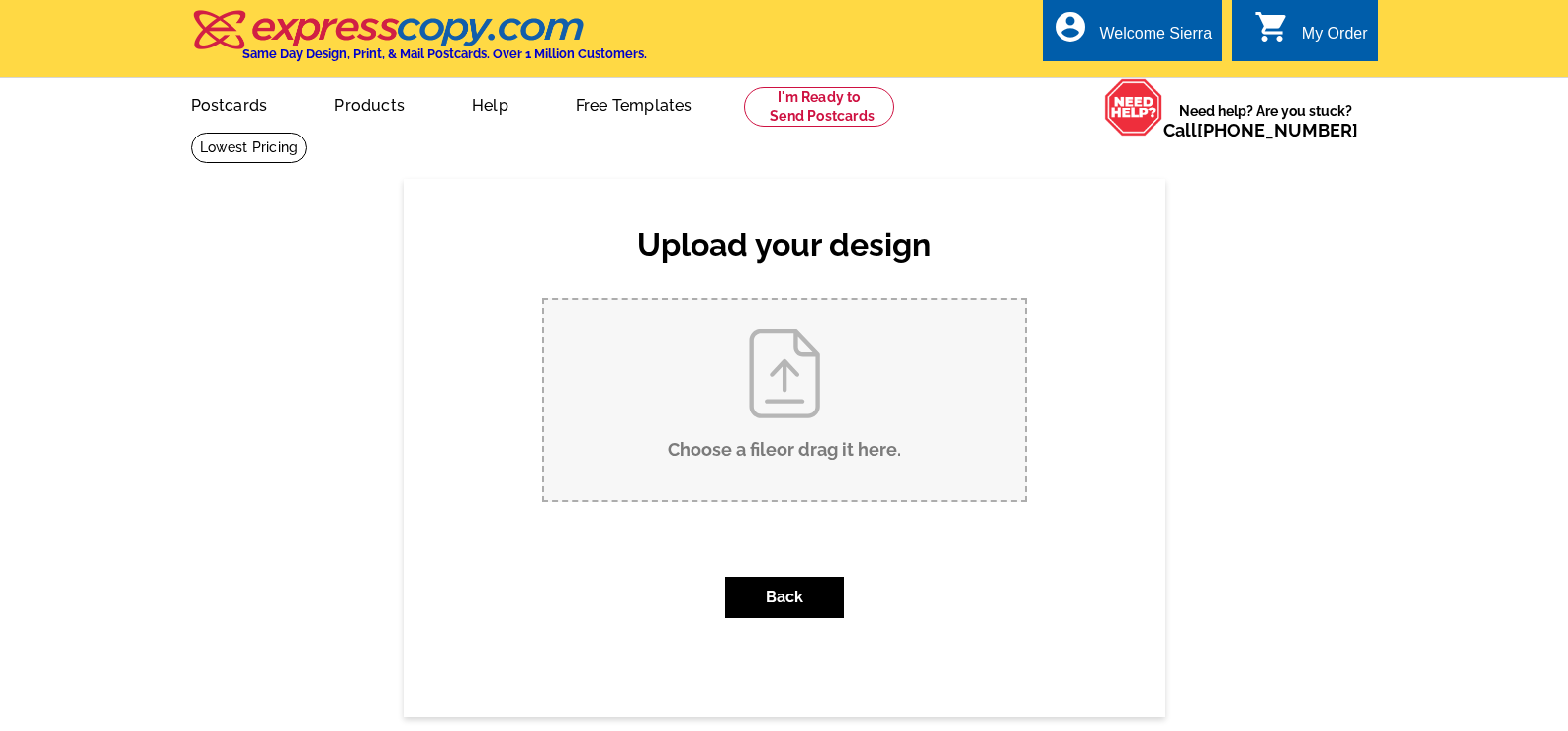
click at [806, 424] on input "Choose a file or drag it here ." at bounding box center [784, 399] width 480 height 200
type input "C:\fakepath\WILD QUAIL YTD SUMMER MAILER.pdf"
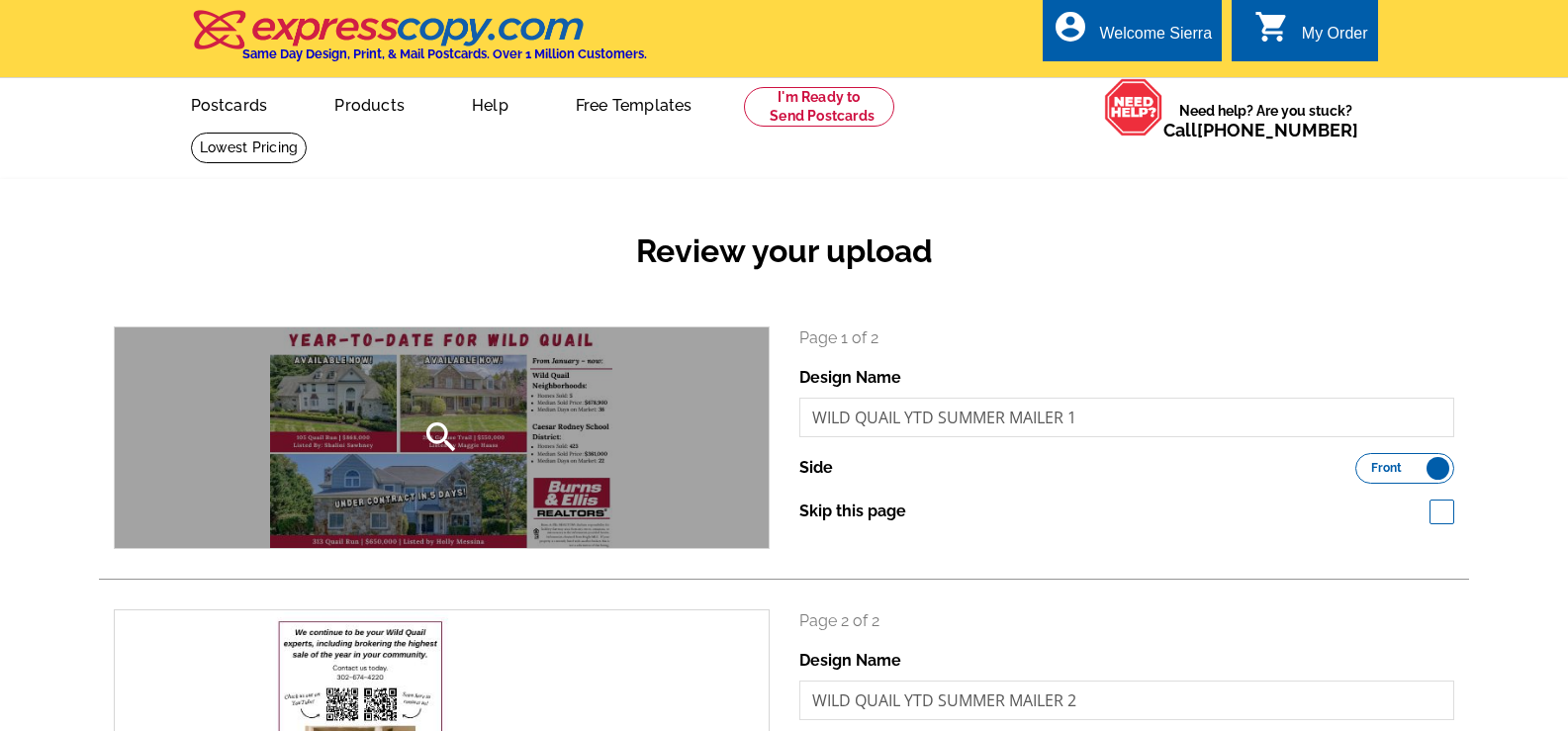
click at [565, 403] on div "search" at bounding box center [441, 437] width 654 height 221
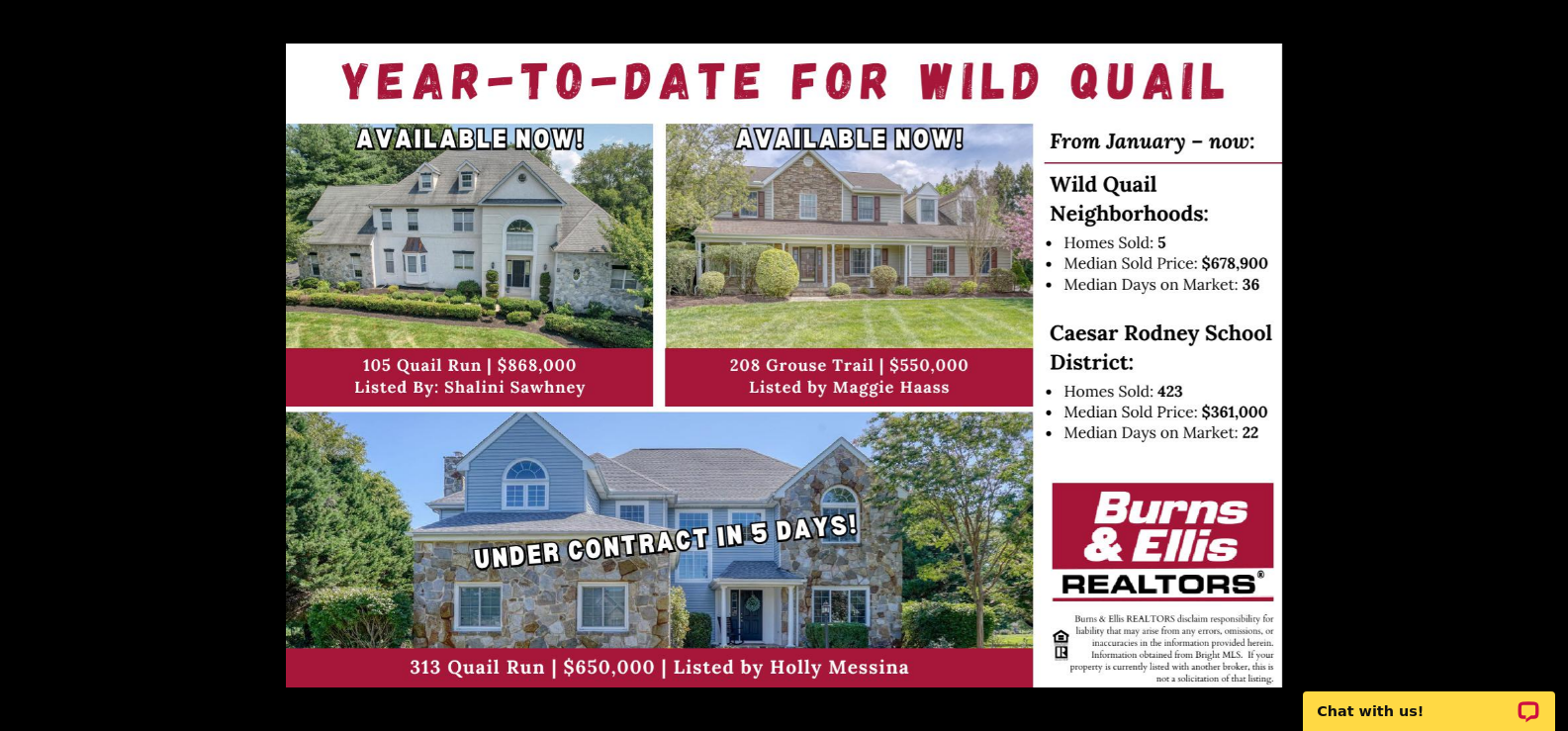
click at [1540, 364] on button at bounding box center [1533, 366] width 69 height 99
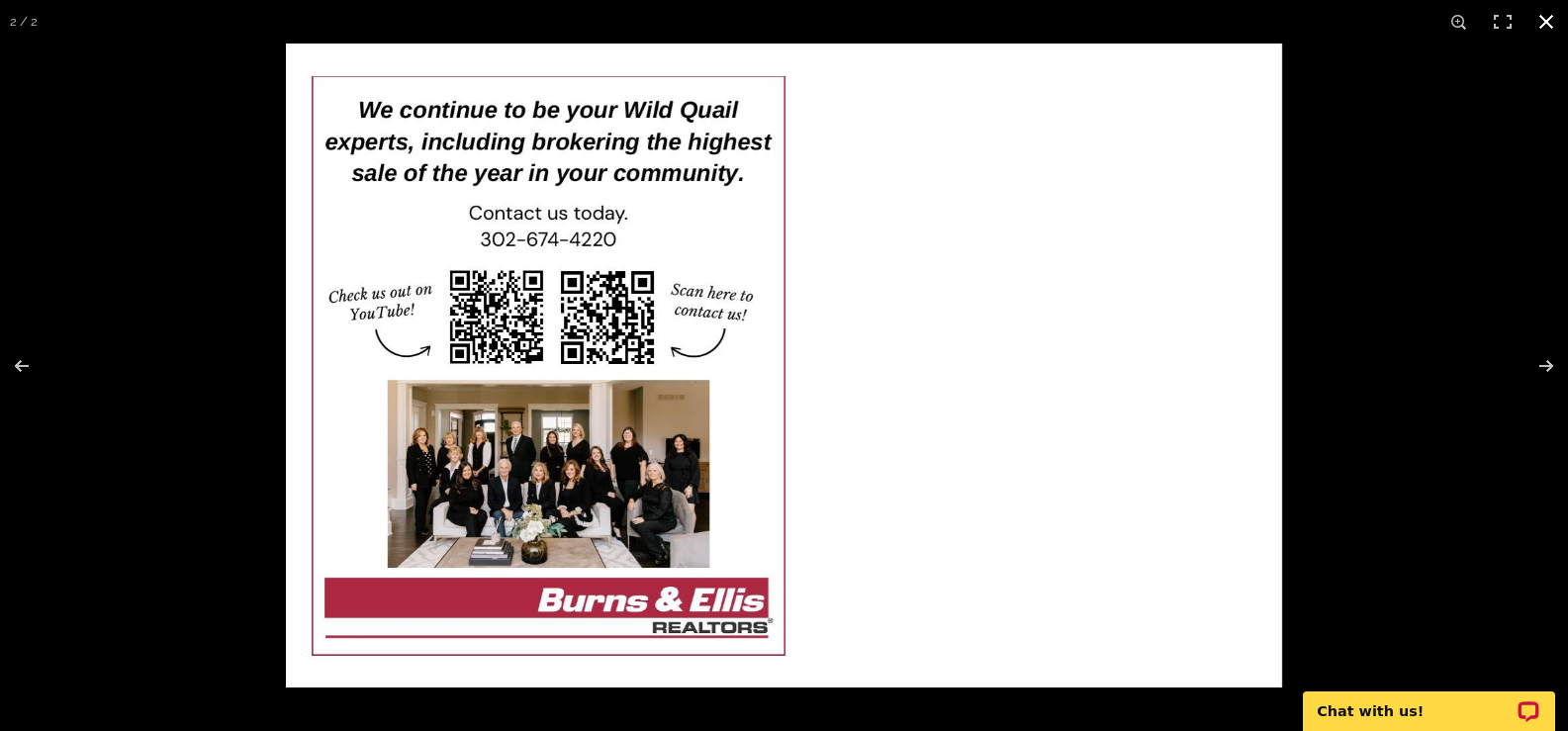
click at [1385, 327] on div at bounding box center [1070, 409] width 1568 height 731
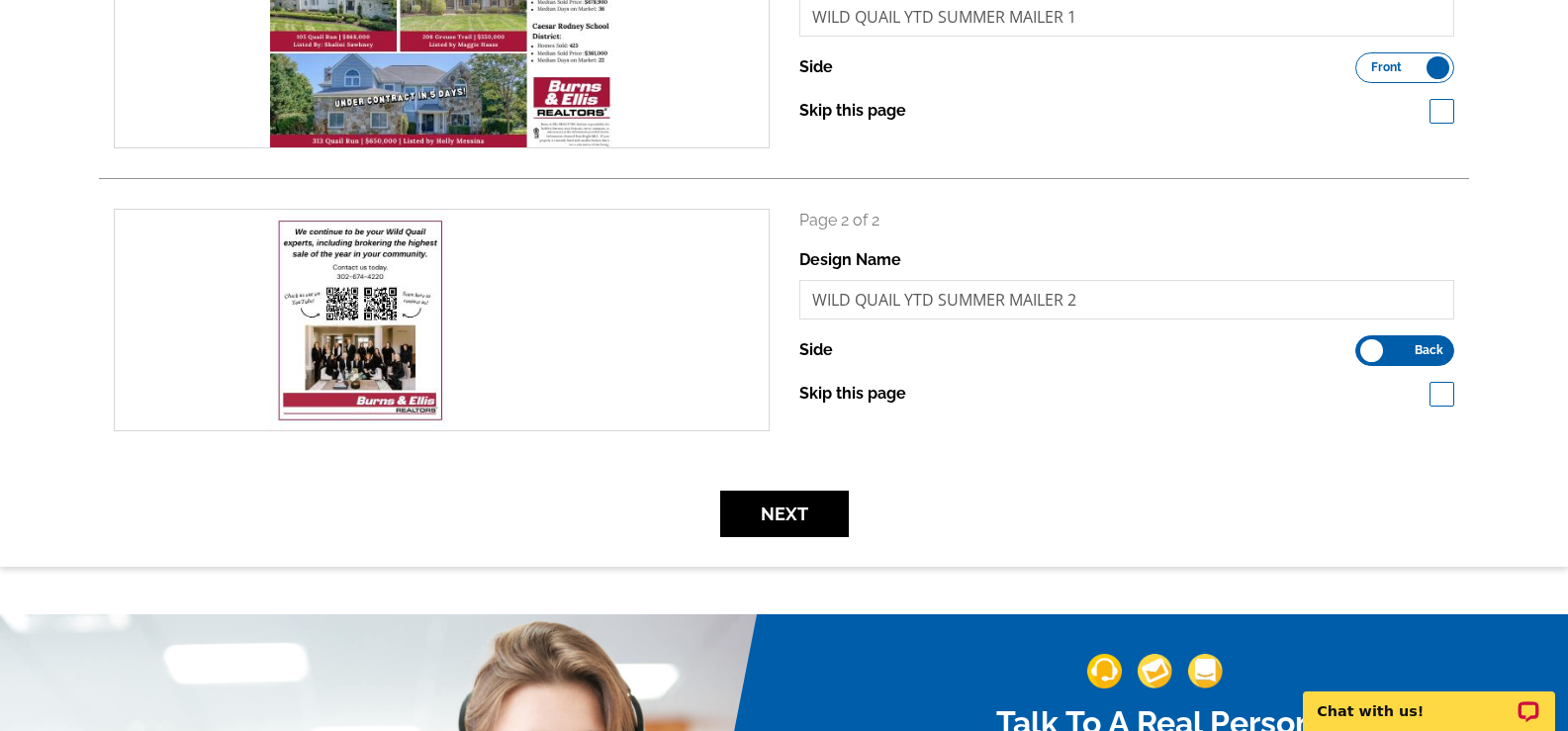
scroll to position [494, 0]
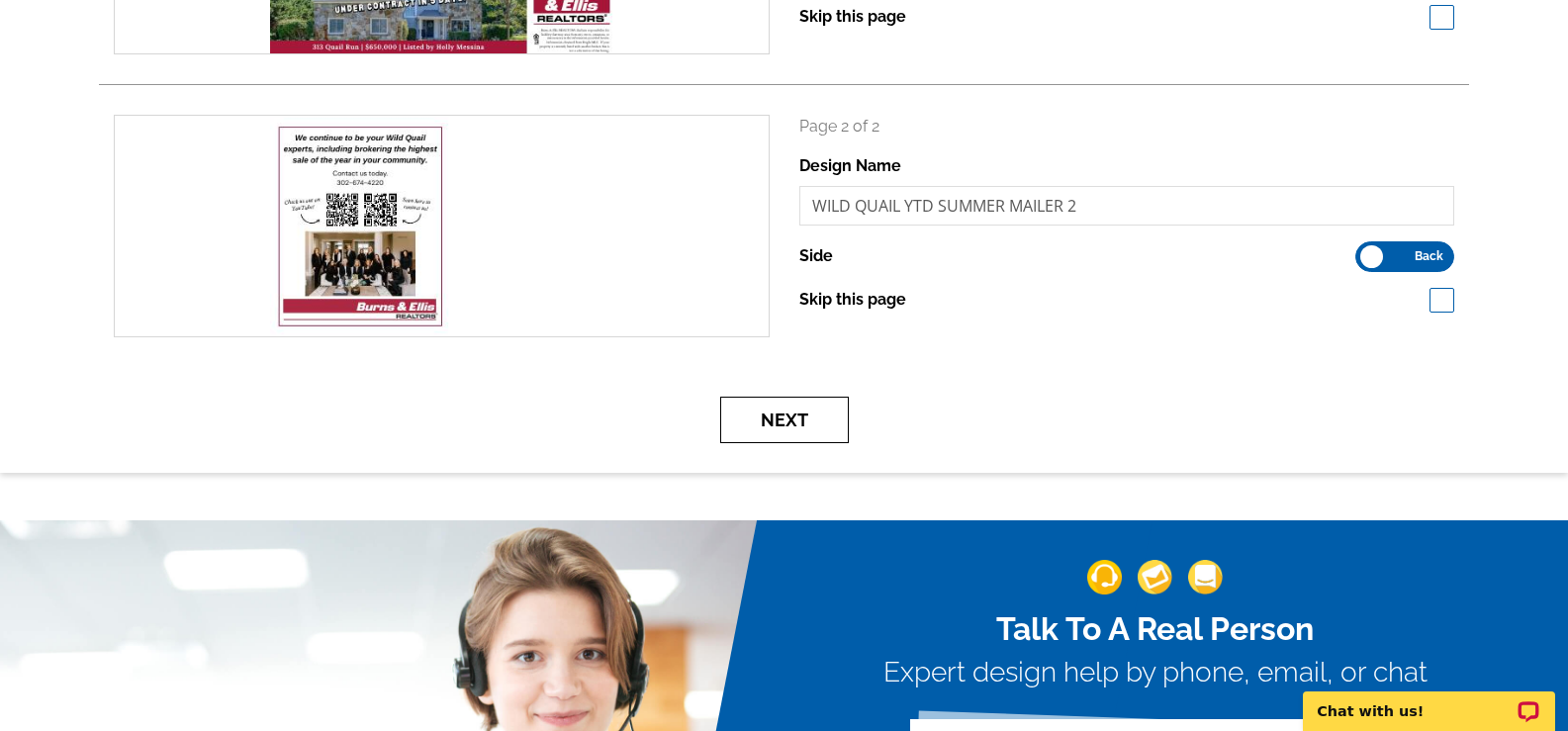
click at [779, 421] on button "Next" at bounding box center [784, 419] width 129 height 47
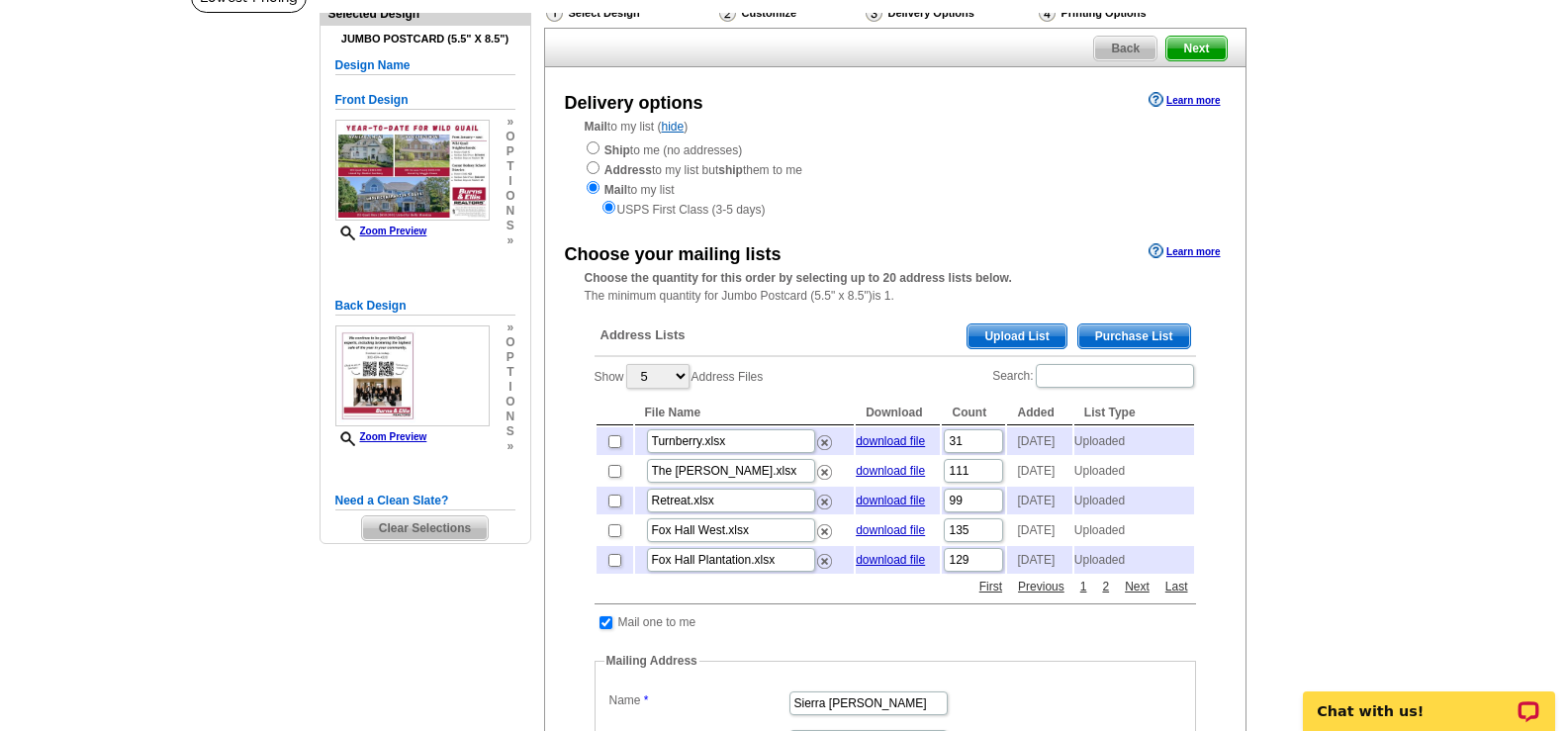
scroll to position [198, 0]
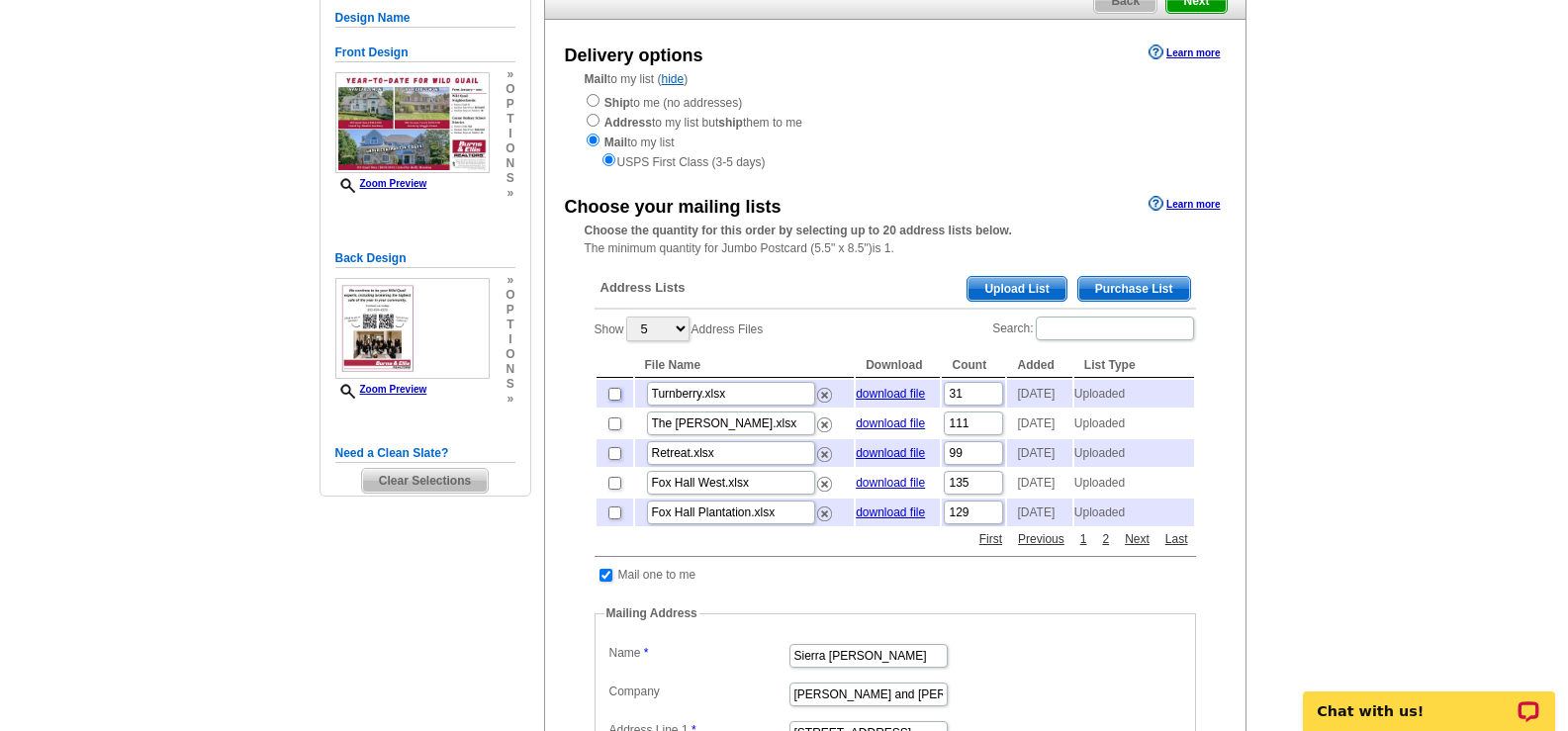
click at [609, 393] on input "checkbox" at bounding box center [614, 393] width 13 height 13
checkbox input "true"
click at [611, 430] on input "checkbox" at bounding box center [614, 423] width 13 height 13
checkbox input "true"
click at [823, 432] on img at bounding box center [824, 424] width 15 height 15
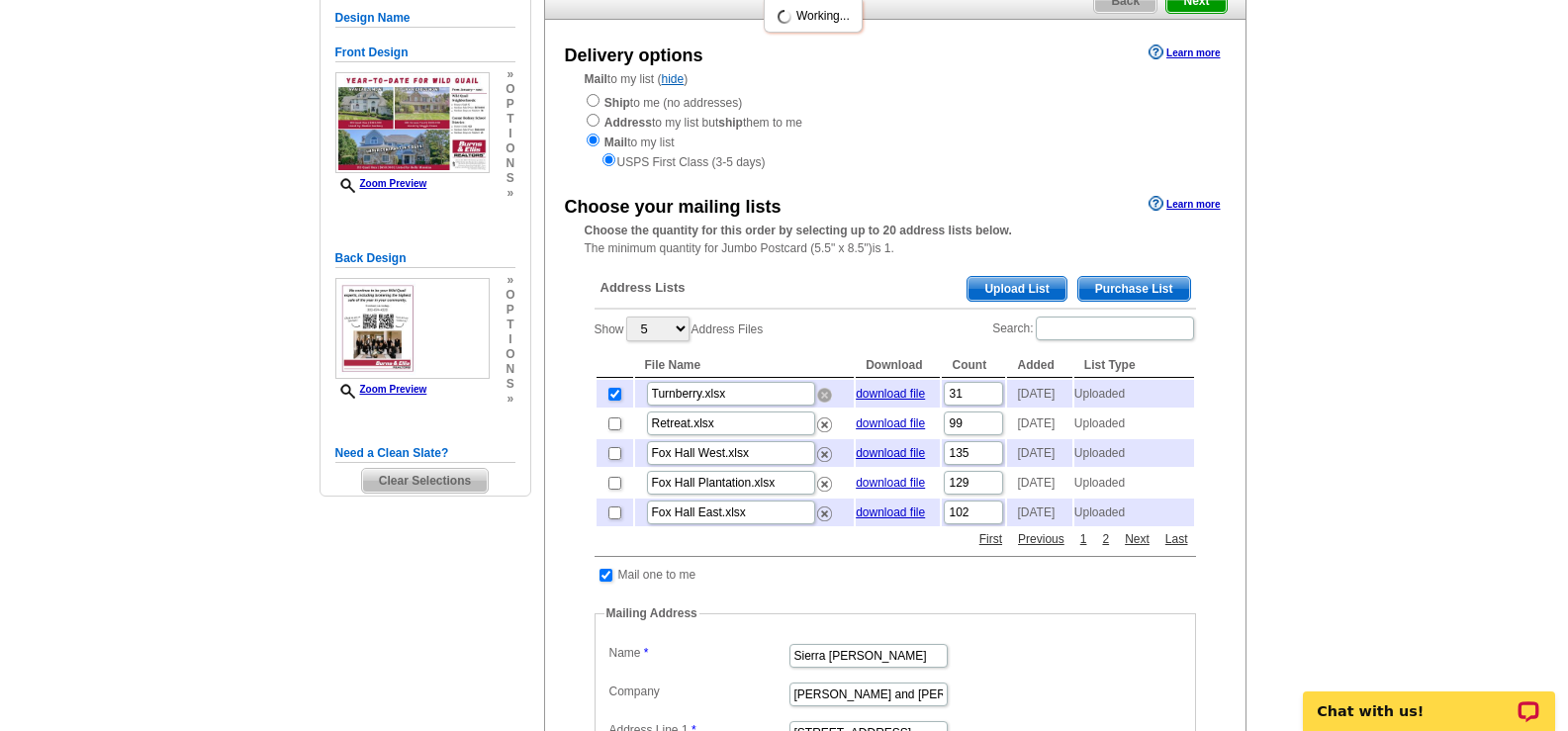
click at [826, 396] on img at bounding box center [824, 394] width 15 height 15
click at [824, 400] on img at bounding box center [824, 394] width 15 height 15
click at [825, 402] on img at bounding box center [824, 394] width 15 height 15
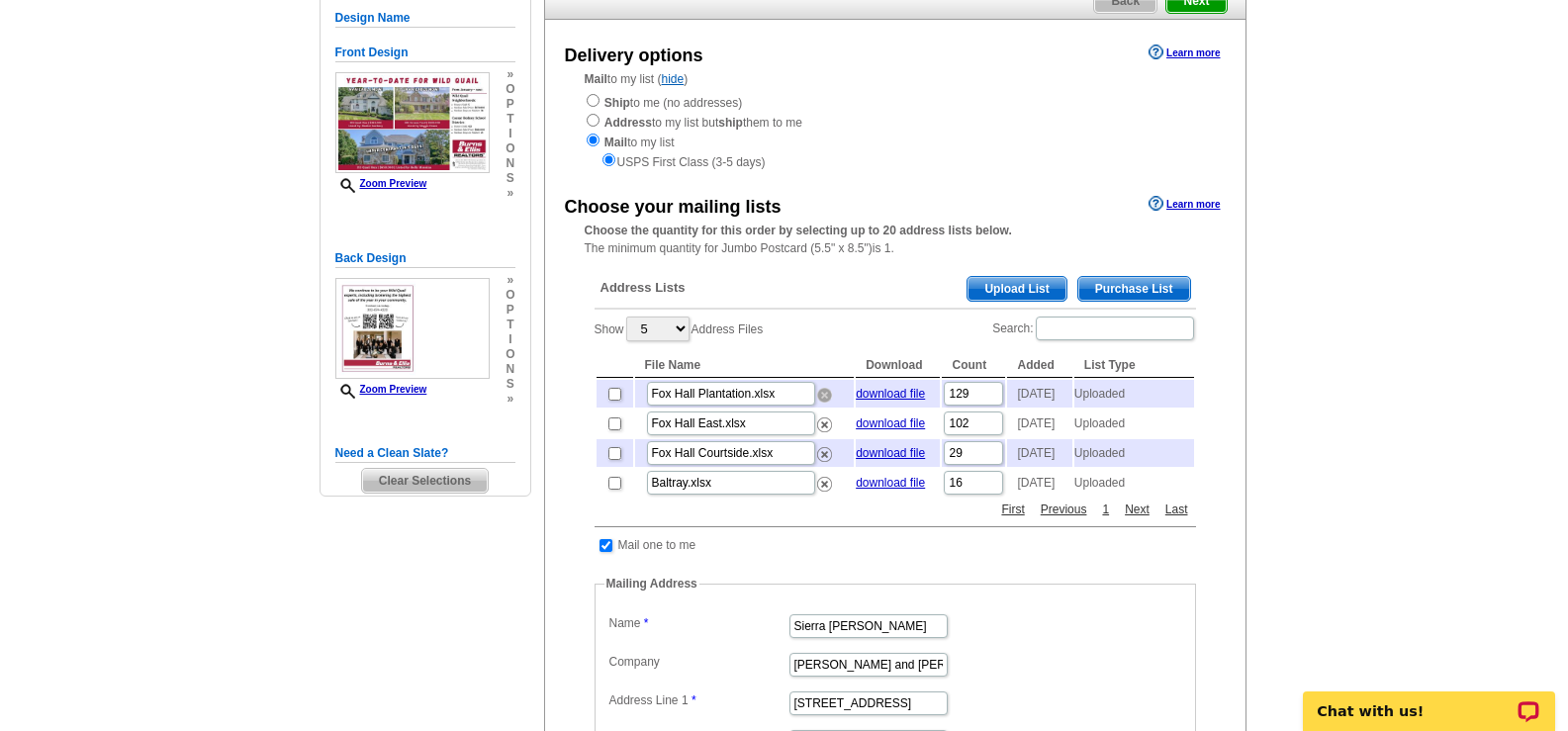
click at [824, 402] on img at bounding box center [824, 394] width 15 height 15
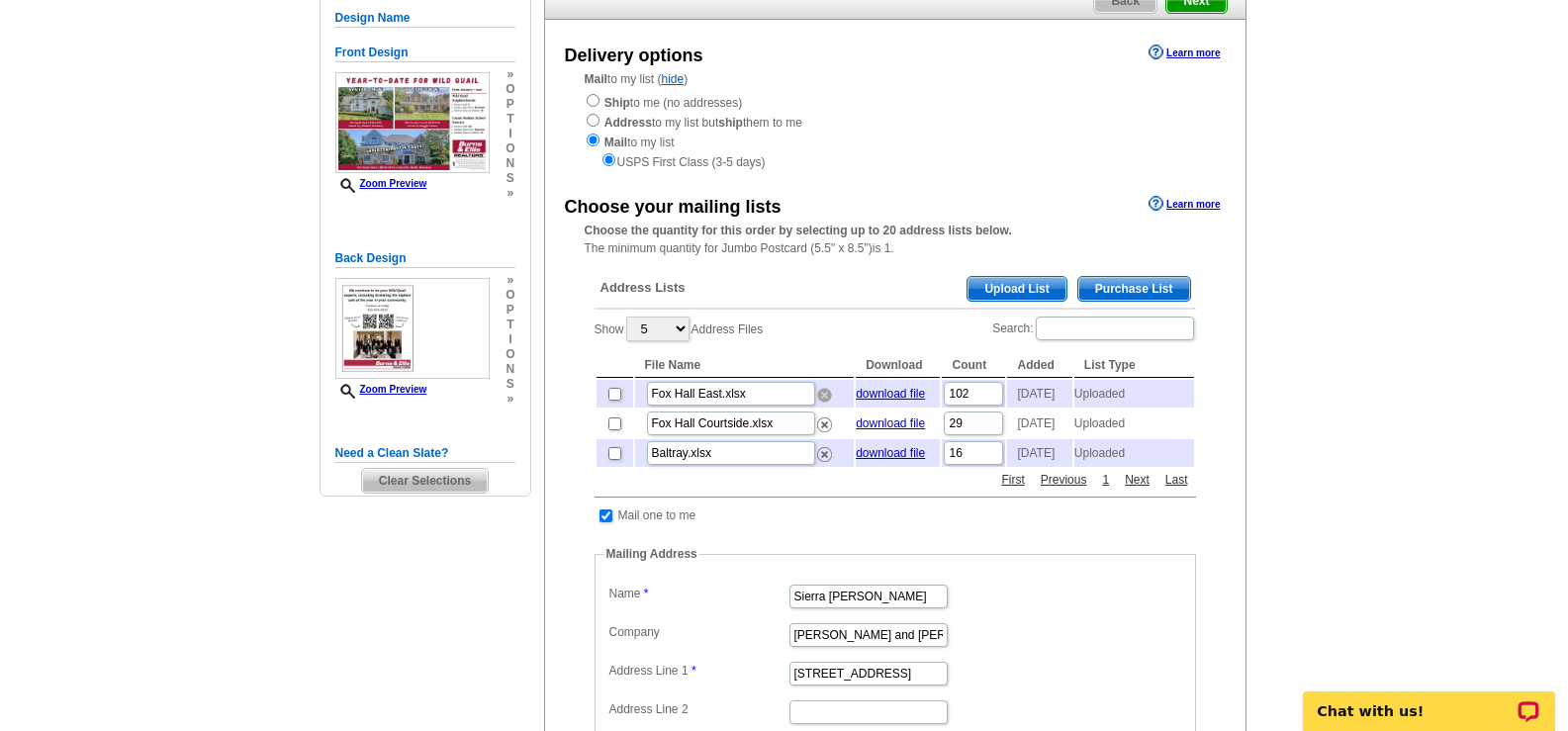
click at [825, 402] on img at bounding box center [824, 394] width 15 height 15
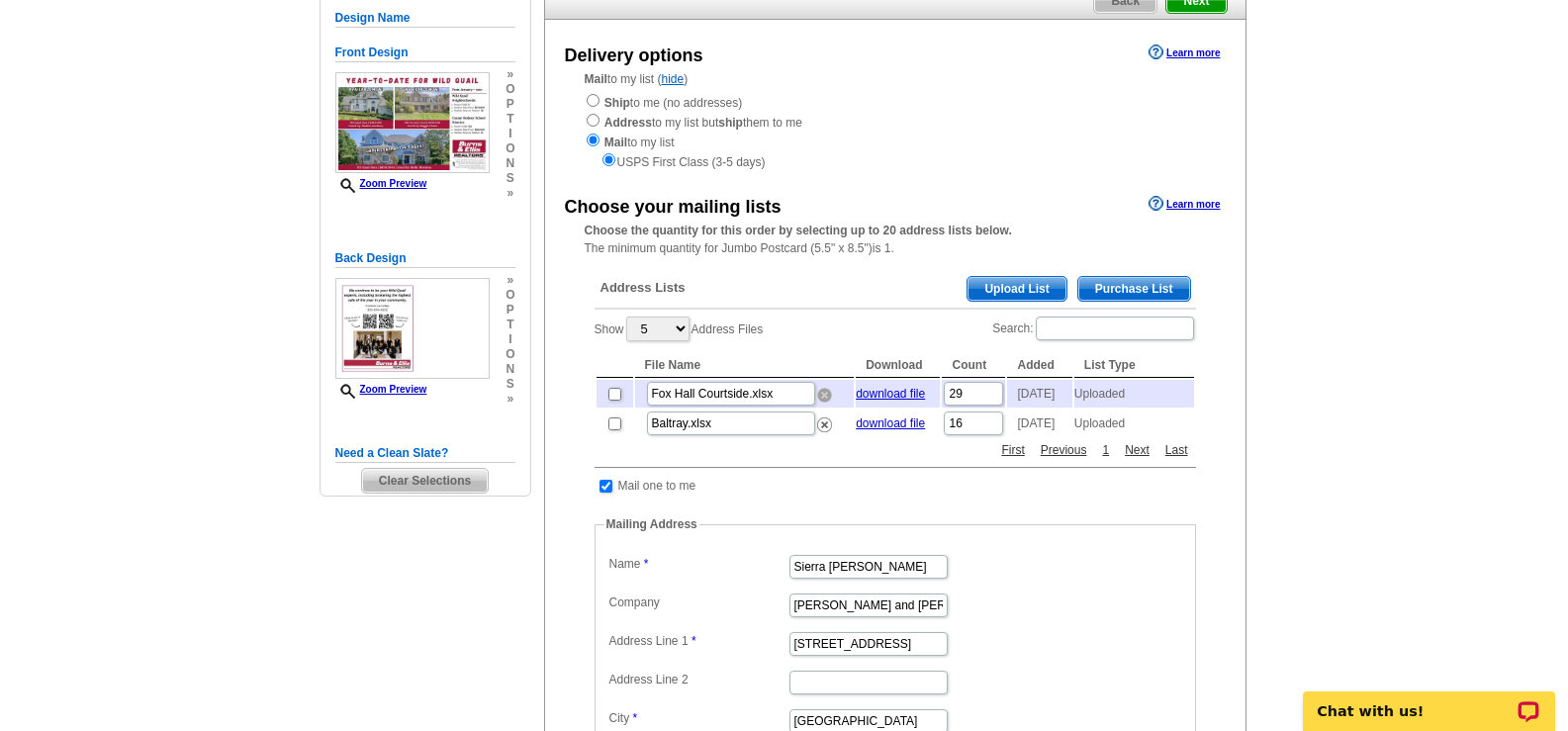
click at [824, 402] on img at bounding box center [824, 394] width 15 height 15
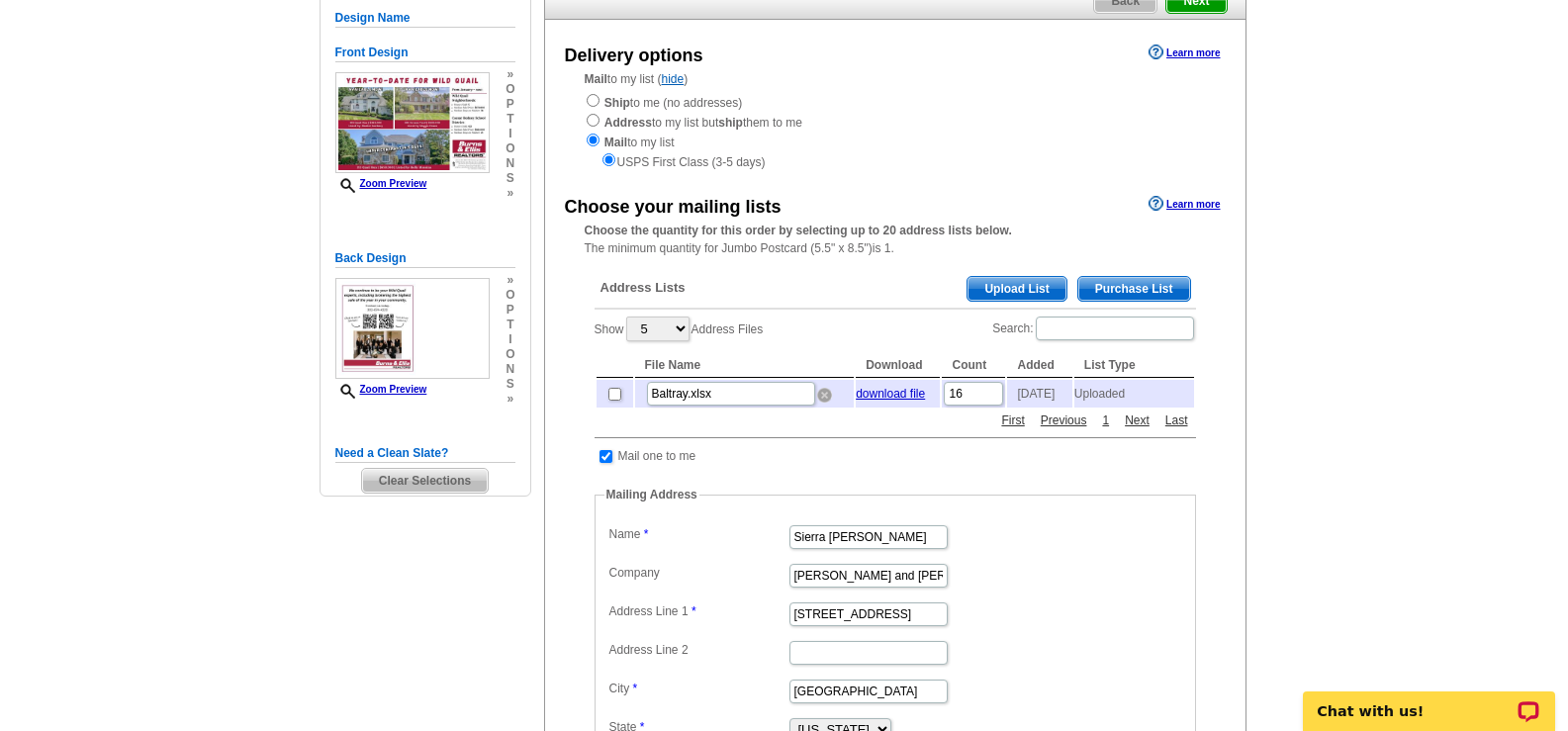
click at [819, 397] on img at bounding box center [824, 394] width 15 height 15
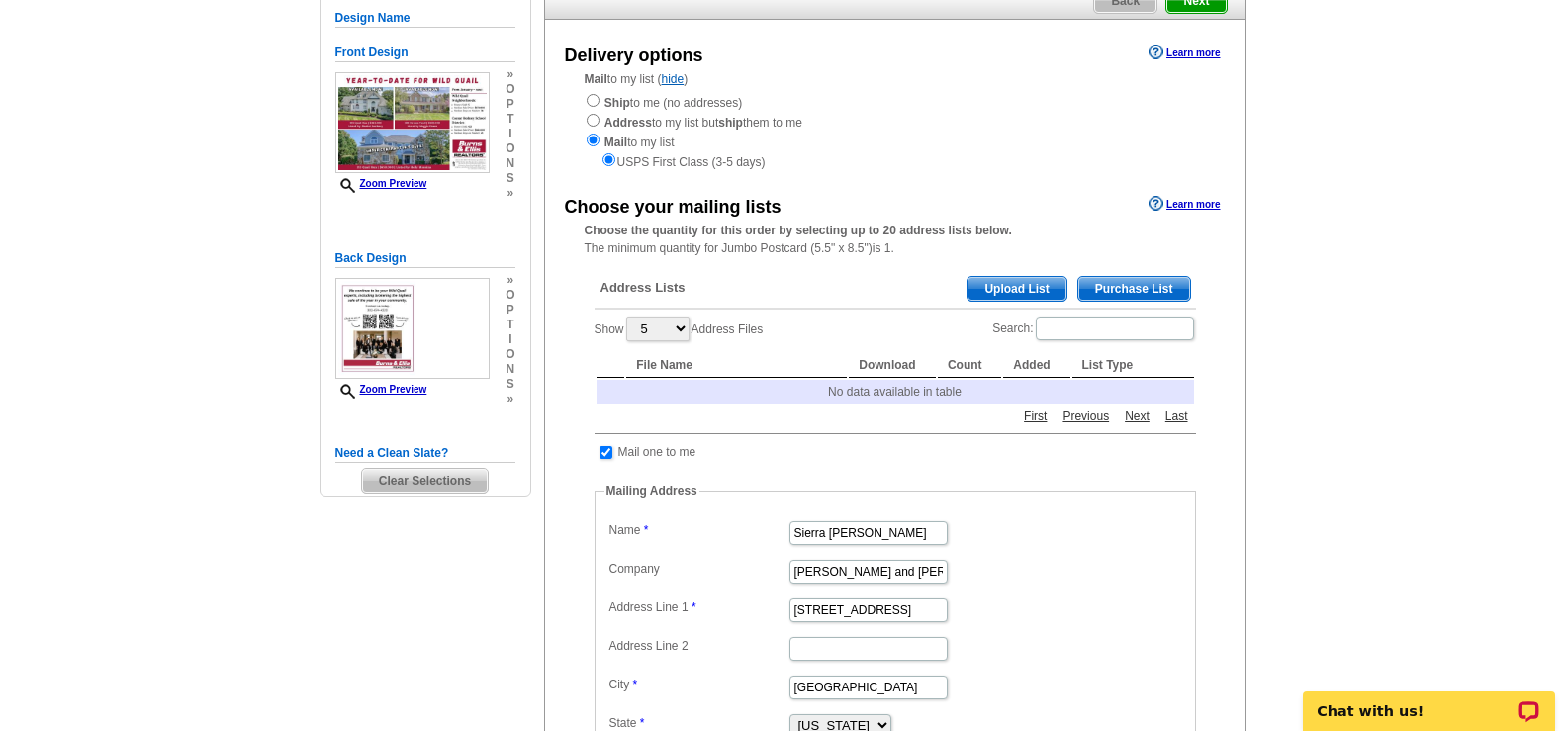
click at [996, 286] on span "Upload List" at bounding box center [1017, 289] width 98 height 24
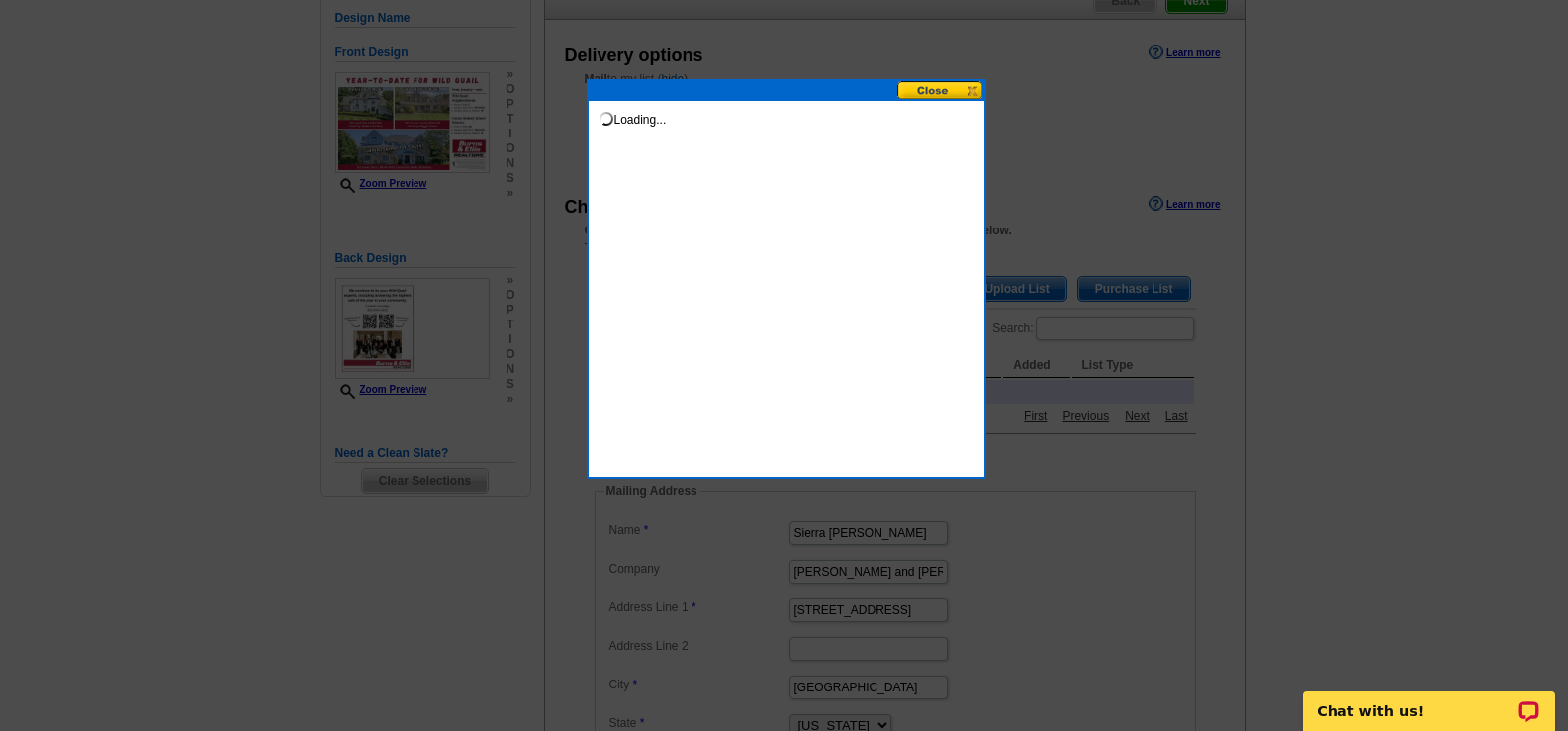
click at [933, 83] on button at bounding box center [940, 90] width 87 height 19
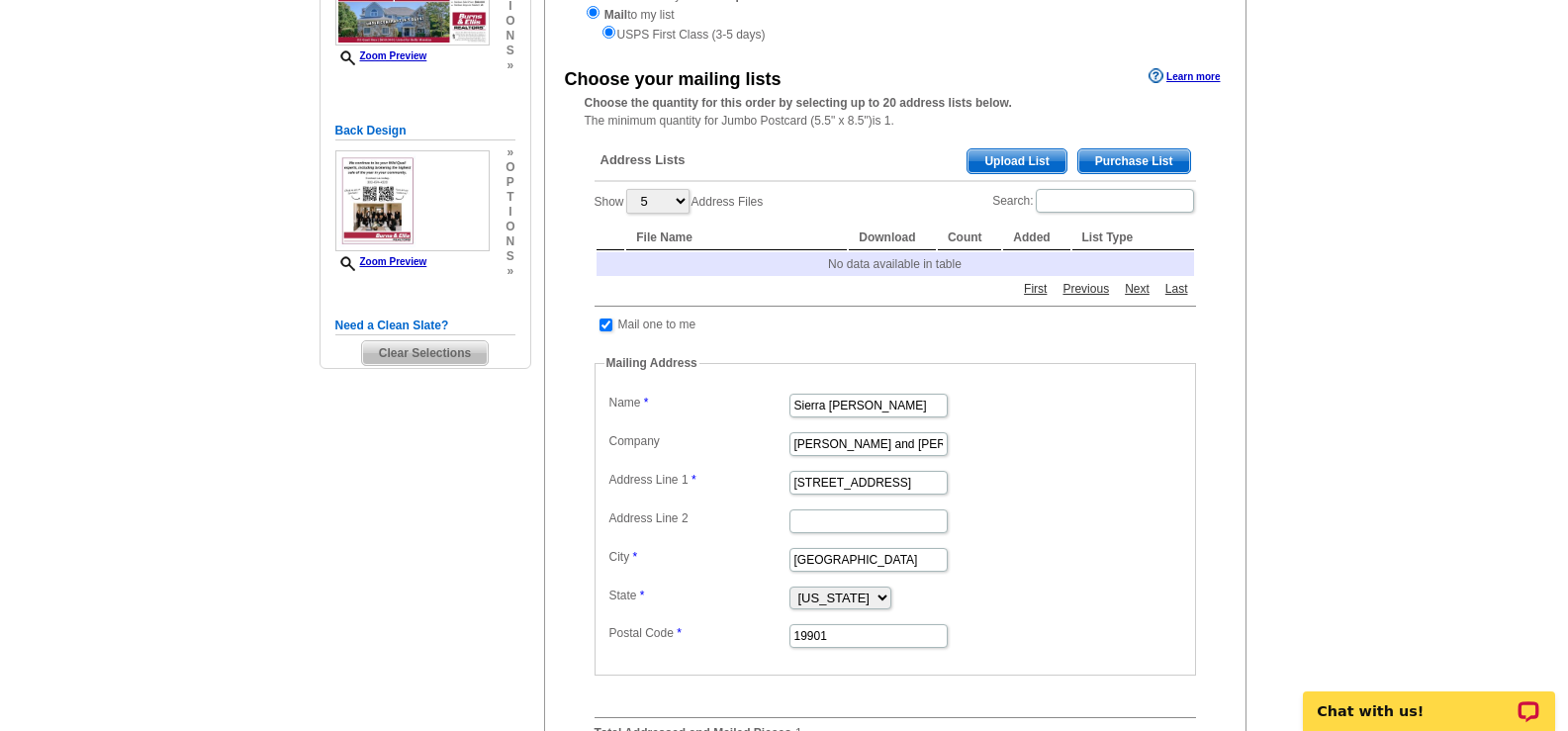
scroll to position [297, 0]
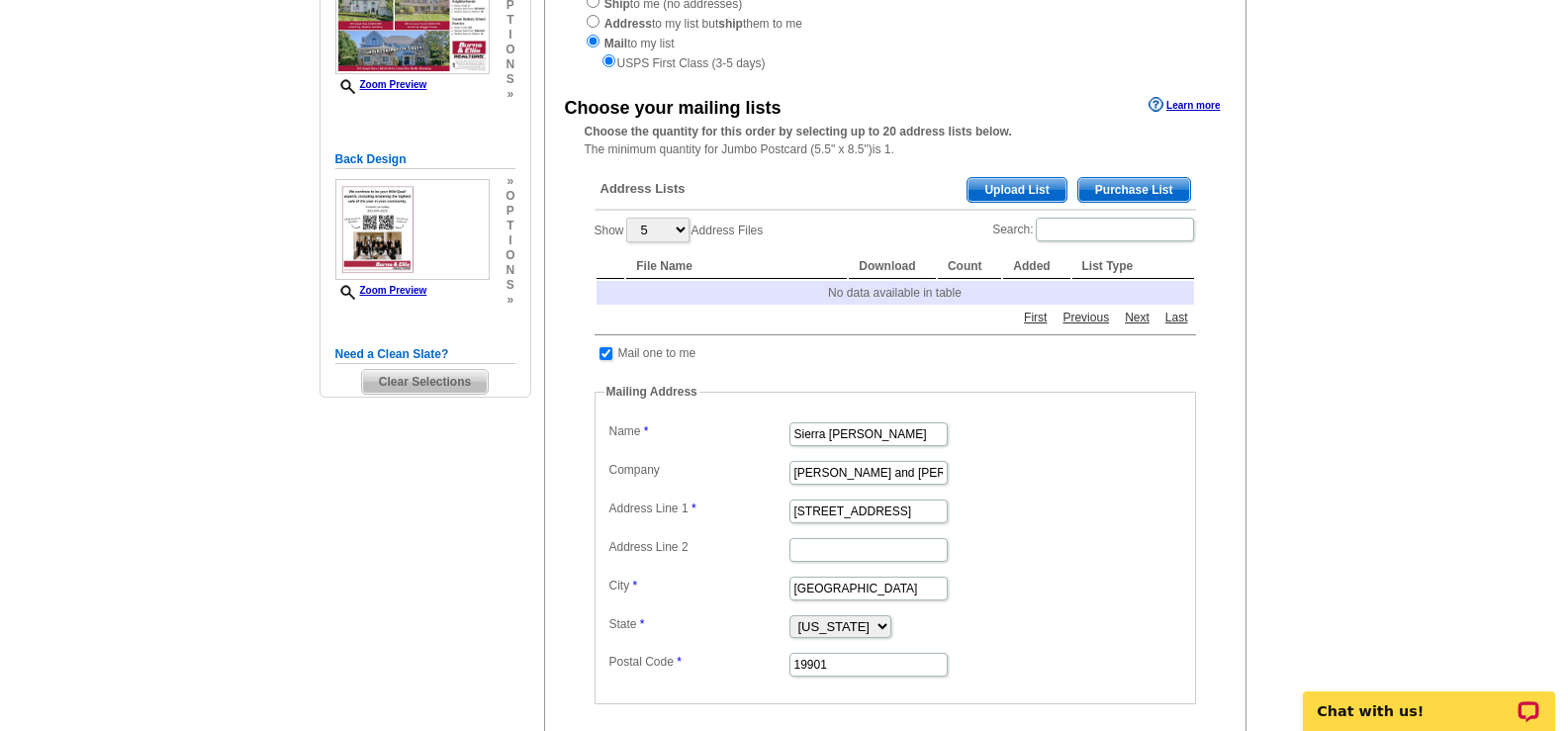
click at [1007, 176] on div "Address Lists Purchase List Upload List" at bounding box center [895, 191] width 601 height 39
click at [1006, 185] on span "Upload List" at bounding box center [1017, 190] width 98 height 24
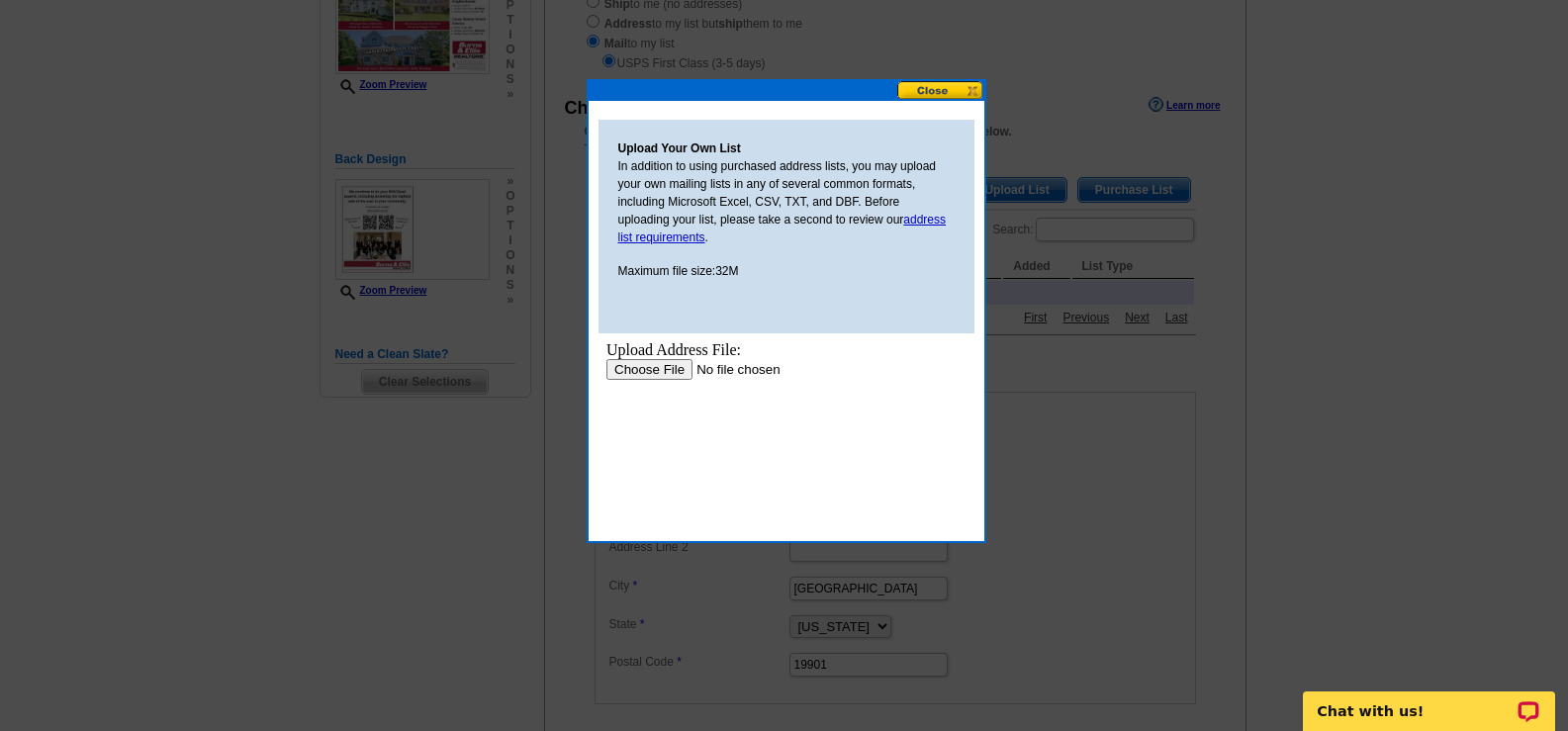
scroll to position [0, 0]
click at [664, 365] on input "file" at bounding box center [730, 369] width 251 height 21
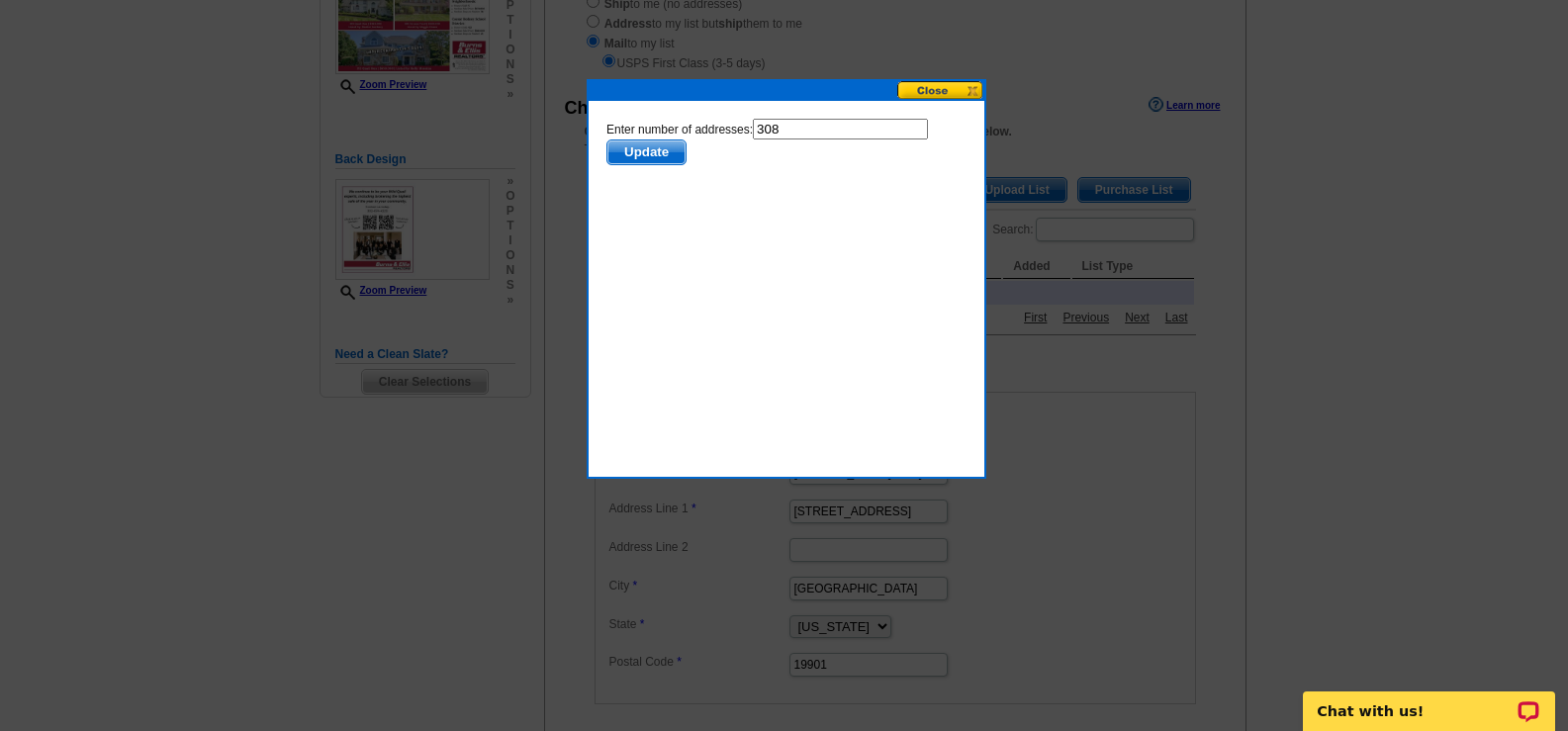
click at [641, 152] on span "Update" at bounding box center [645, 153] width 78 height 24
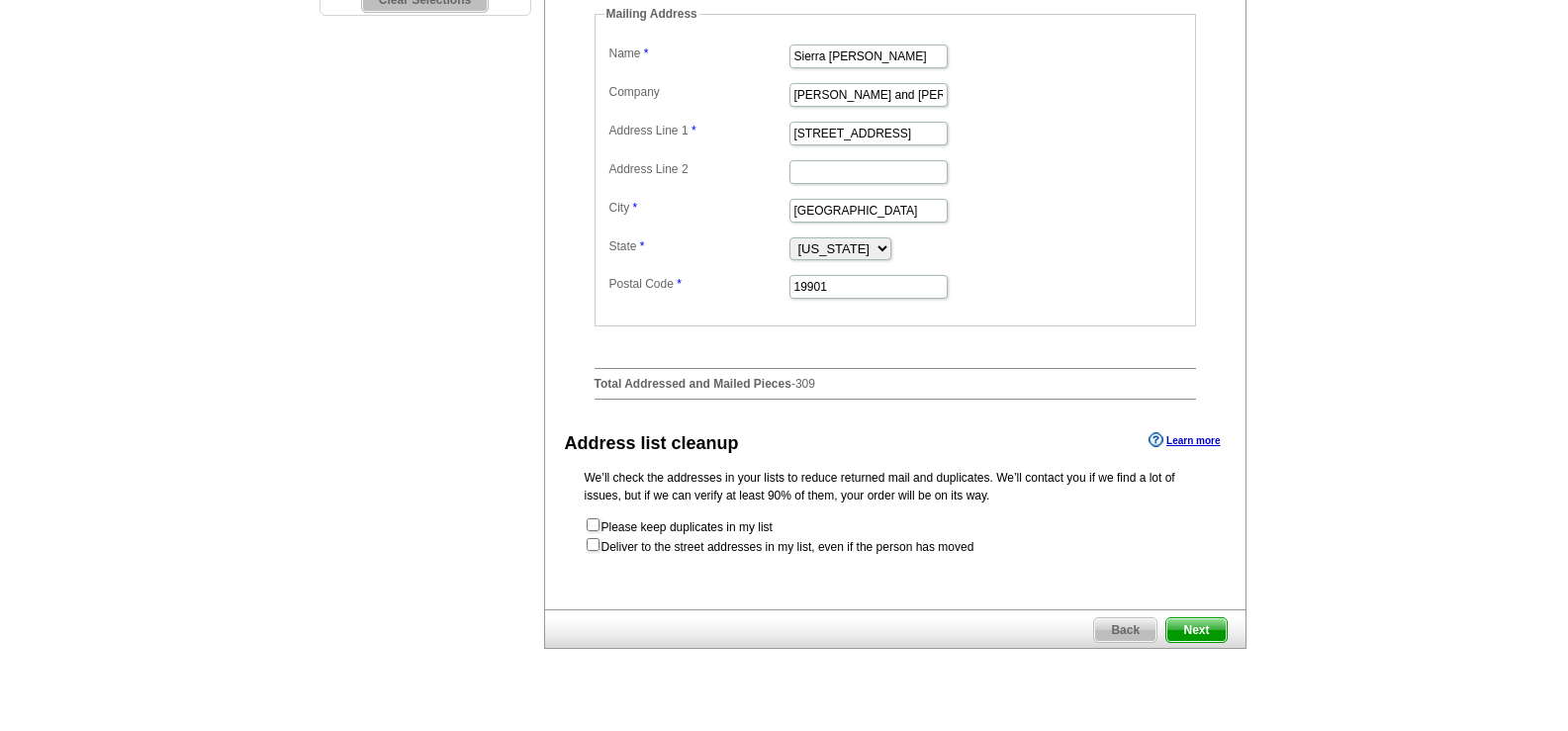
scroll to position [792, 0]
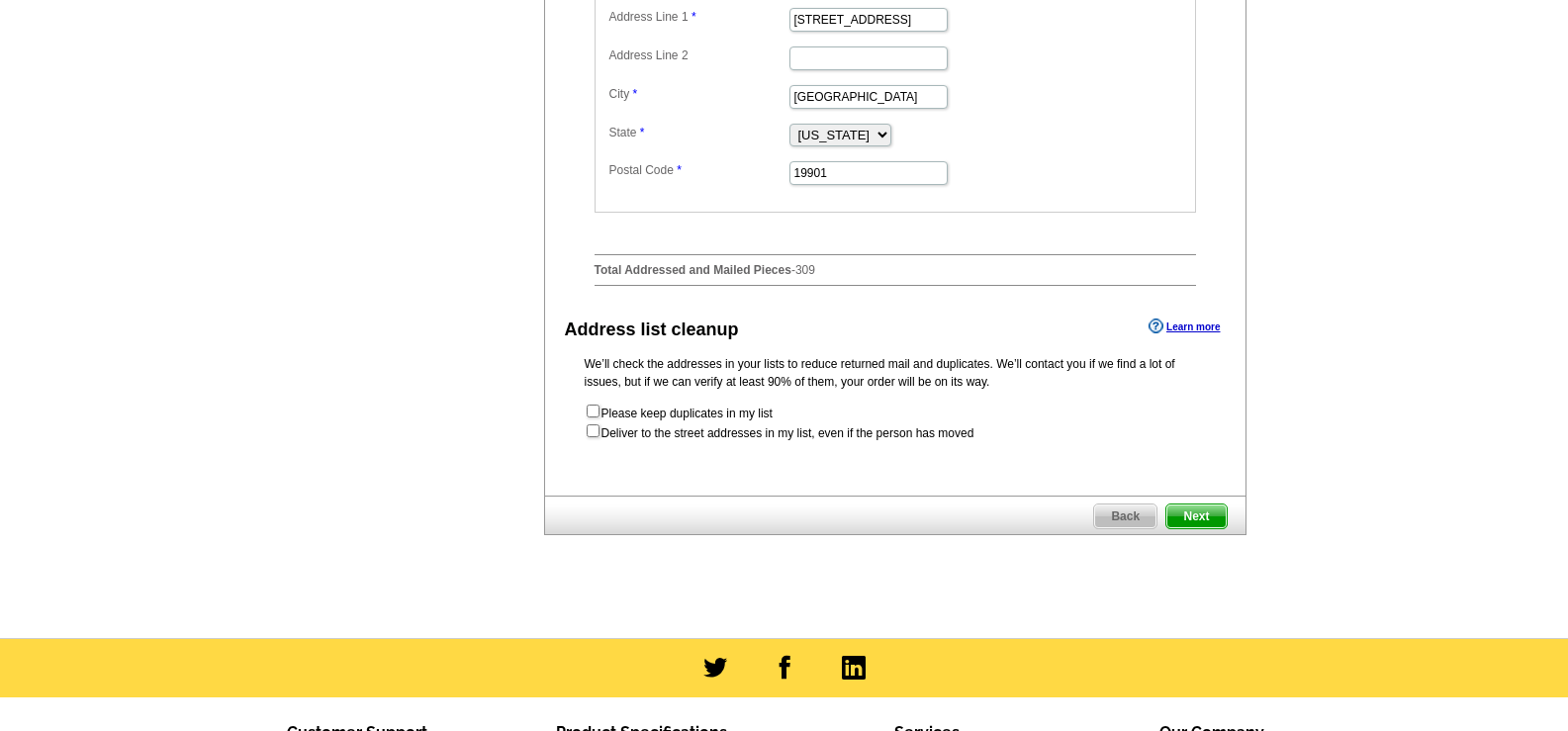
click at [1203, 522] on span "Next" at bounding box center [1195, 516] width 59 height 24
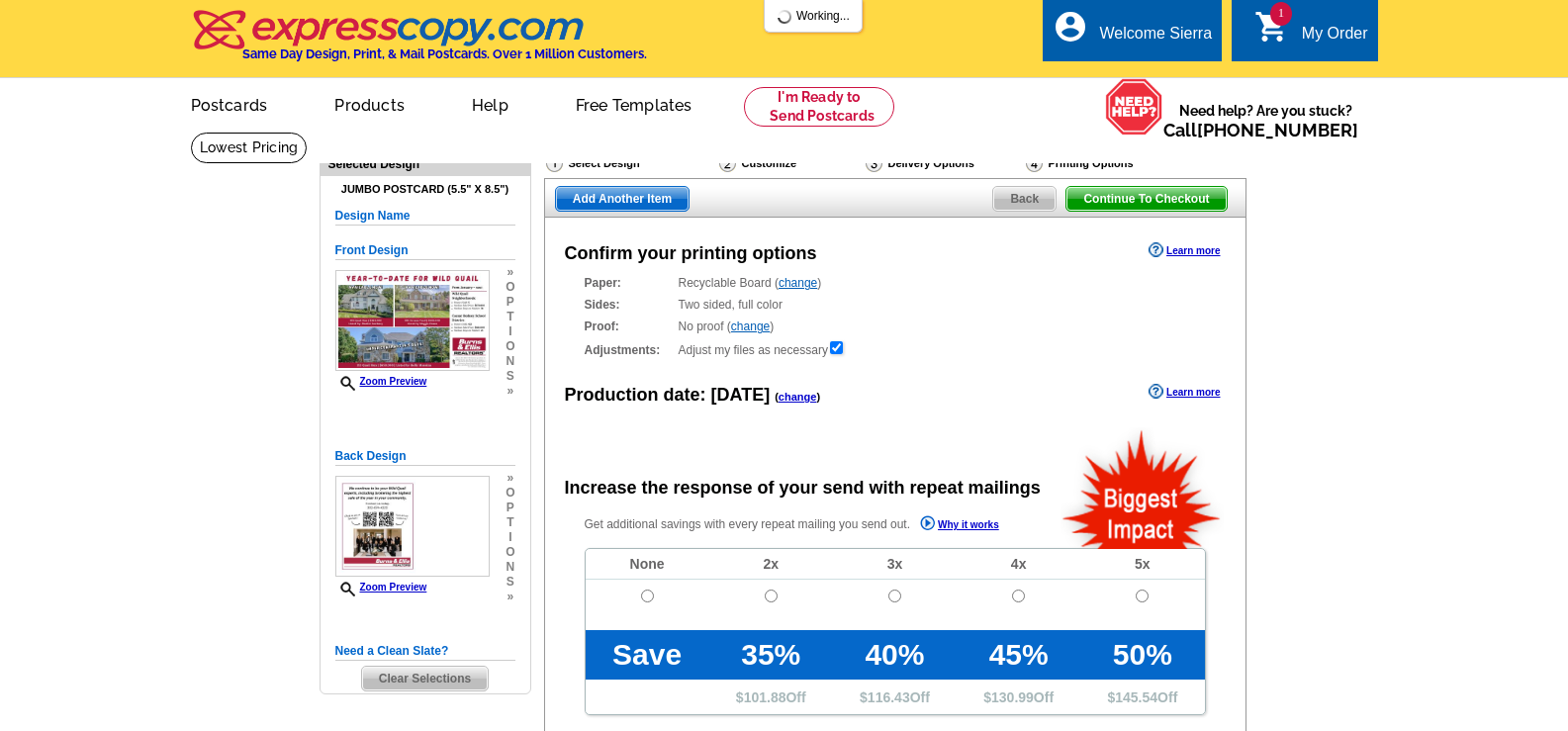
radio input "false"
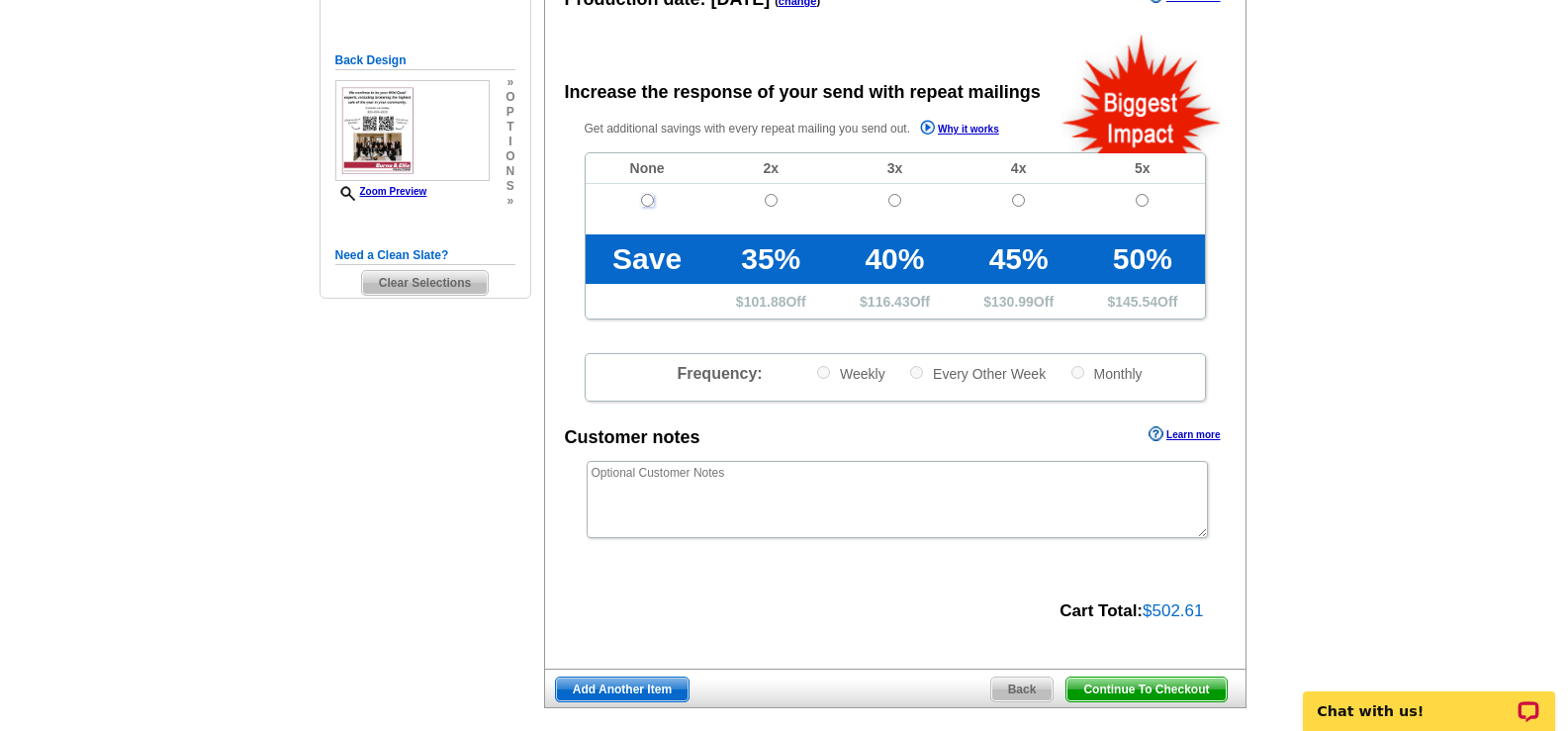
click at [651, 200] on input "radio" at bounding box center [647, 200] width 13 height 13
radio input "true"
click at [1169, 688] on span "Continue To Checkout" at bounding box center [1146, 689] width 159 height 24
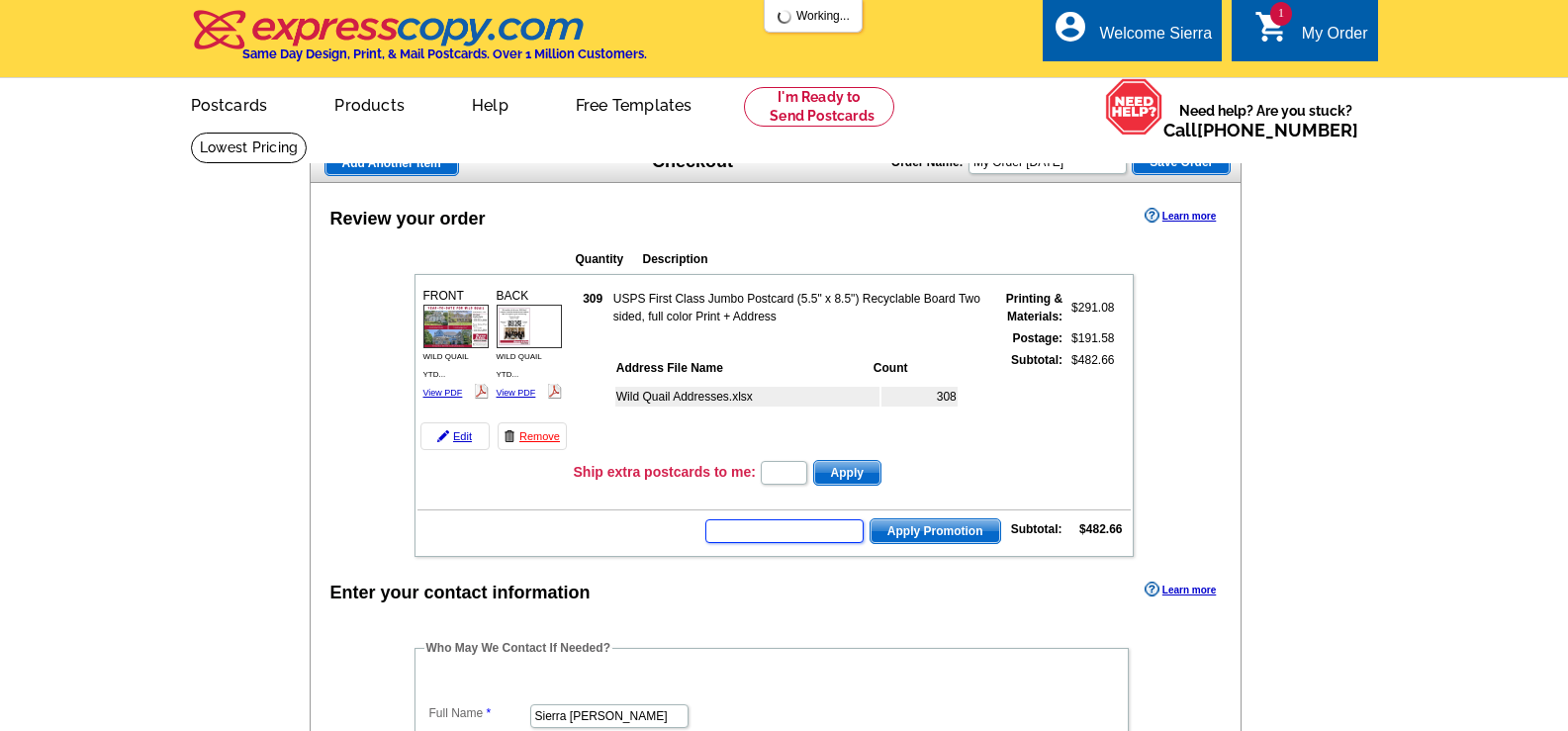
click at [812, 539] on input "text" at bounding box center [784, 531] width 158 height 24
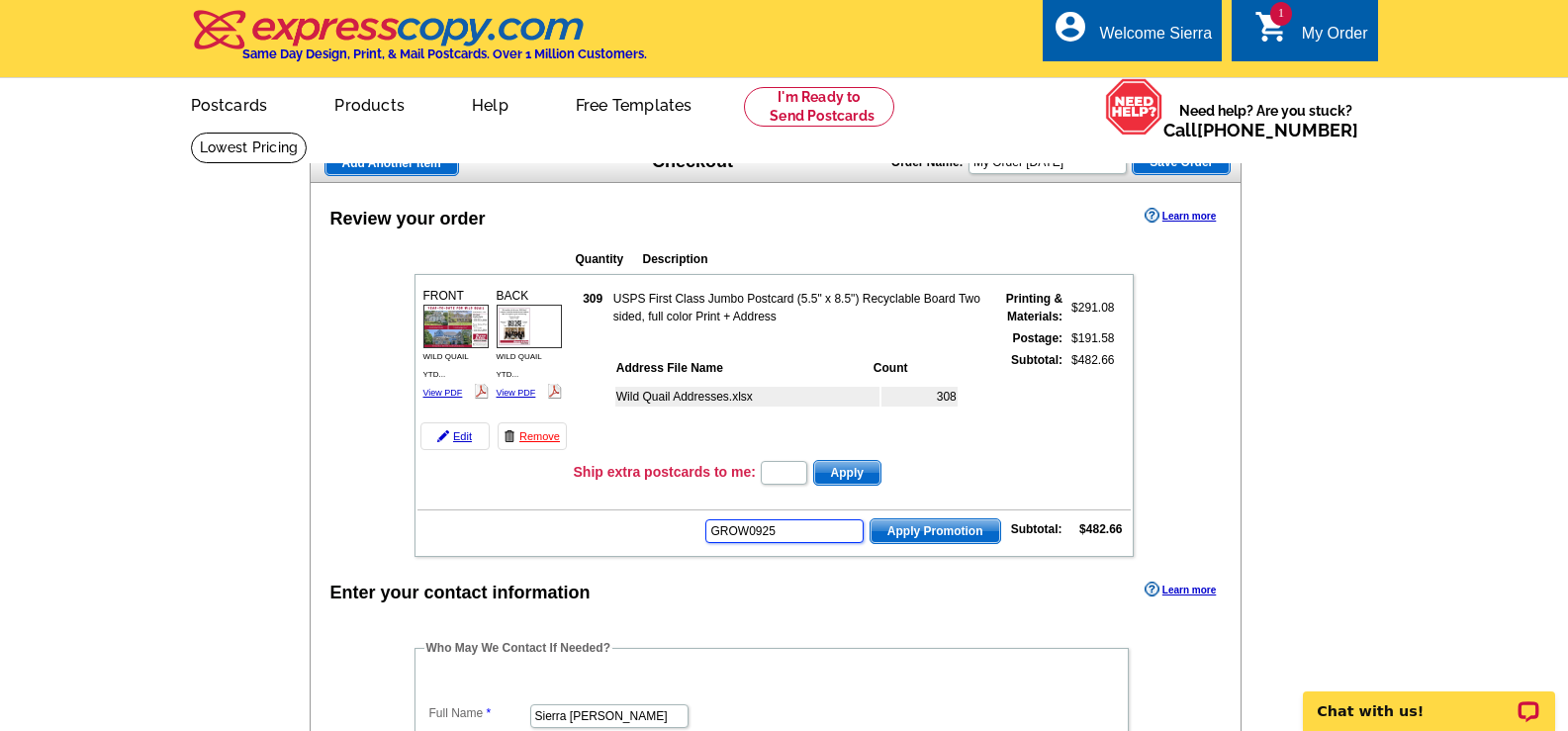
type input "GROW0925"
click at [987, 538] on span "Apply Promotion" at bounding box center [936, 531] width 130 height 24
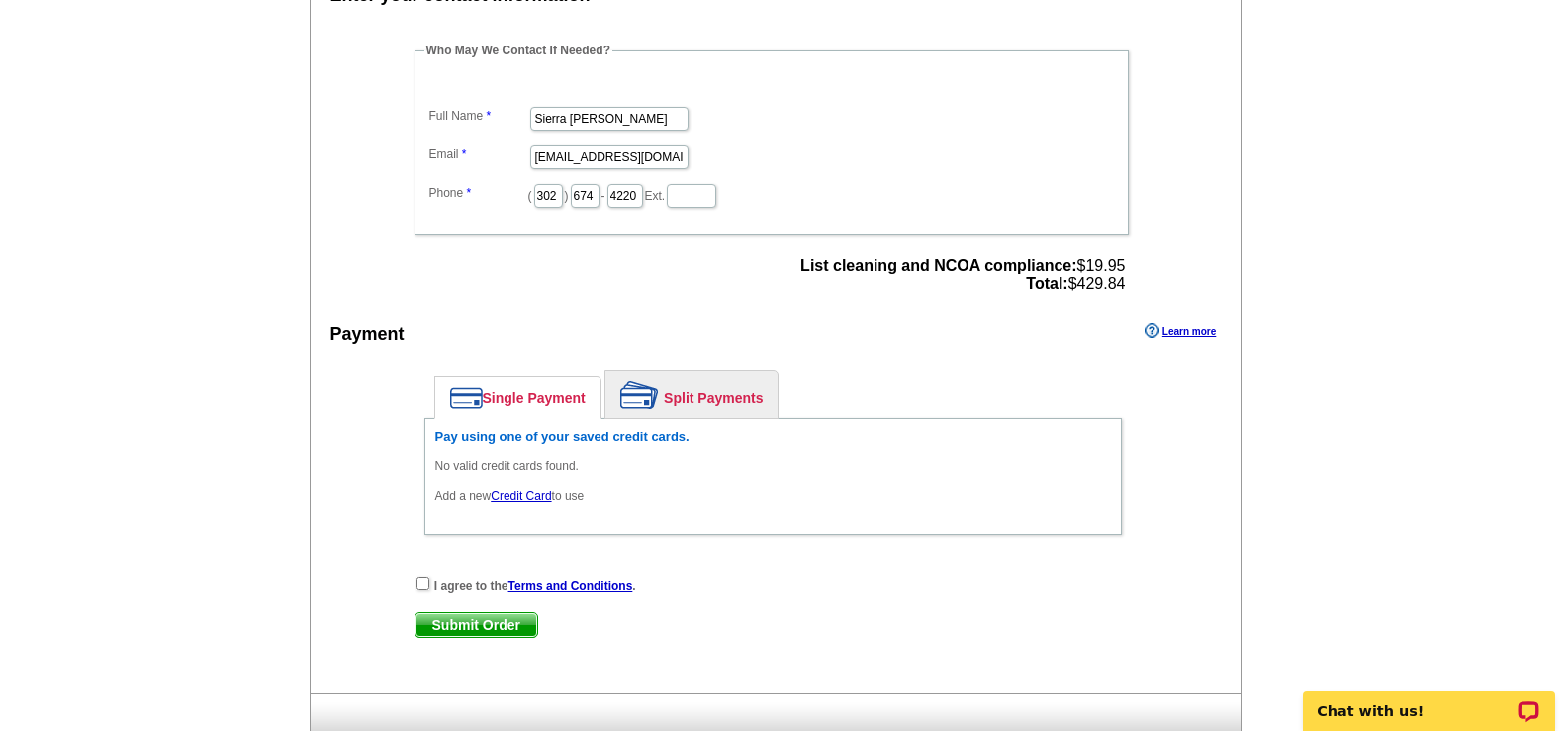
scroll to position [692, 0]
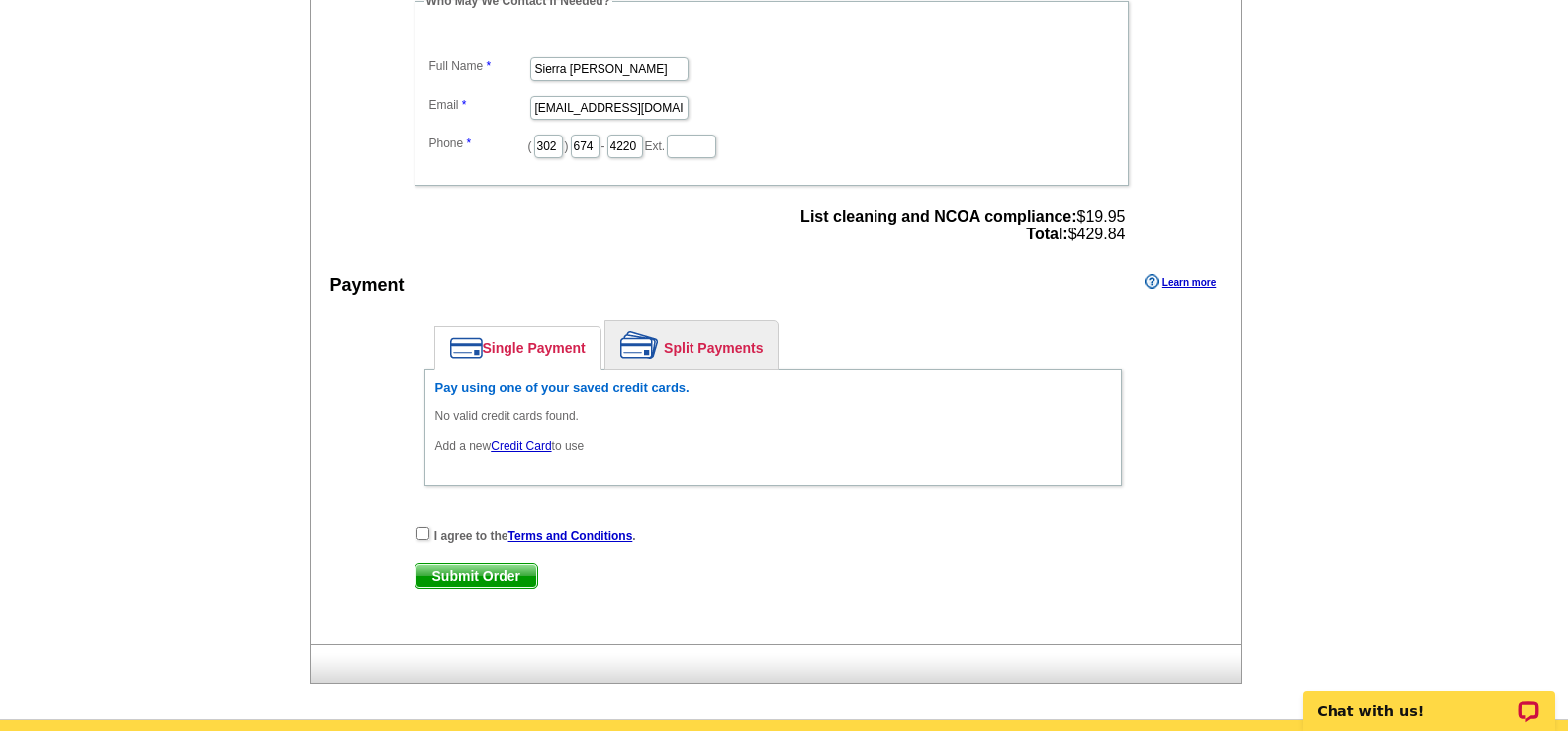
click at [537, 450] on link "Credit Card" at bounding box center [520, 446] width 60 height 14
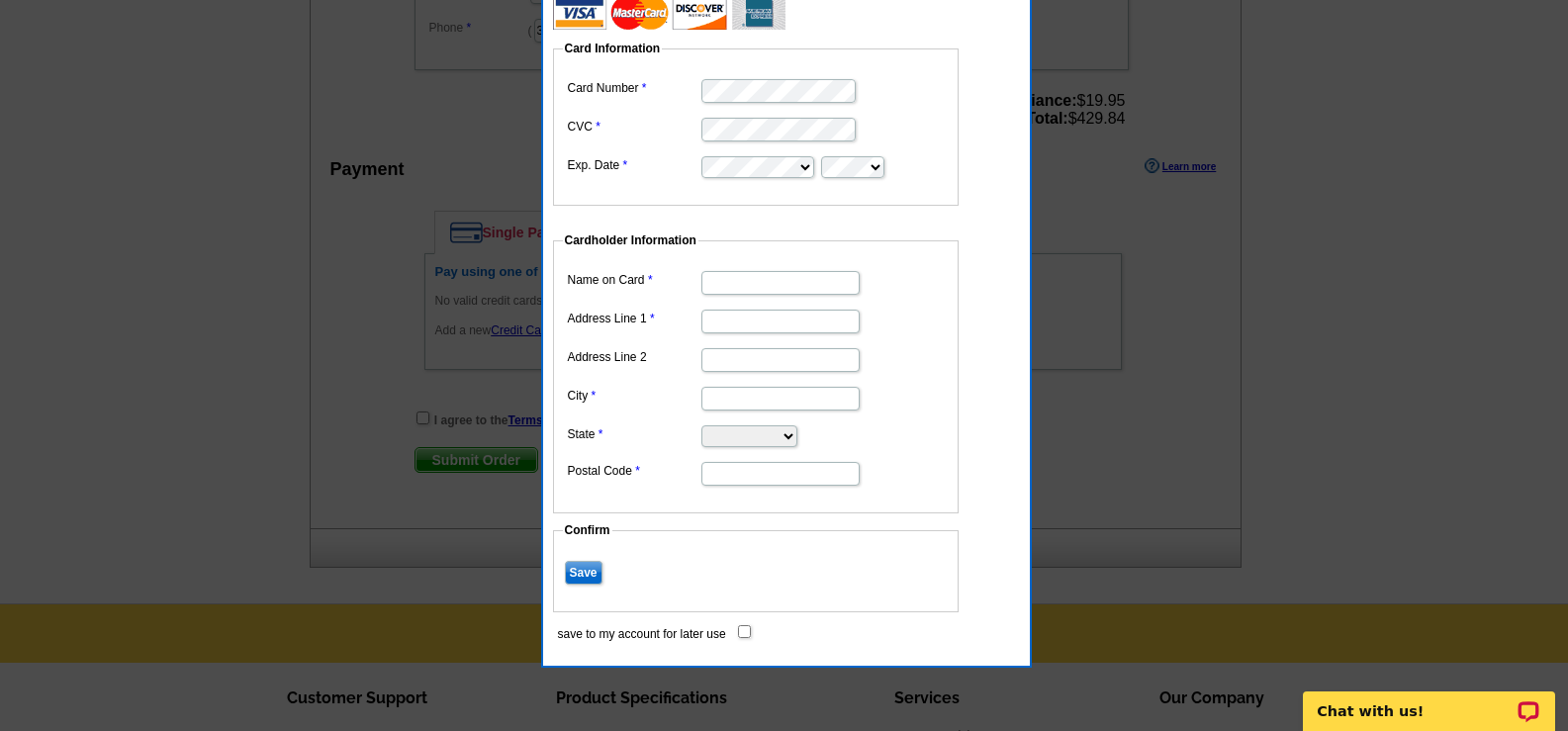
scroll to position [989, 0]
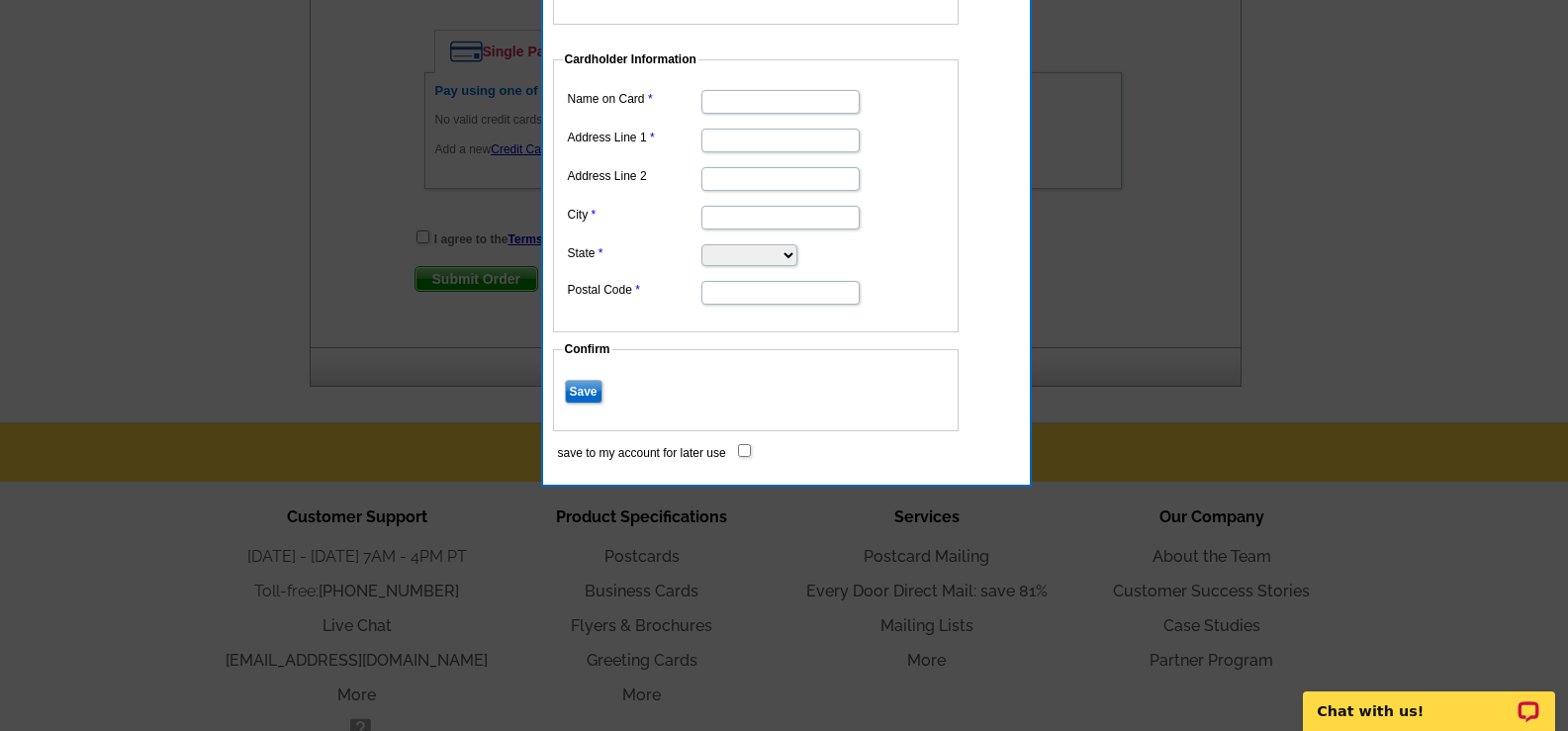
click at [739, 451] on input "save to my account for later use" at bounding box center [744, 450] width 13 height 13
checkbox input "true"
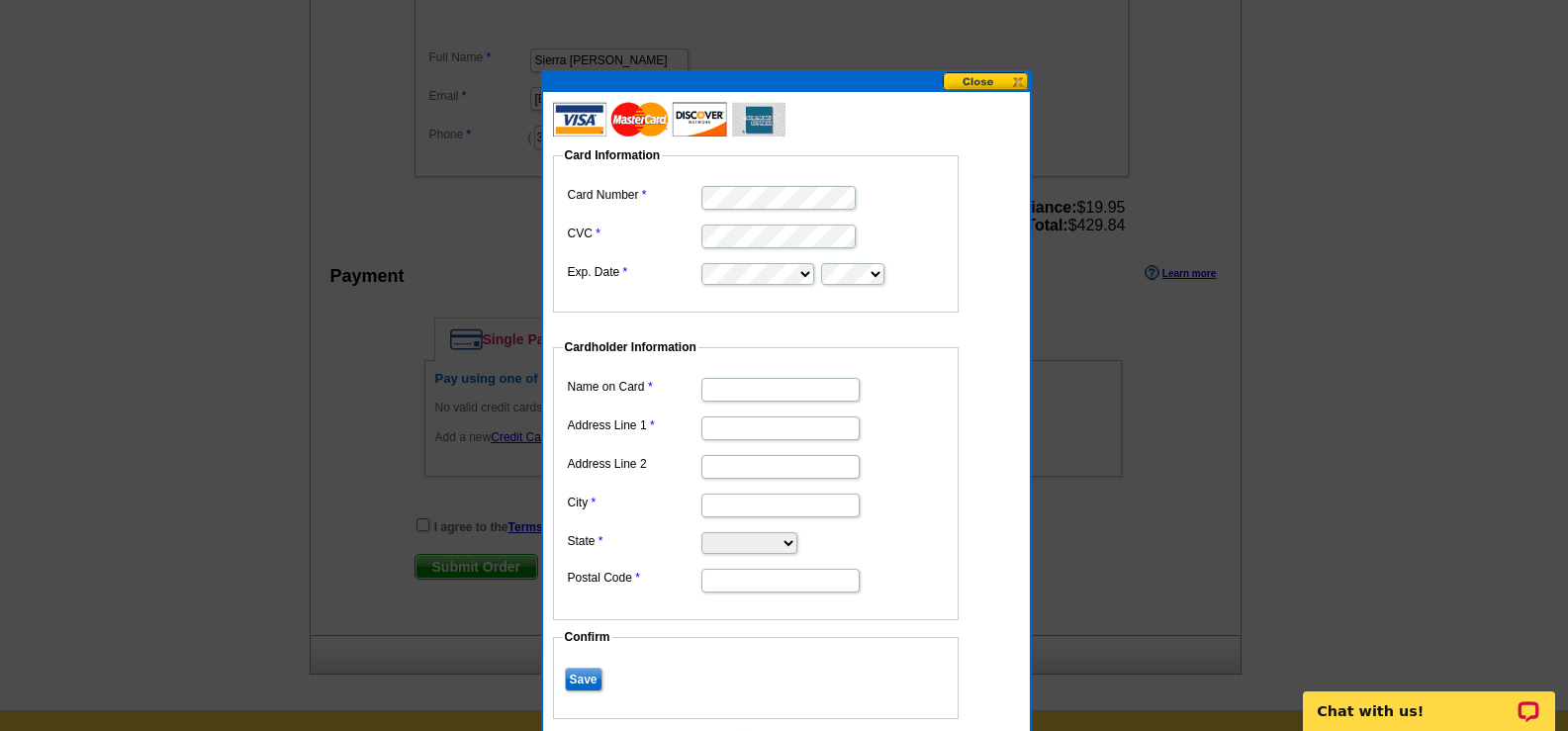
scroll to position [692, 0]
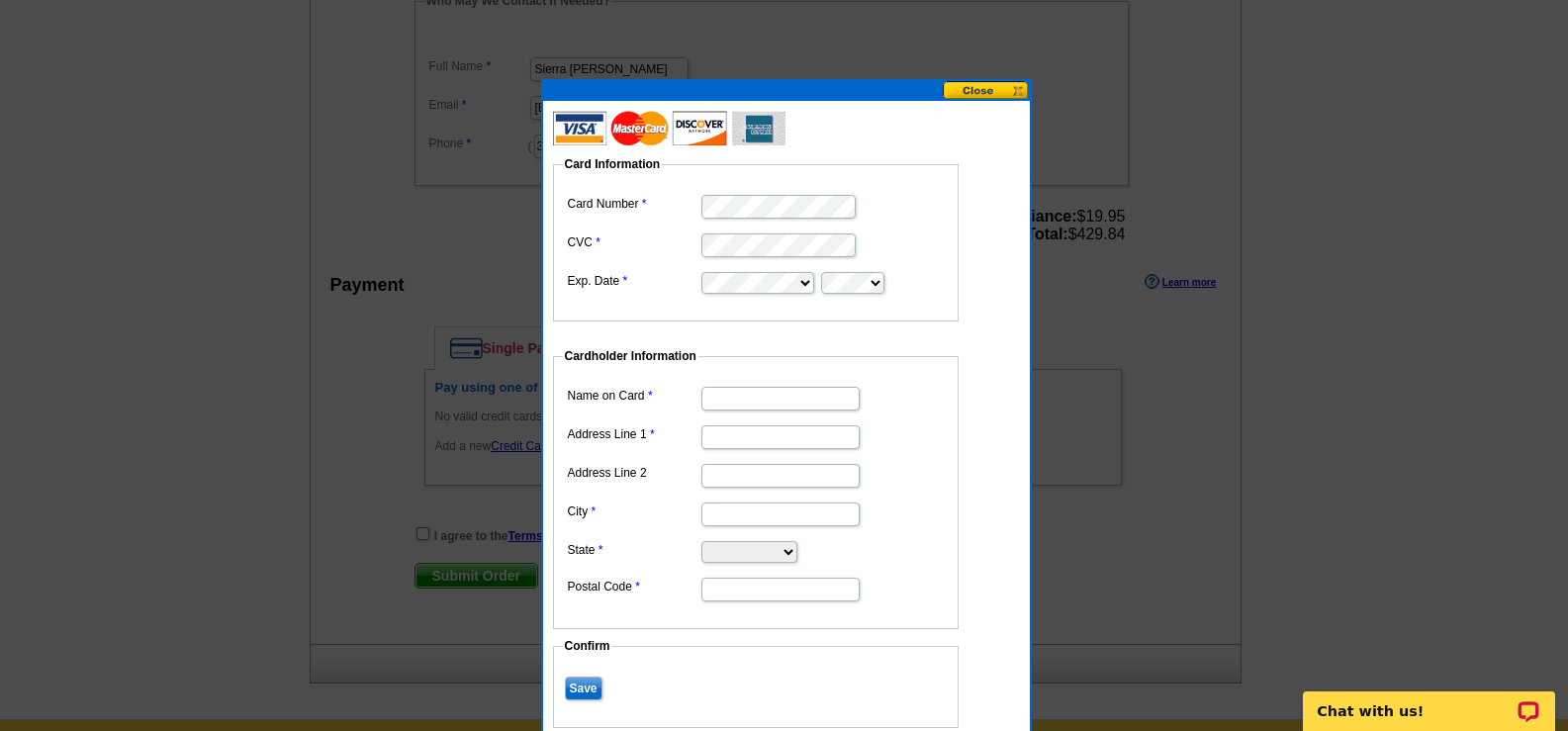
drag, startPoint x: 895, startPoint y: 269, endPoint x: 886, endPoint y: 276, distance: 11.4
click at [895, 270] on dd at bounding box center [756, 281] width 386 height 29
click at [772, 401] on input "Name on Card" at bounding box center [780, 398] width 158 height 24
type input "[PERSON_NAME]"
click at [761, 427] on input "Address Line 1" at bounding box center [780, 437] width 158 height 24
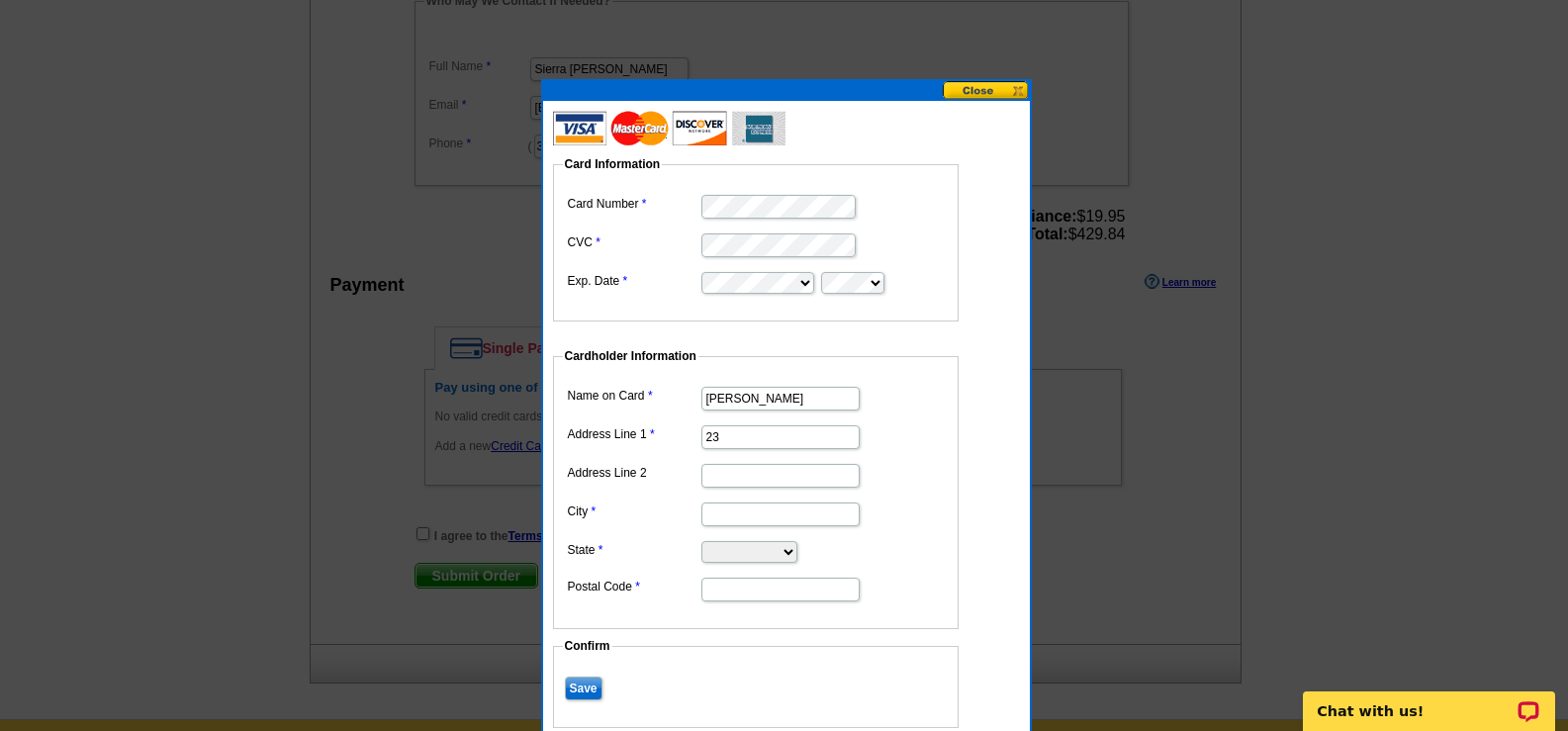
type input "[STREET_ADDRESS]"
click at [734, 515] on input "City" at bounding box center [780, 514] width 158 height 24
type input "DOVER"
select select "DE"
click at [763, 585] on input "19903" at bounding box center [780, 589] width 158 height 24
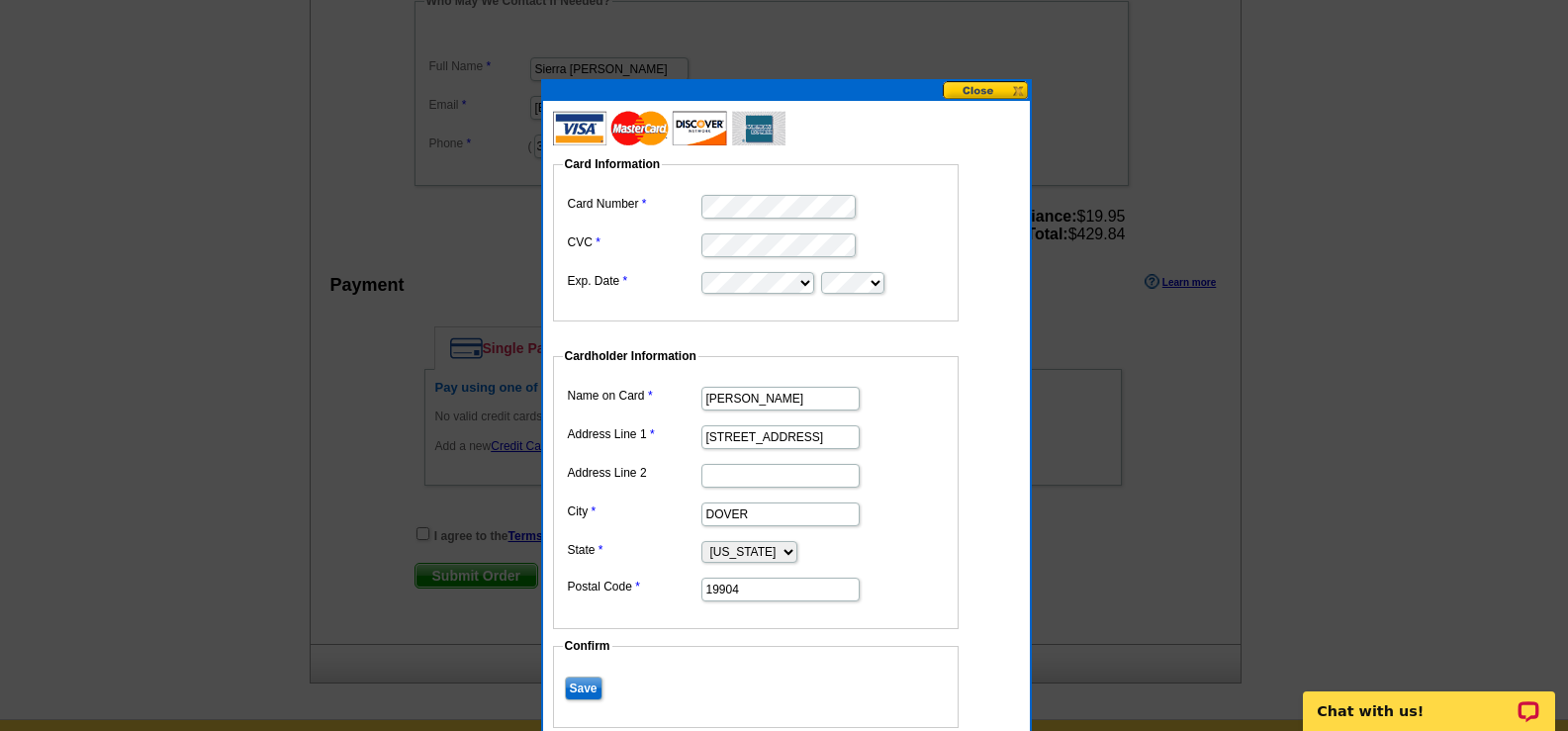
type input "19904"
click at [578, 691] on input "Save" at bounding box center [584, 688] width 38 height 24
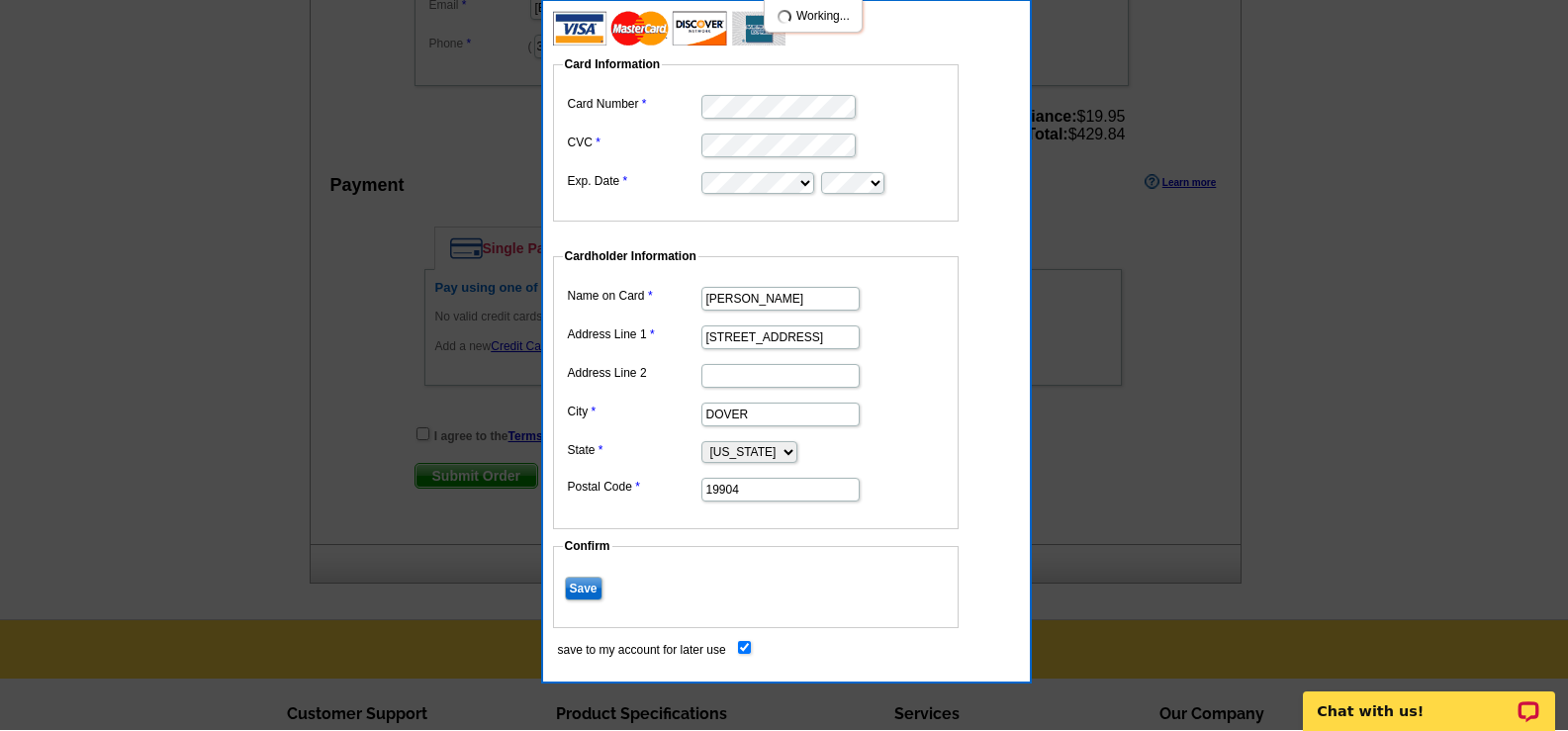
scroll to position [791, 0]
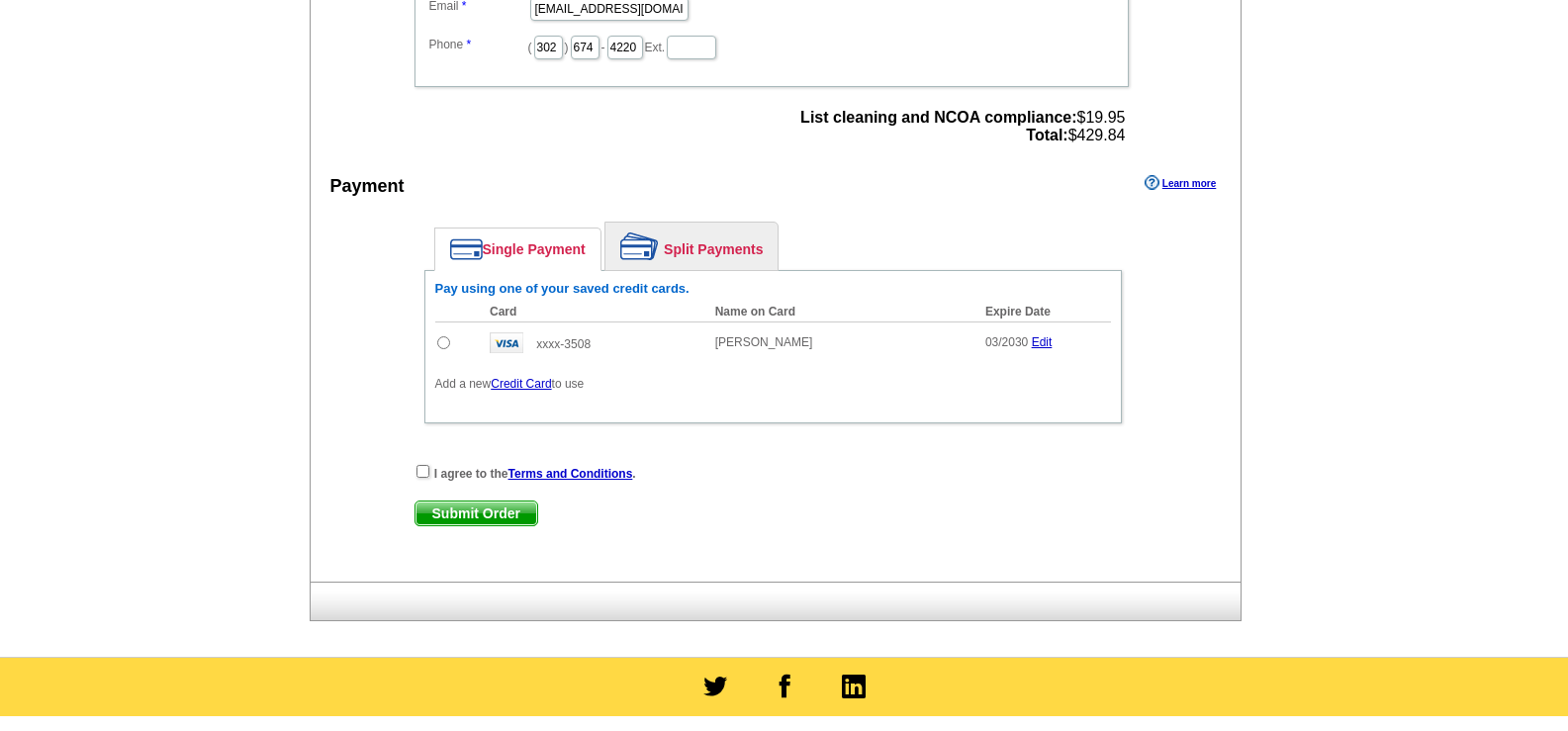
click at [445, 343] on input "radio" at bounding box center [443, 343] width 13 height 13
radio input "true"
click at [422, 474] on input "checkbox" at bounding box center [422, 471] width 13 height 13
checkbox input "true"
click at [499, 514] on span "Submit Order" at bounding box center [476, 513] width 122 height 24
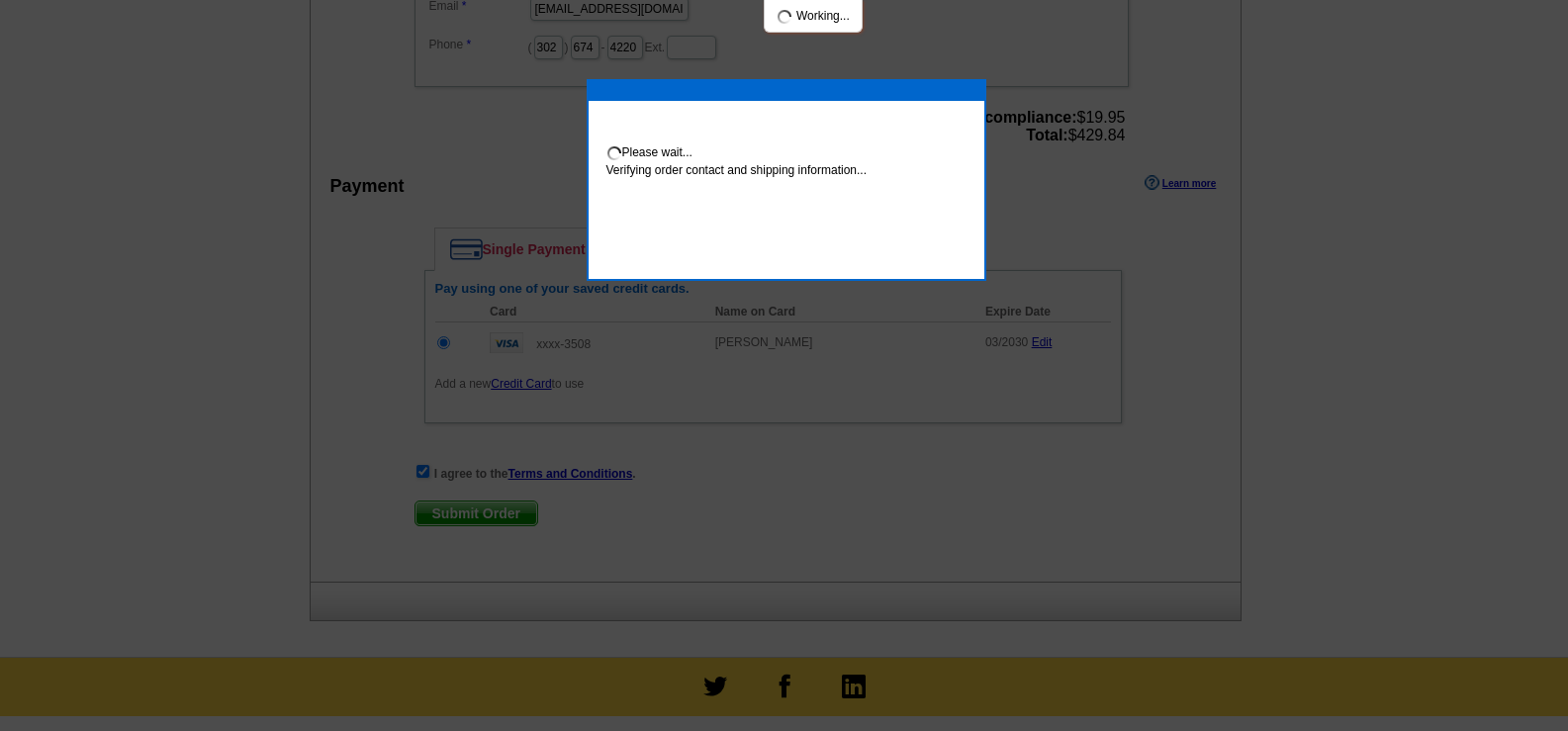
scroll to position [783, 0]
